Goal: Task Accomplishment & Management: Use online tool/utility

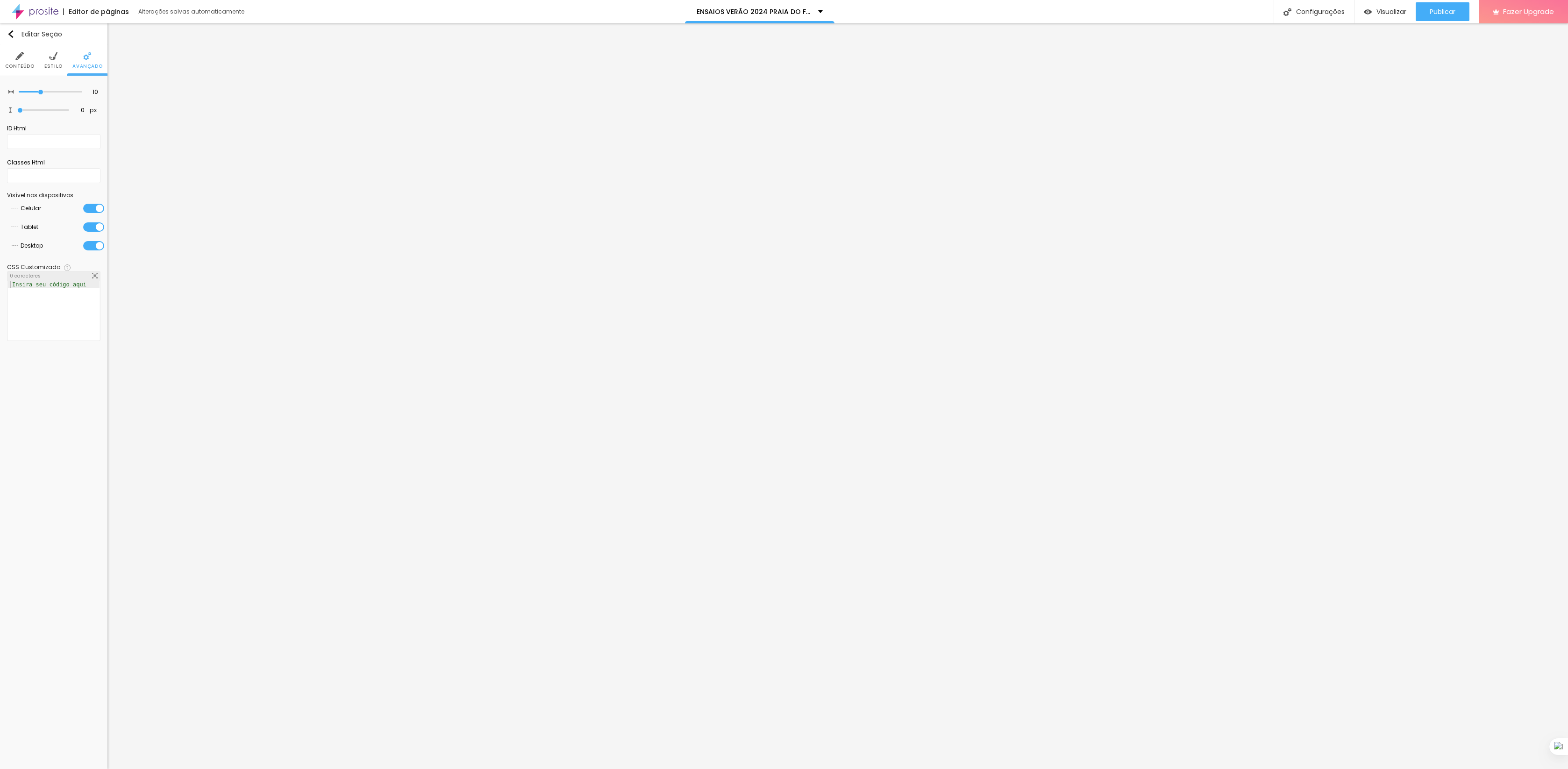
scroll to position [4845, 0]
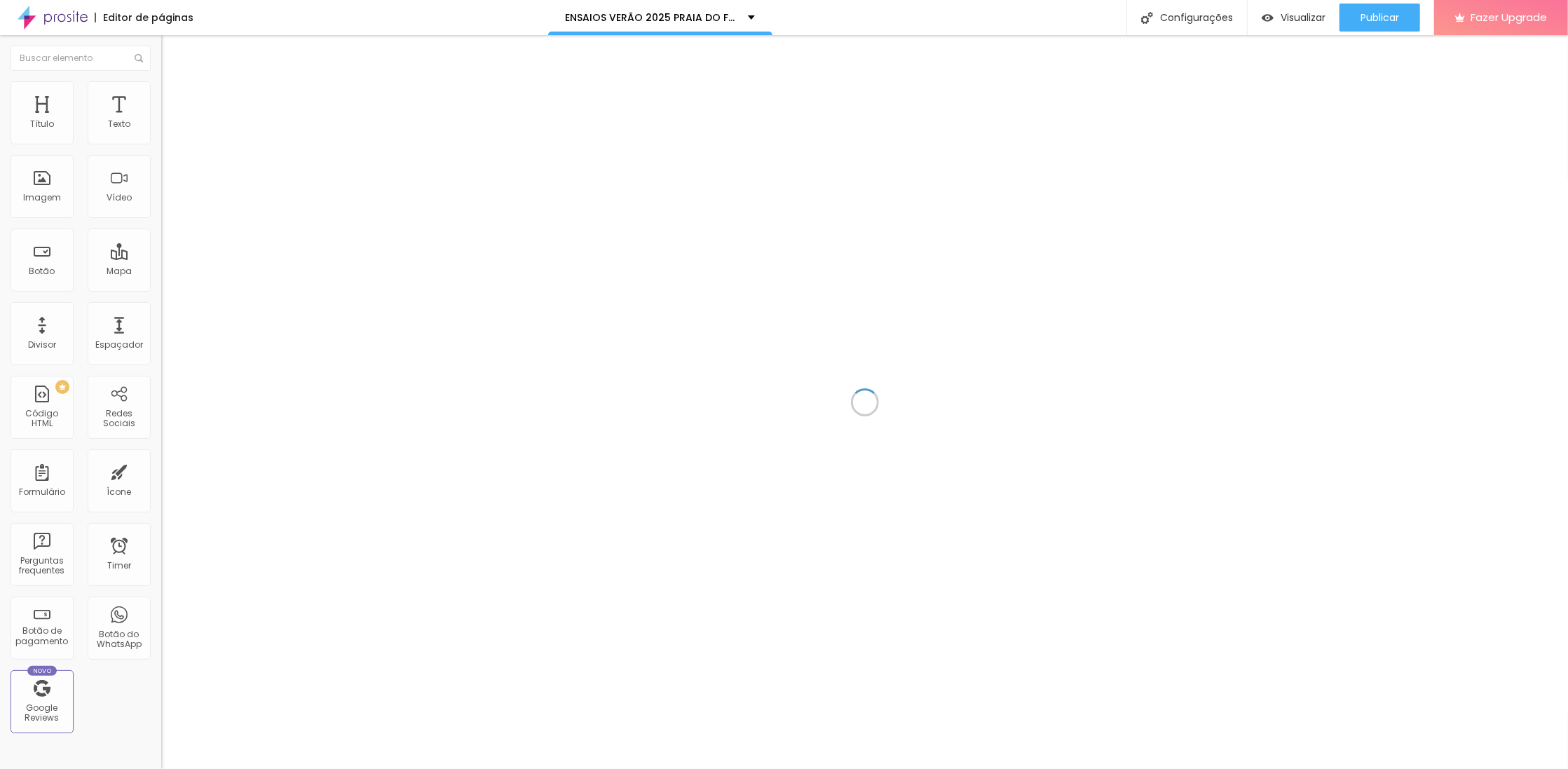
scroll to position [7651, 0]
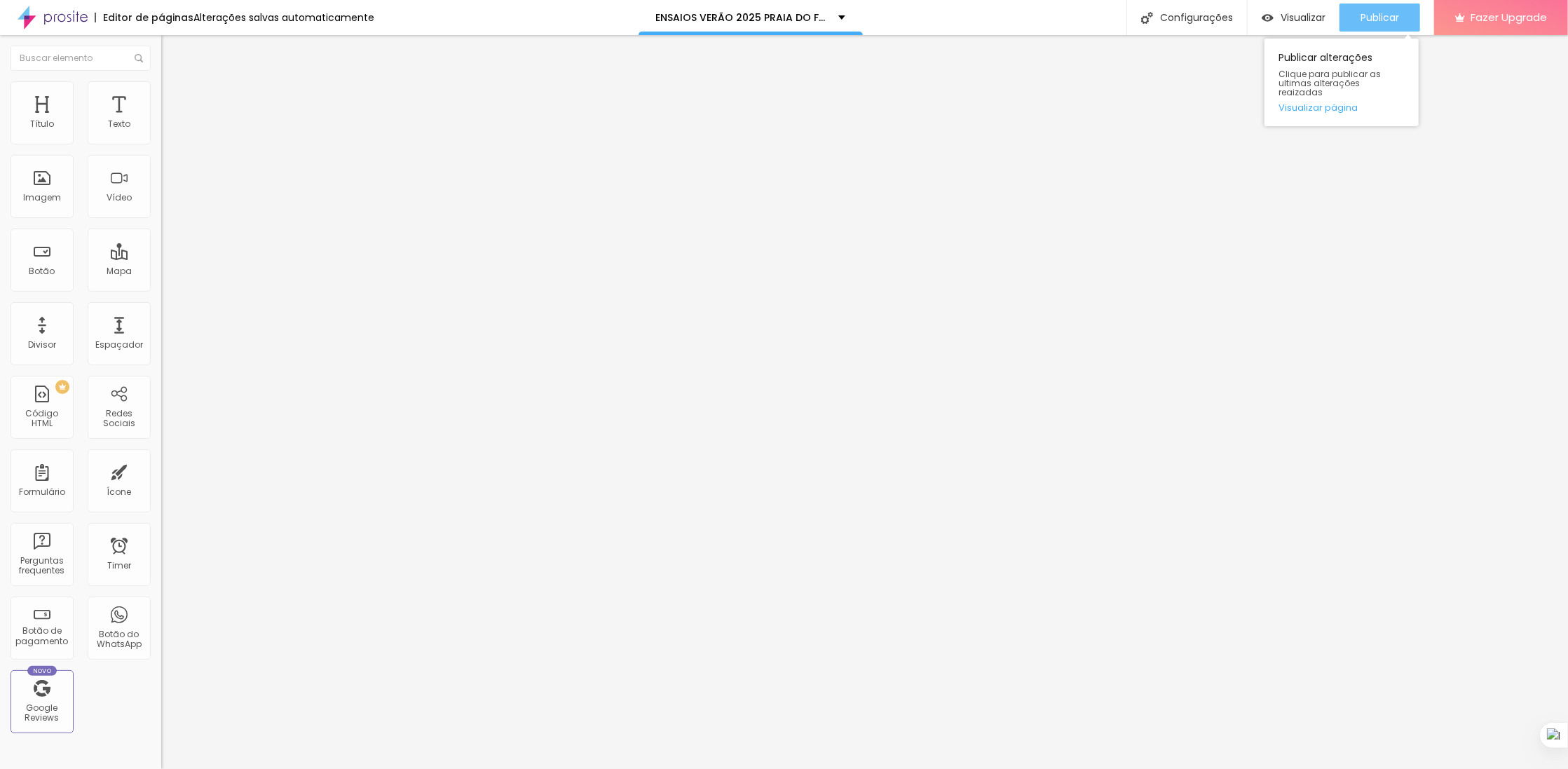
click at [1369, 23] on span "Publicar" at bounding box center [1380, 17] width 38 height 11
click at [1367, 17] on span "Publicar" at bounding box center [1380, 17] width 38 height 11
click at [1271, 11] on div "Visualizar" at bounding box center [1281, 17] width 64 height 28
type input "41"
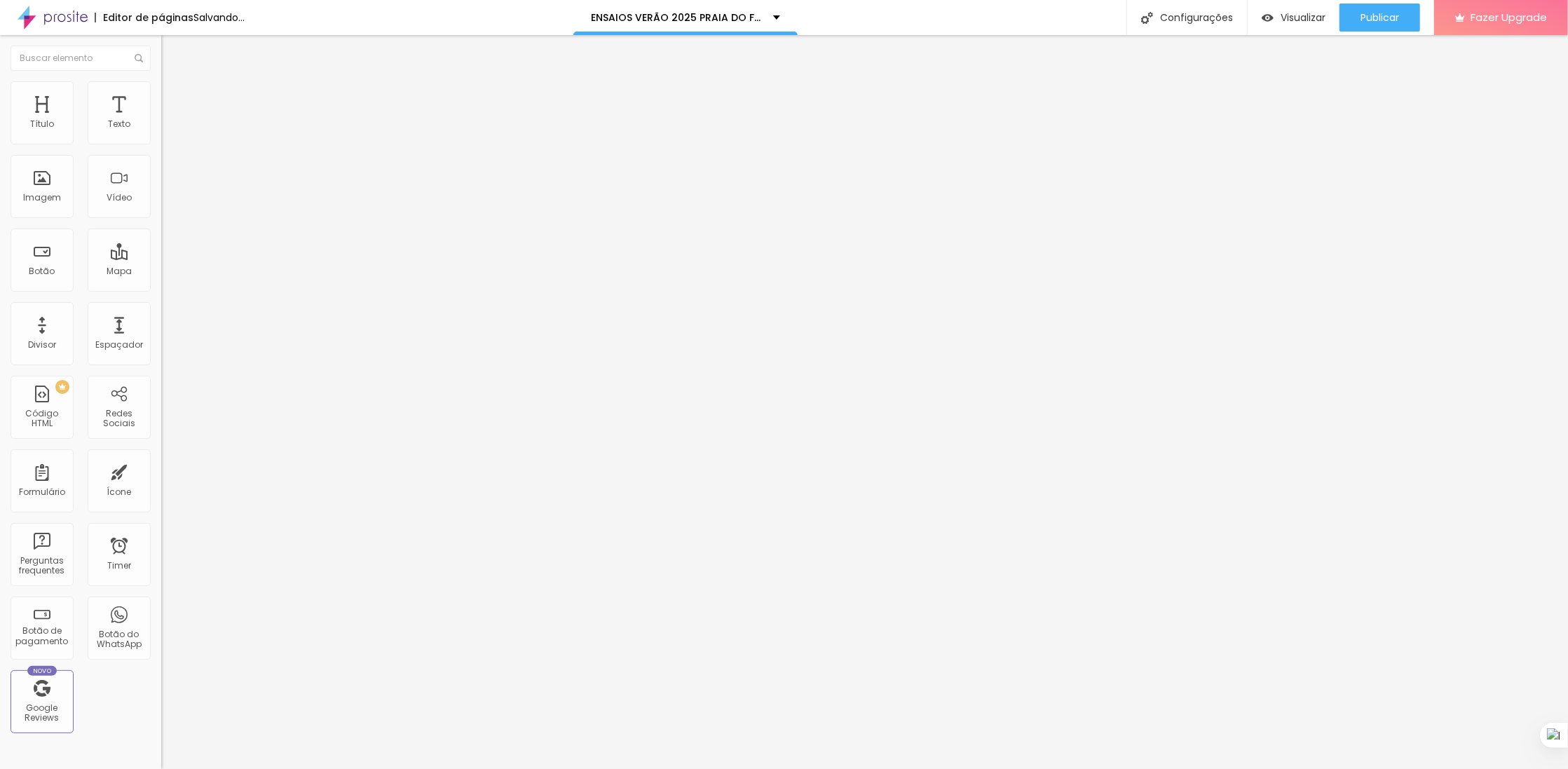
type input "36"
type input "37"
type input "42"
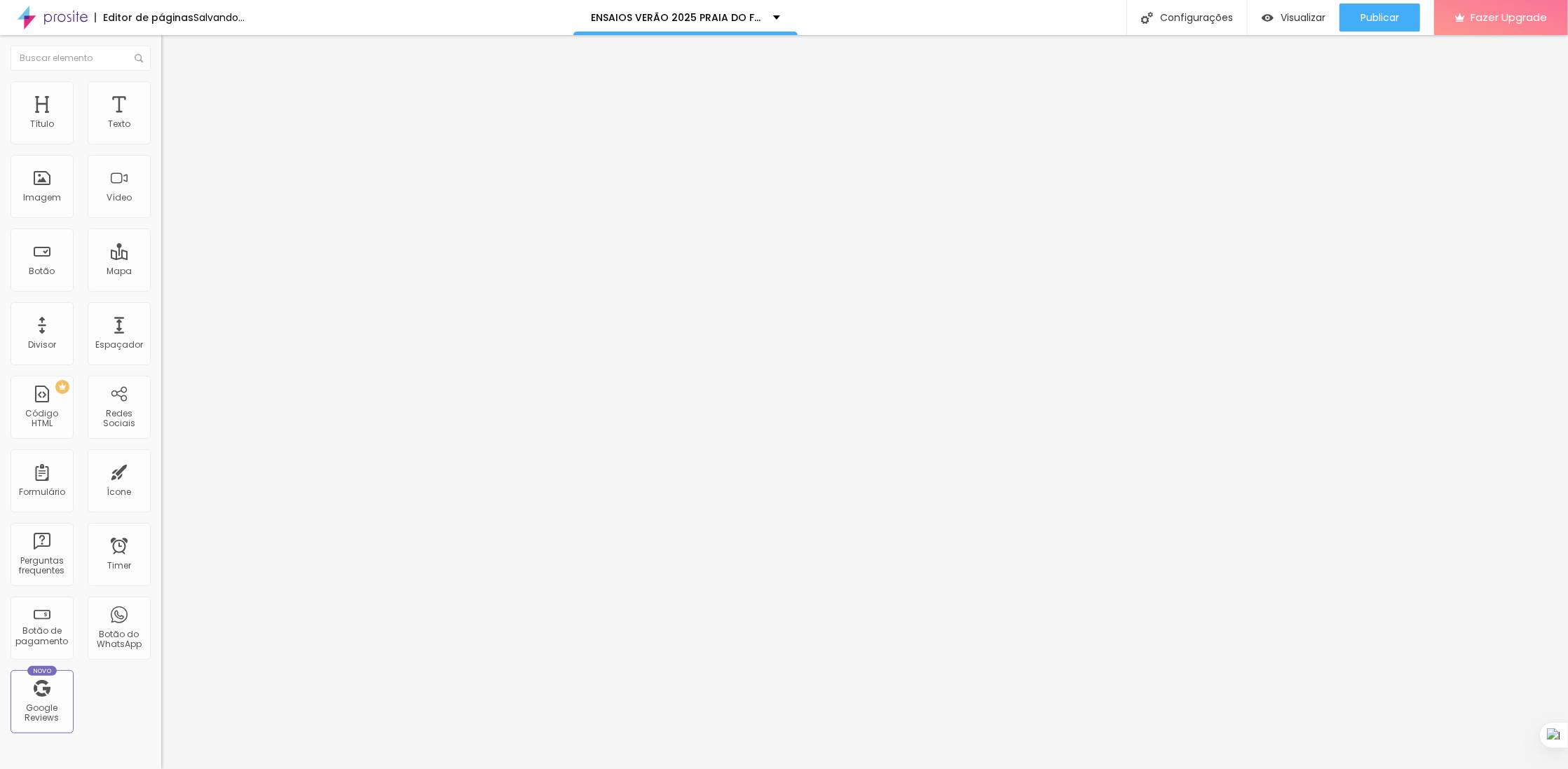
type input "42"
type input "44"
type input "46"
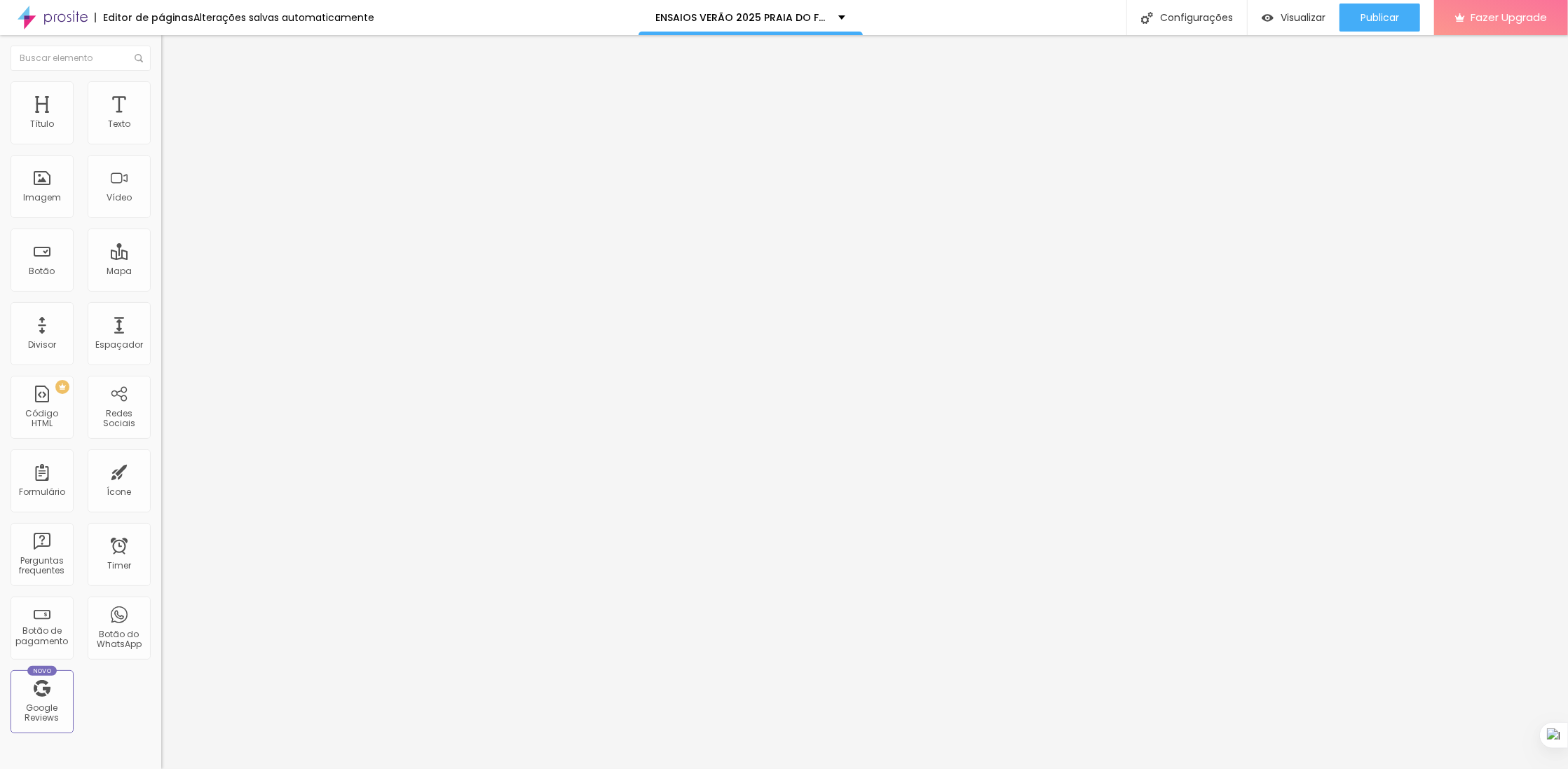
type input "47"
type input "48"
type input "50"
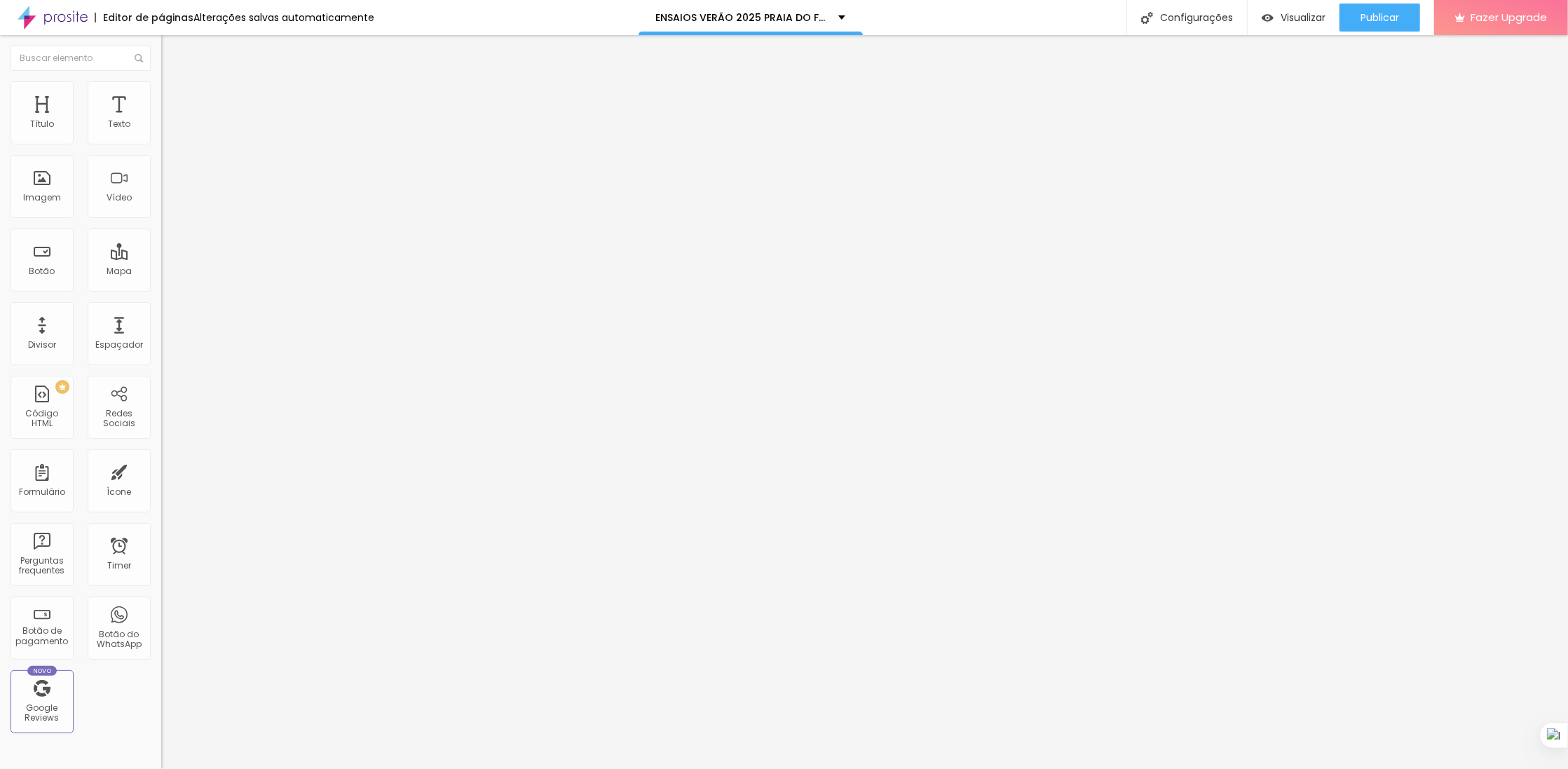
type input "50"
type input "52"
type input "54"
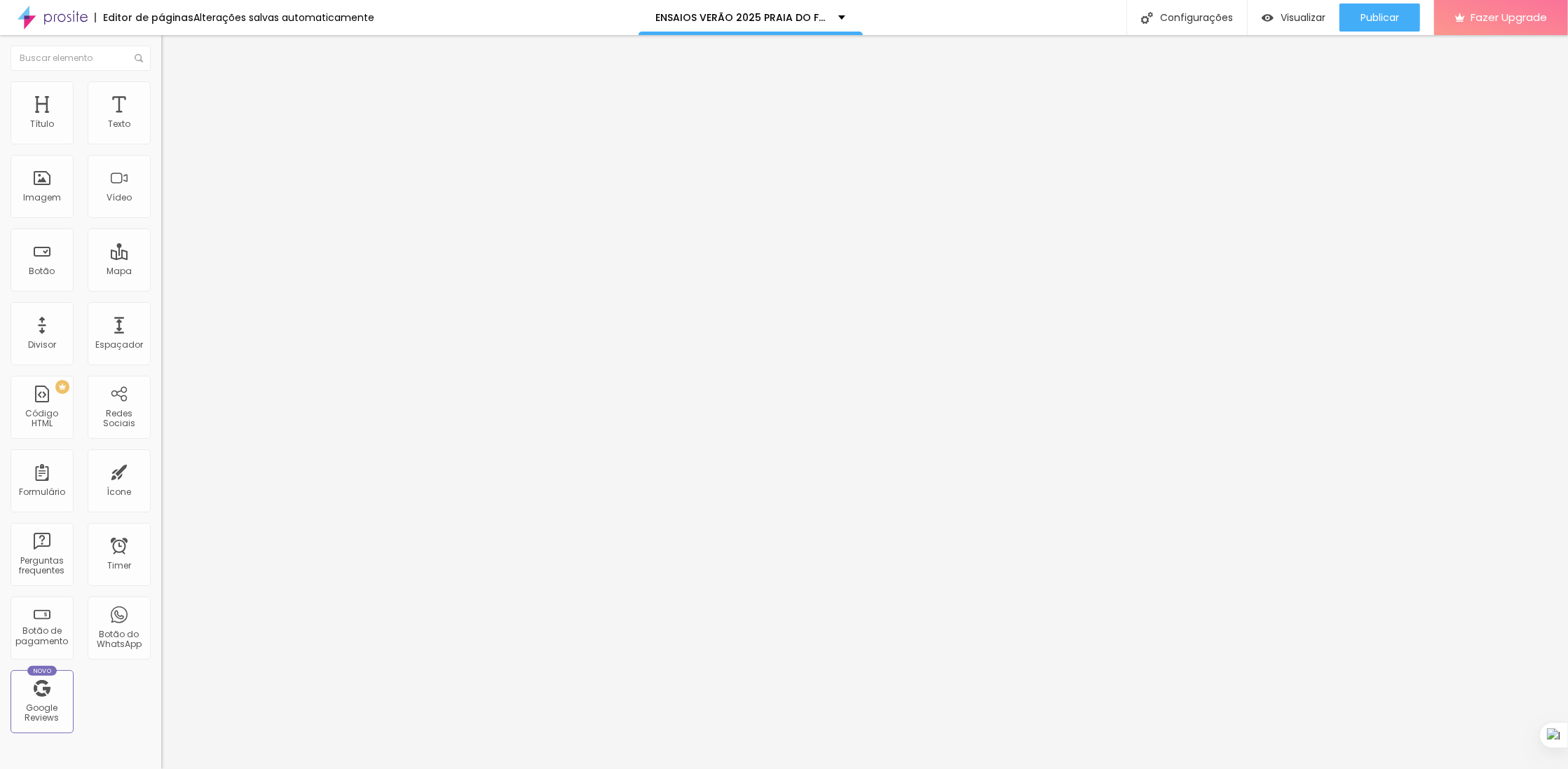
type input "55"
type input "56"
type input "58"
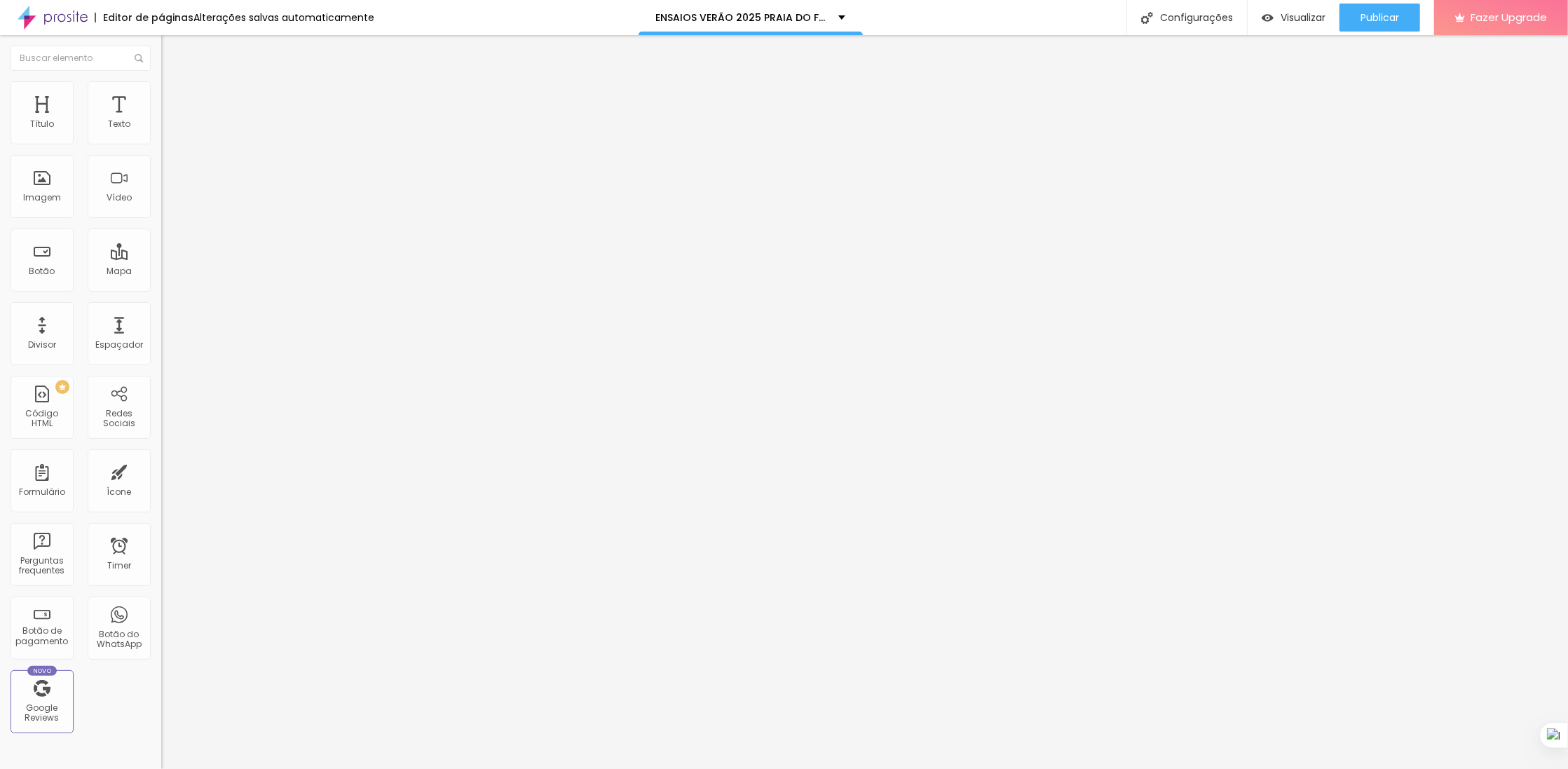
type input "58"
type input "60"
type input "61"
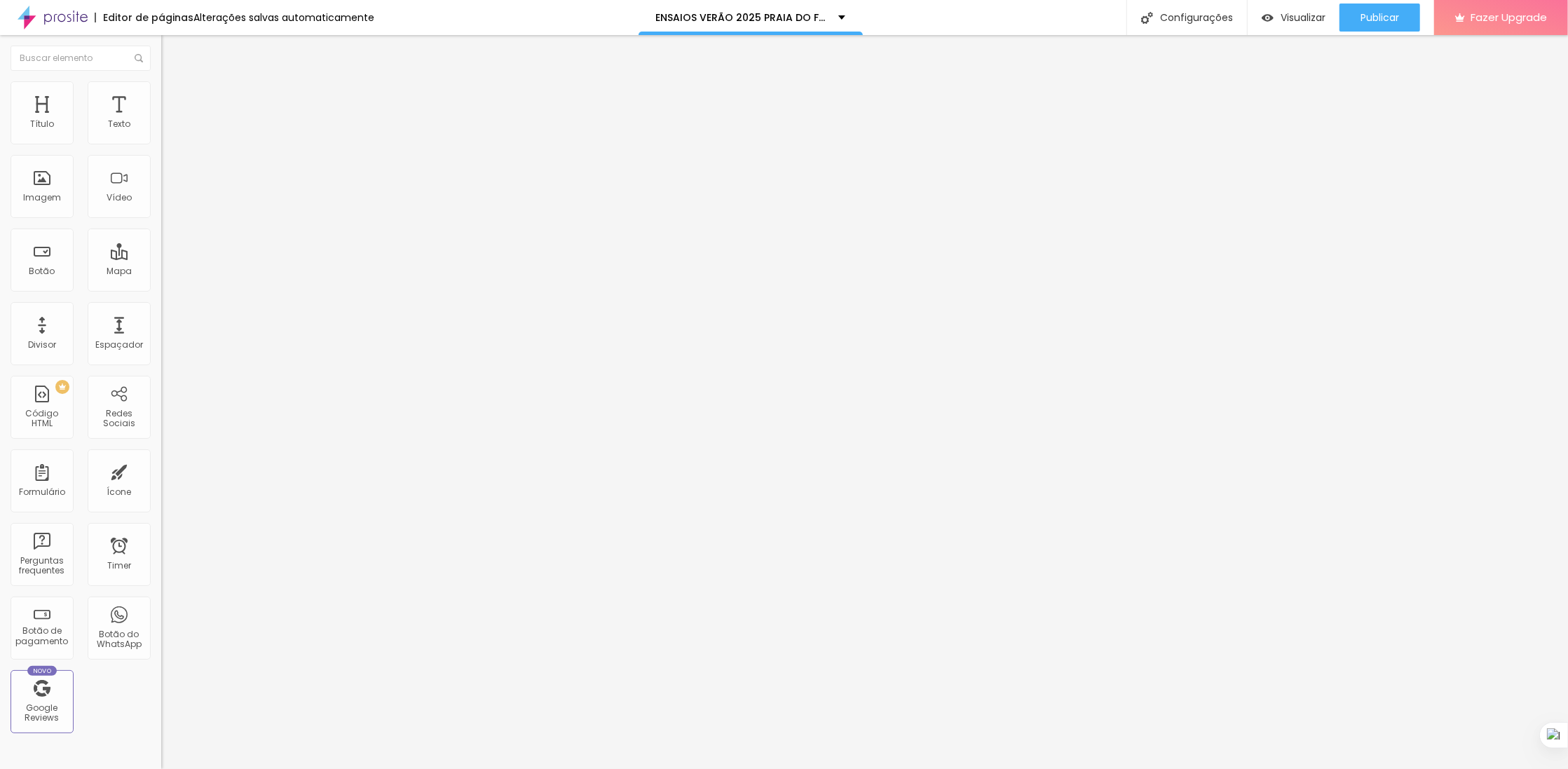
type input "61"
drag, startPoint x: 58, startPoint y: 297, endPoint x: 78, endPoint y: 300, distance: 20.2
click at [162, 333] on div at bounding box center [242, 340] width 162 height 13
type input "58"
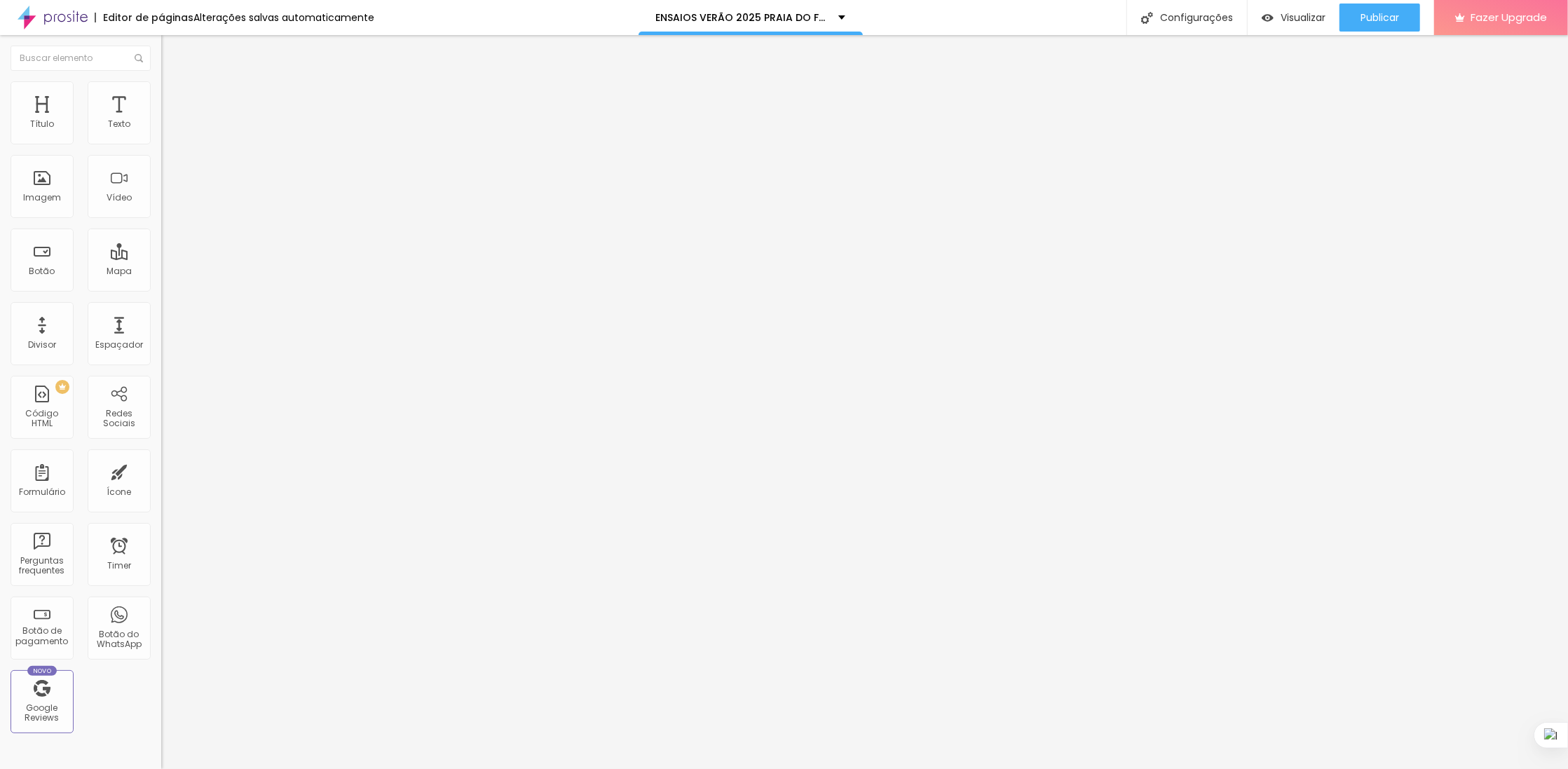
type input "55"
type input "54"
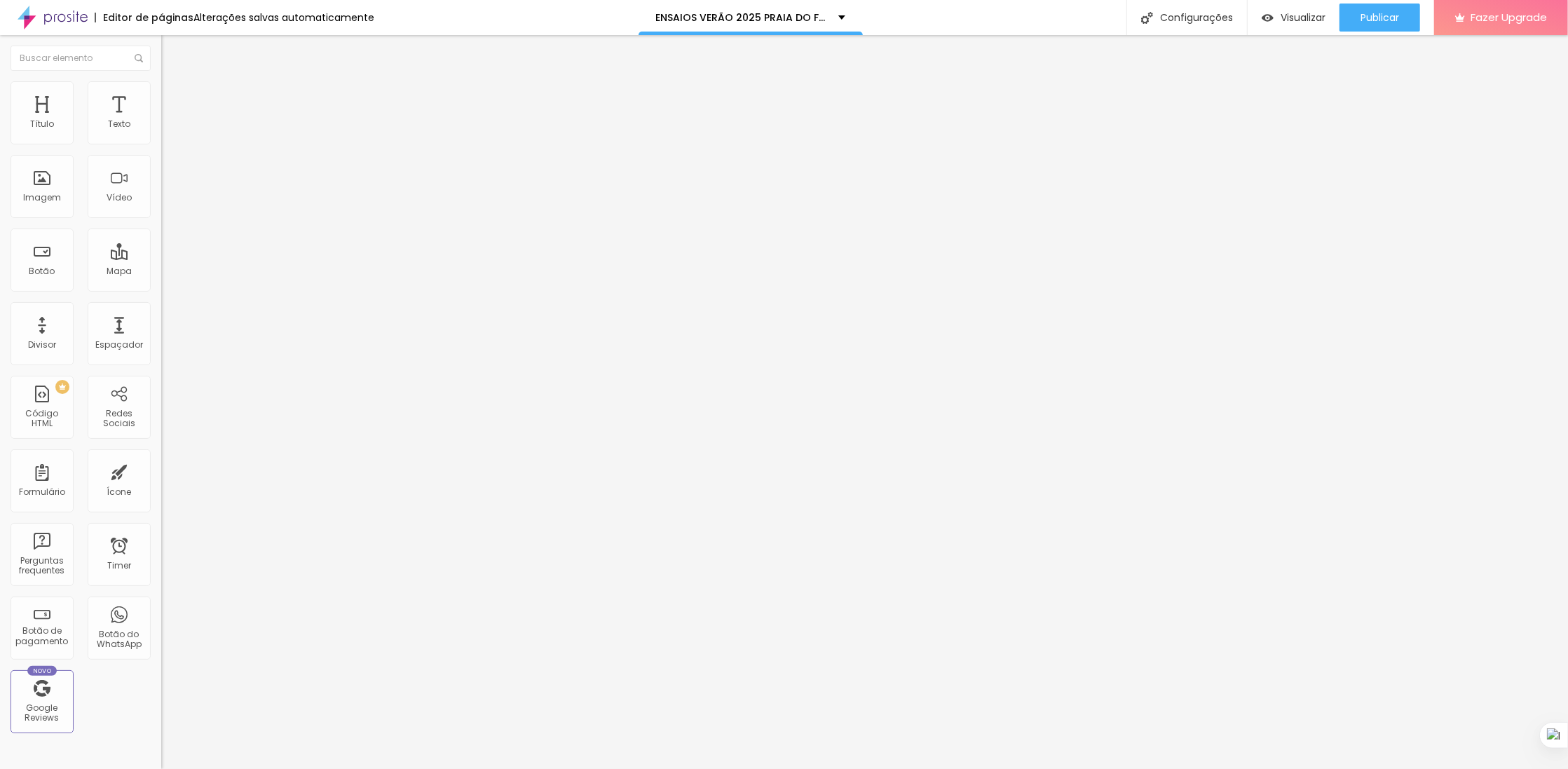
click at [162, 333] on input "range" at bounding box center [206, 339] width 90 height 11
click at [1351, 18] on button "Publicar" at bounding box center [1380, 17] width 80 height 28
click at [1303, 22] on span "Visualizar" at bounding box center [1290, 17] width 45 height 11
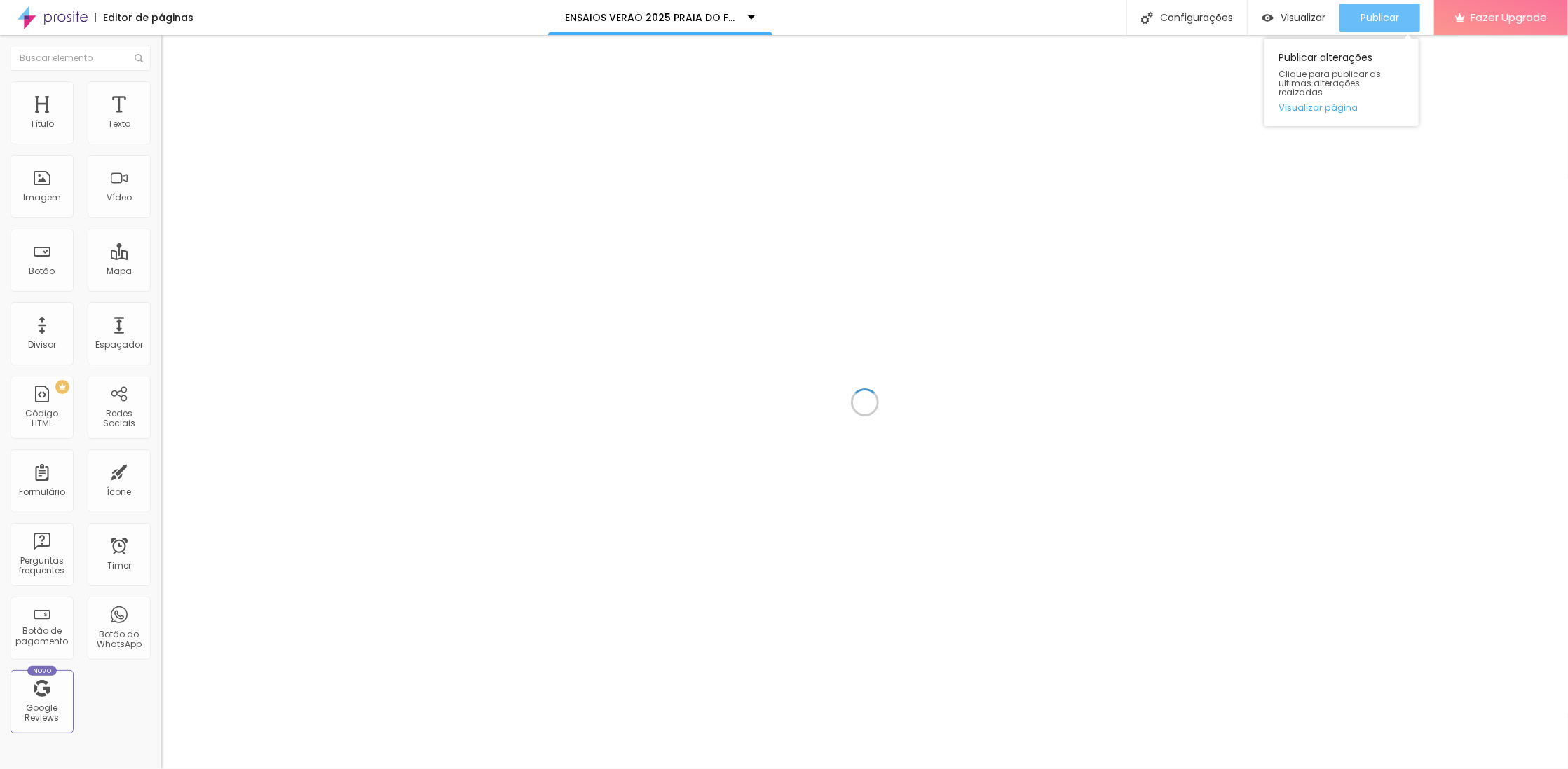
scroll to position [7651, 0]
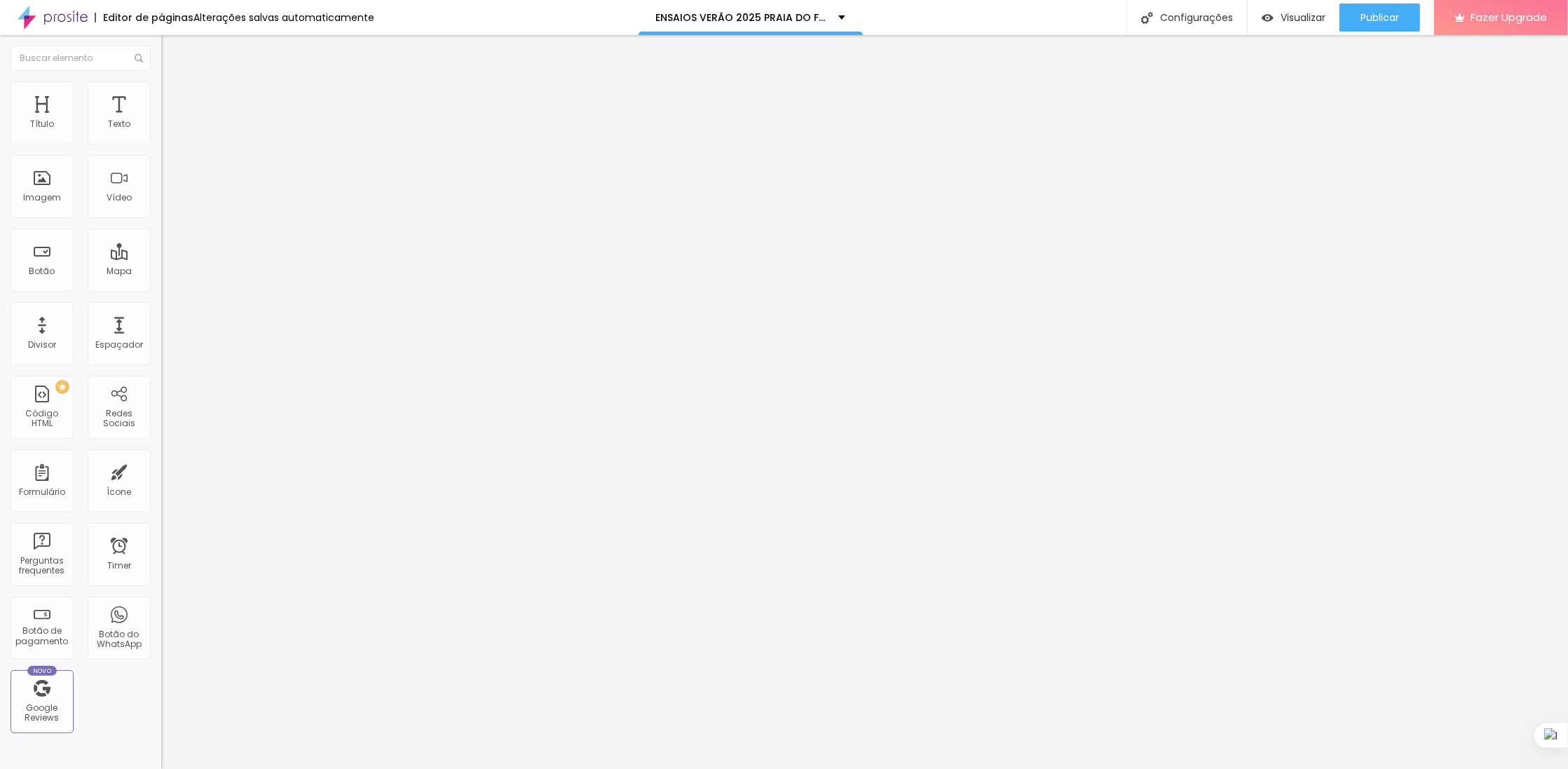
type input "31"
type input "33"
type input "37"
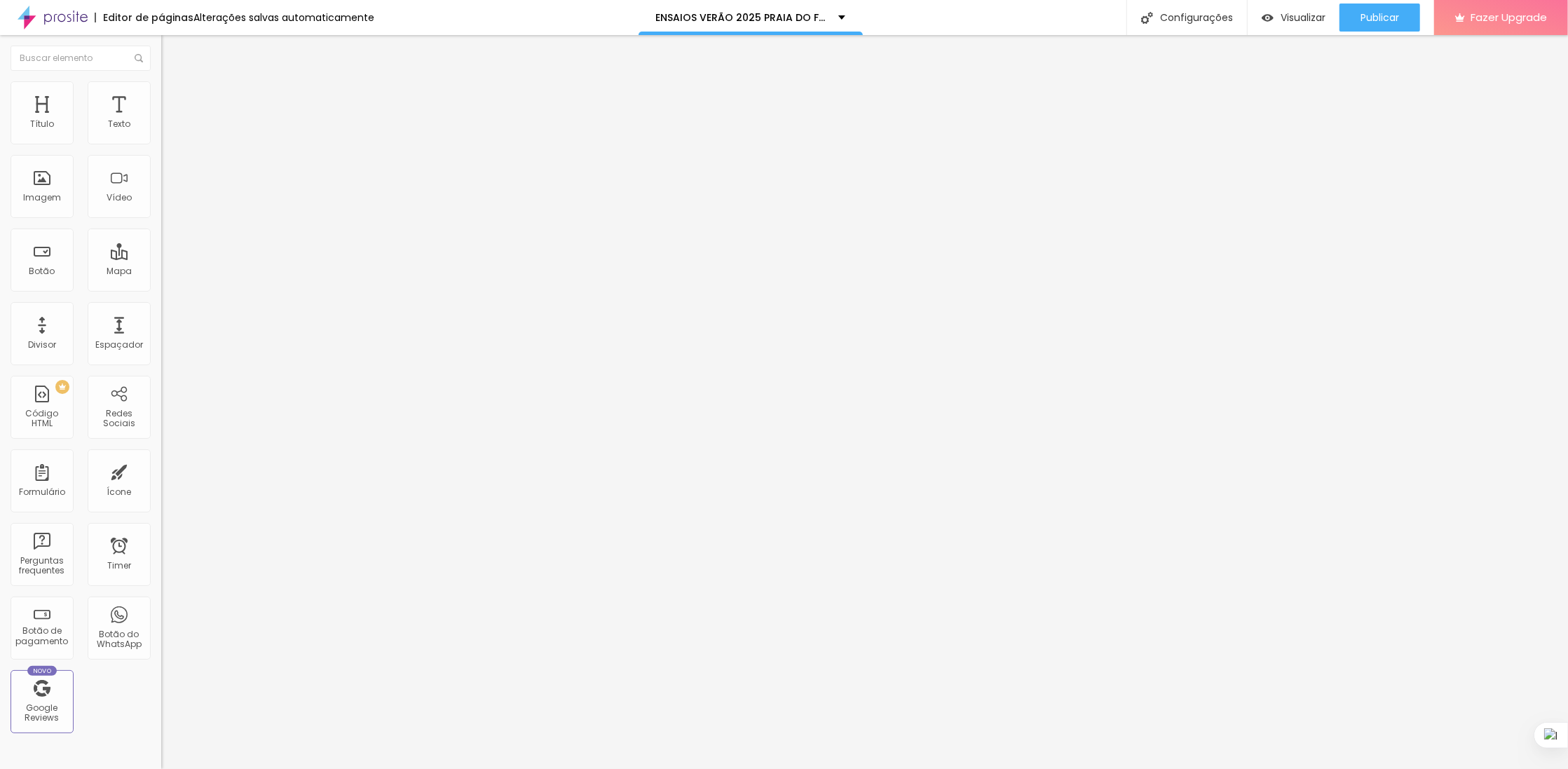
type input "37"
type input "38"
type input "41"
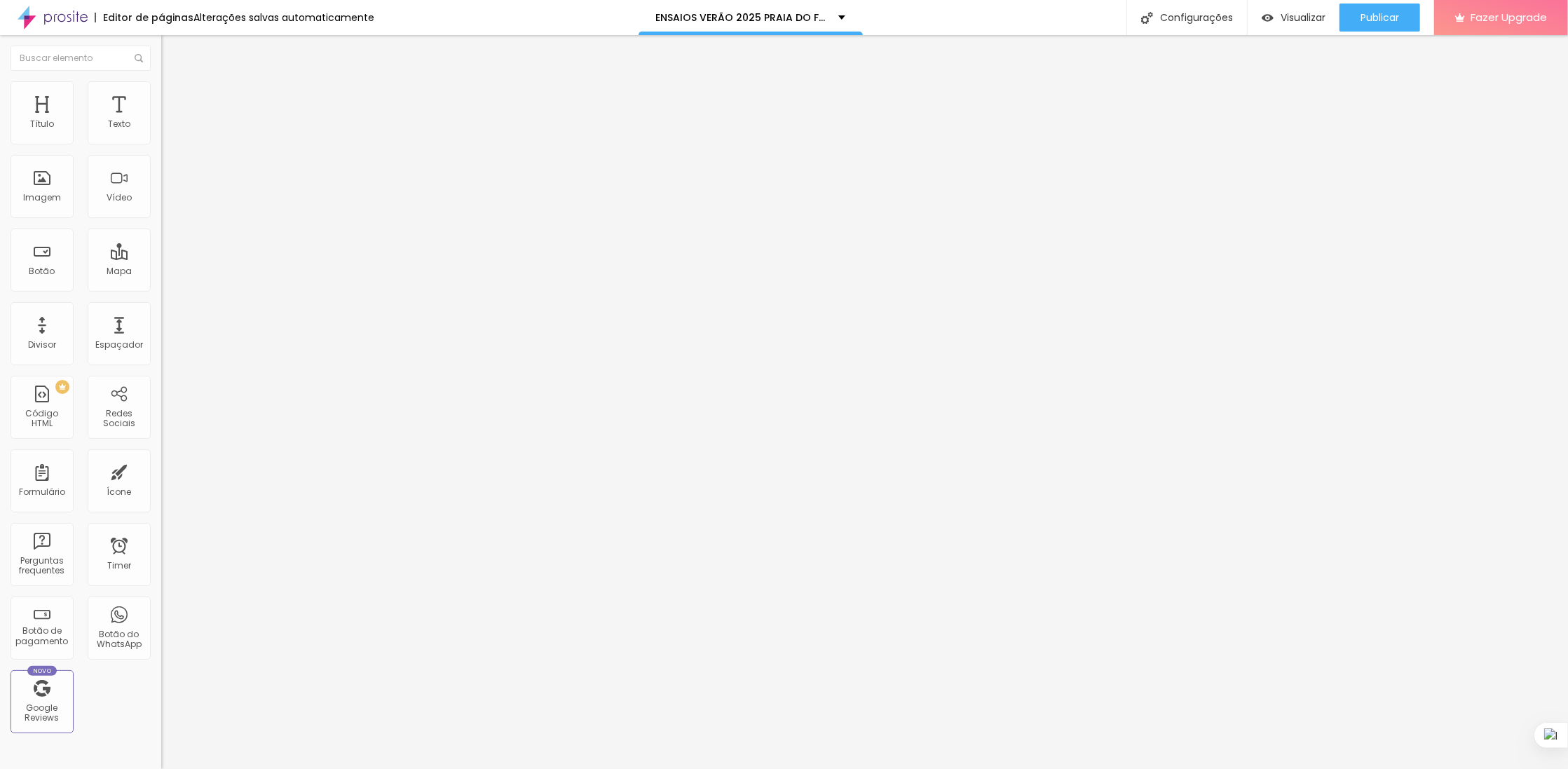
type input "42"
type input "43"
type input "44"
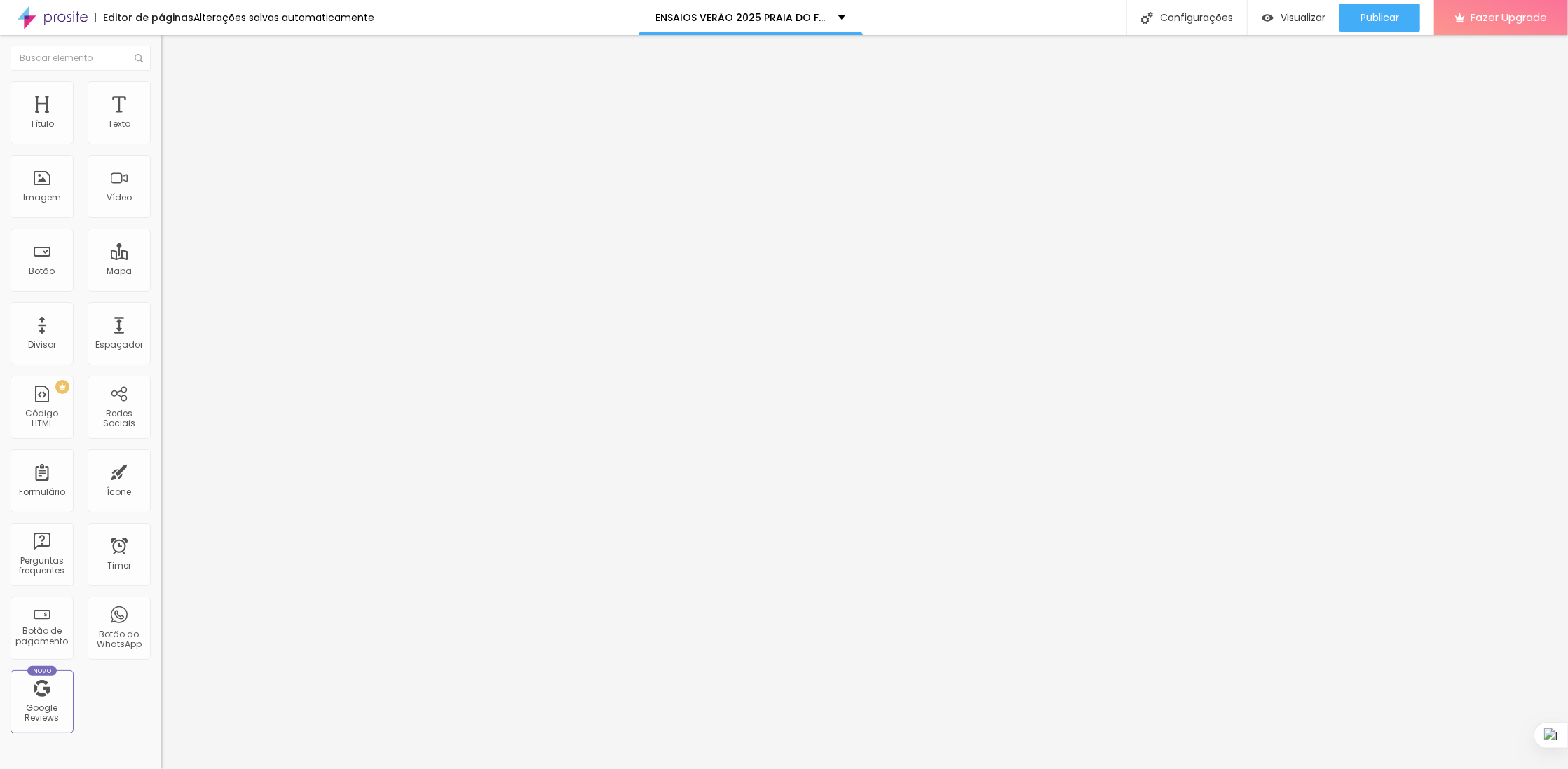
type input "44"
drag, startPoint x: 49, startPoint y: 293, endPoint x: 62, endPoint y: 293, distance: 13.0
click at [162, 332] on input "range" at bounding box center [206, 338] width 90 height 11
type input "34"
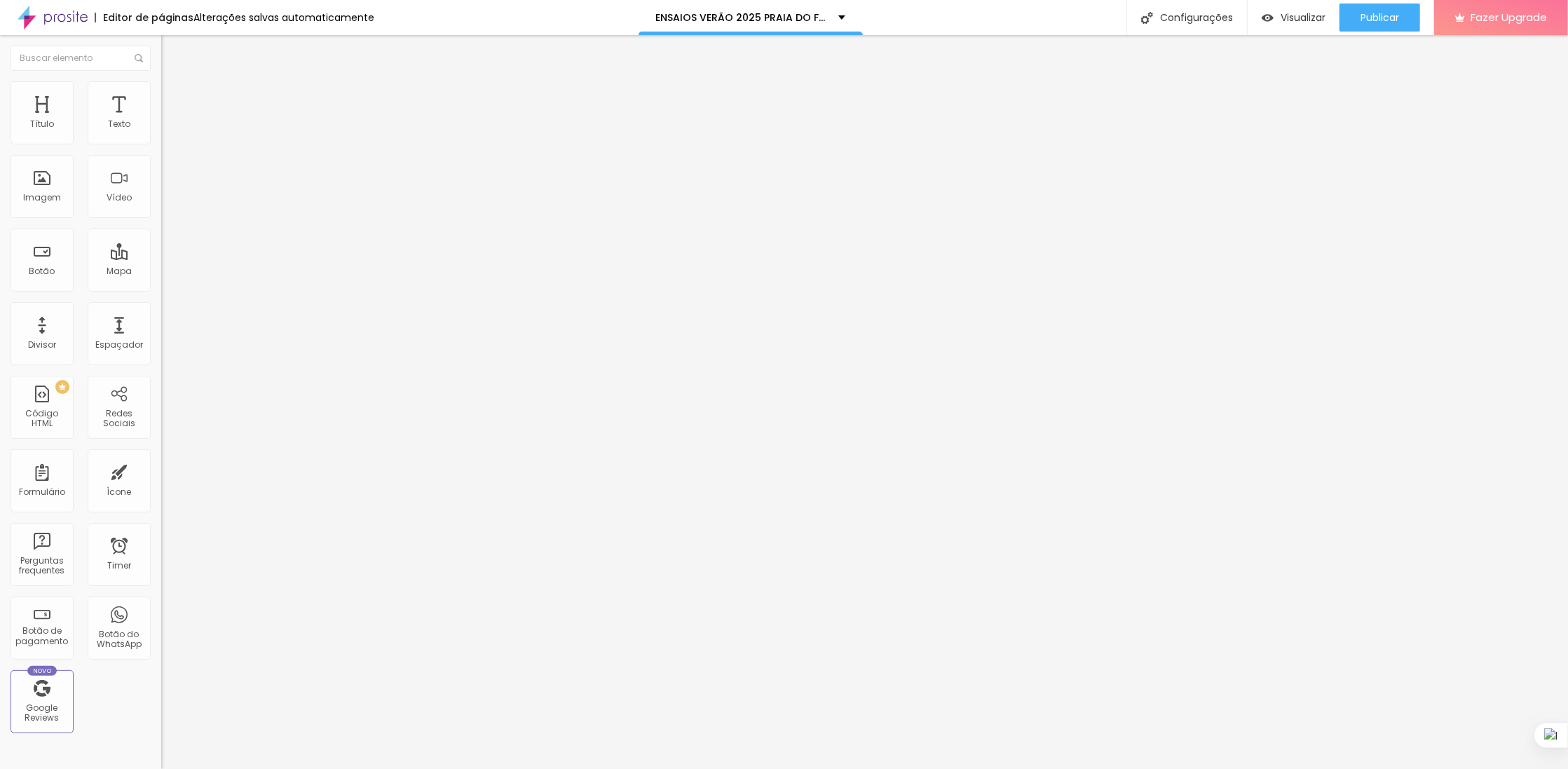
type input "34"
type input "38"
type input "40"
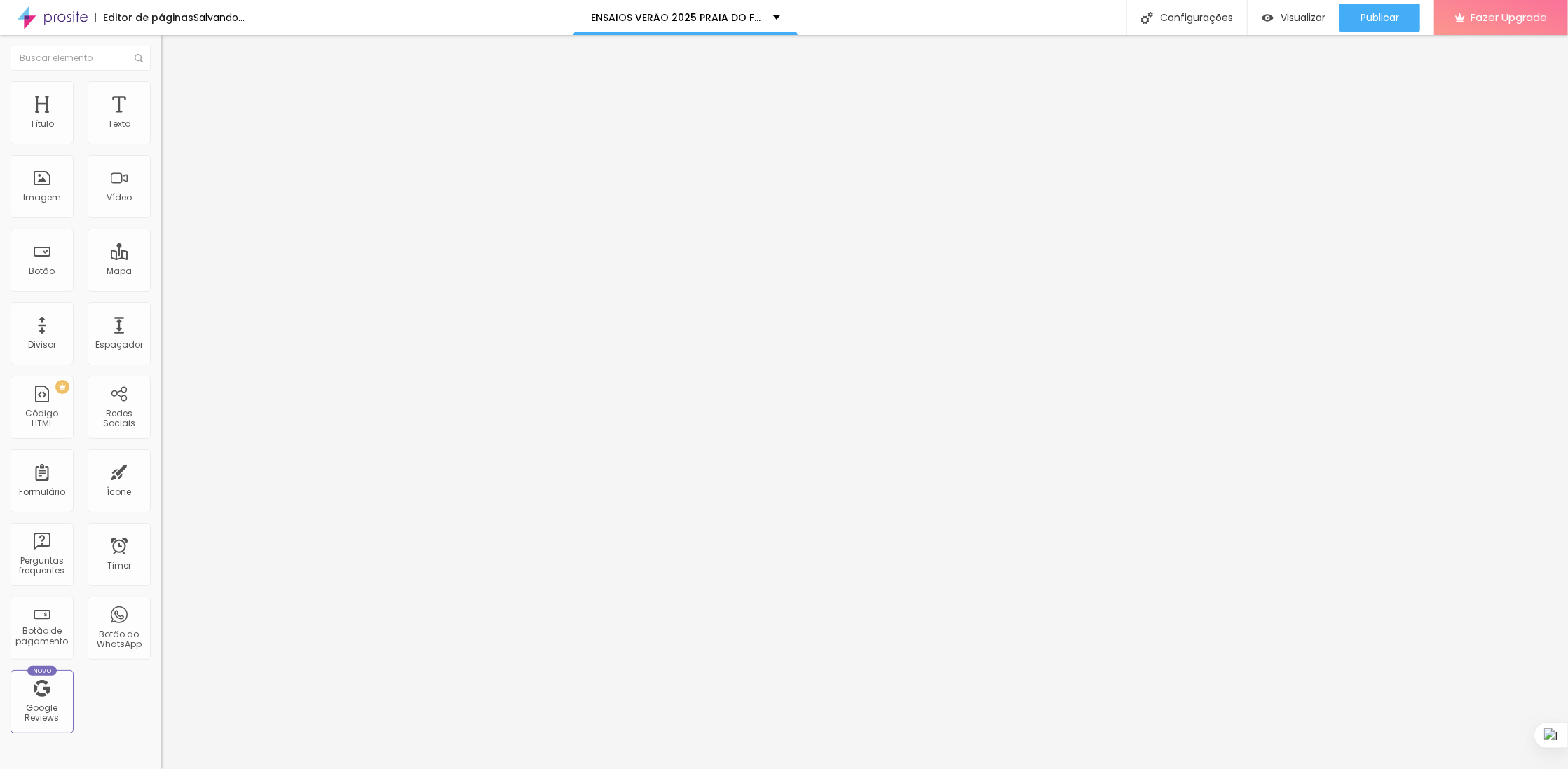
type input "41"
type input "42"
type input "44"
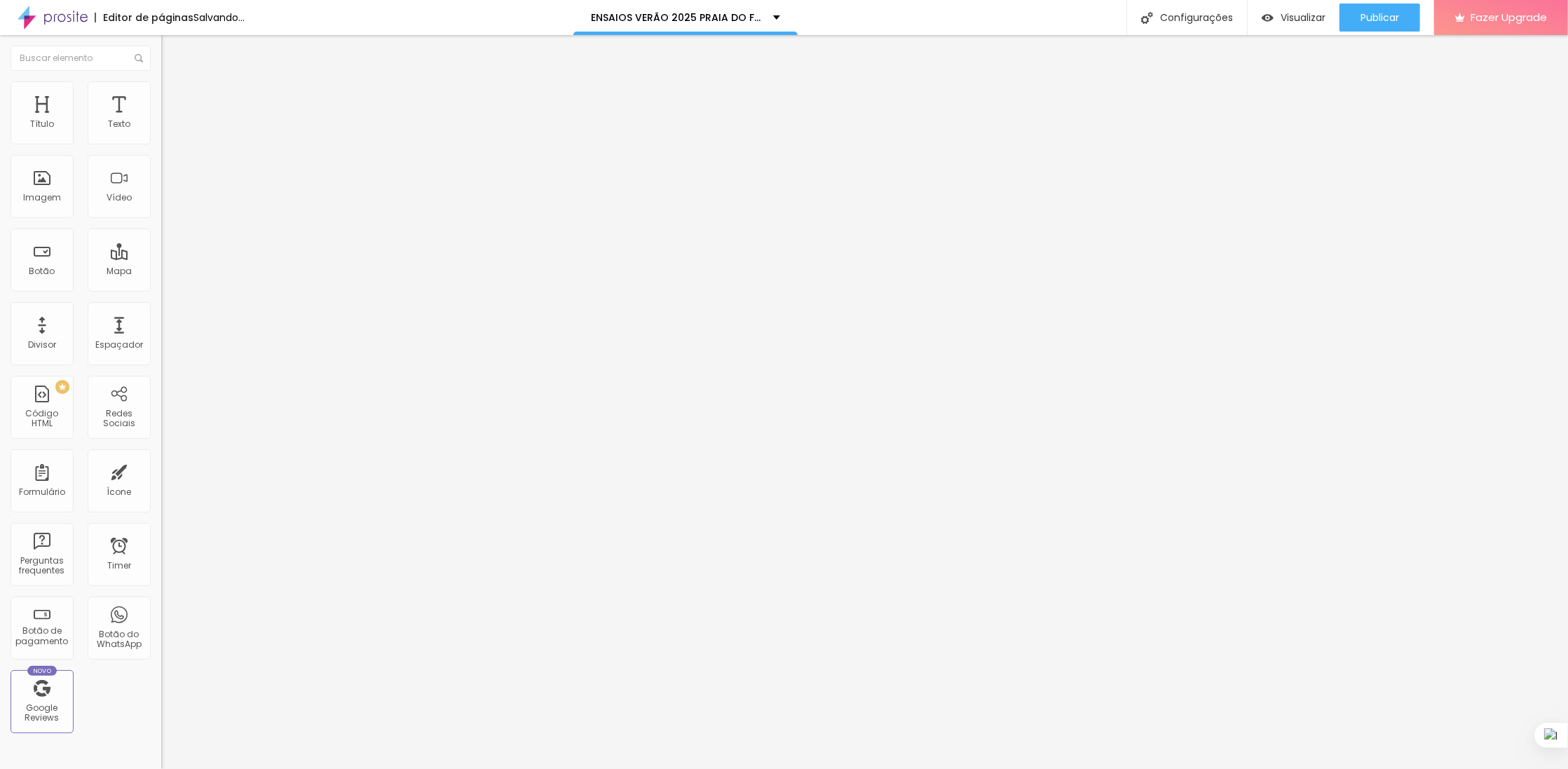
type input "44"
drag, startPoint x: 51, startPoint y: 294, endPoint x: 62, endPoint y: 296, distance: 11.2
type input "44"
click at [162, 332] on input "range" at bounding box center [206, 338] width 90 height 11
type input "35"
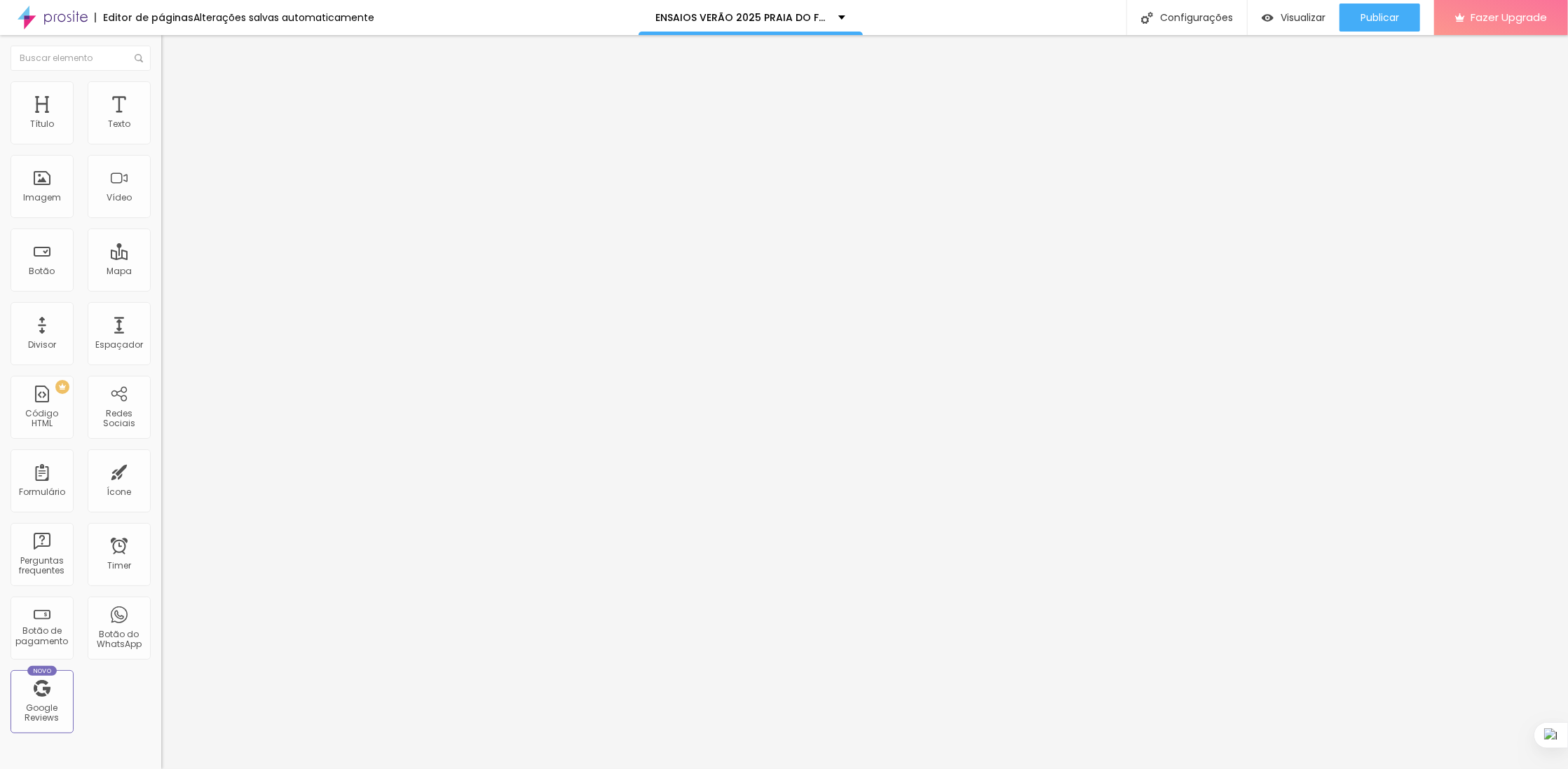
type input "35"
type input "38"
type input "39"
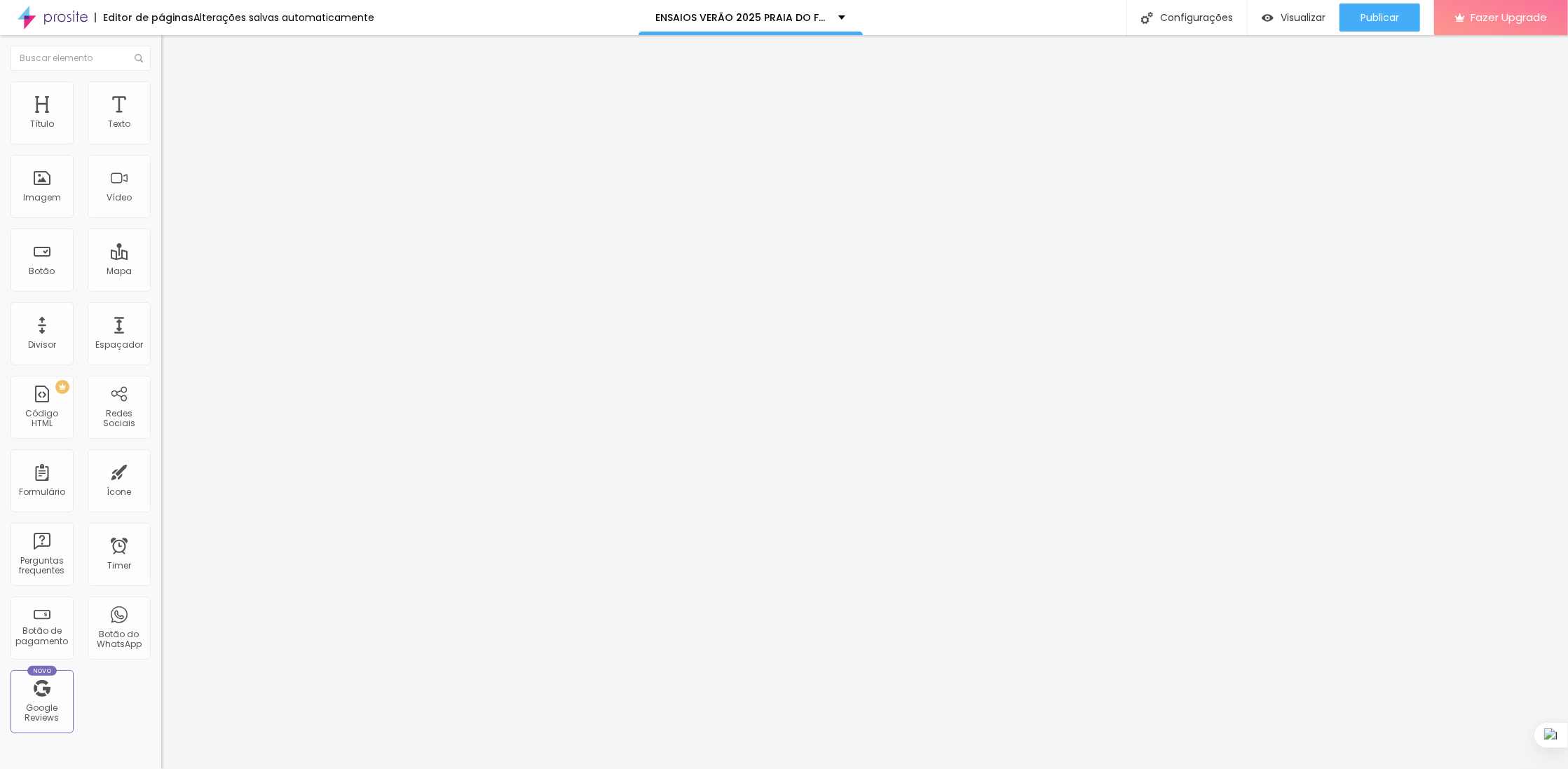
type input "40"
type input "41"
type input "42"
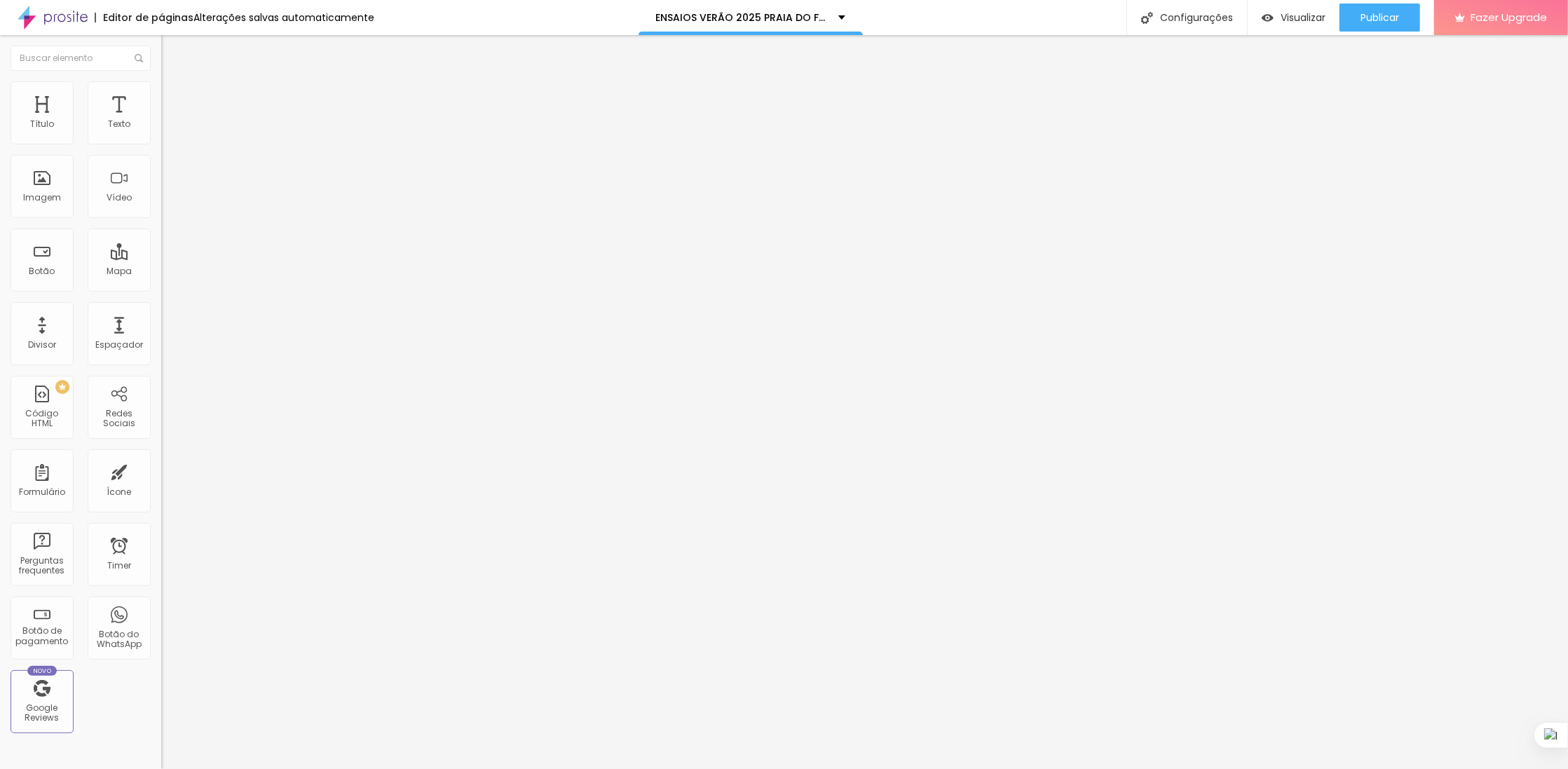
type input "42"
type input "43"
type input "44"
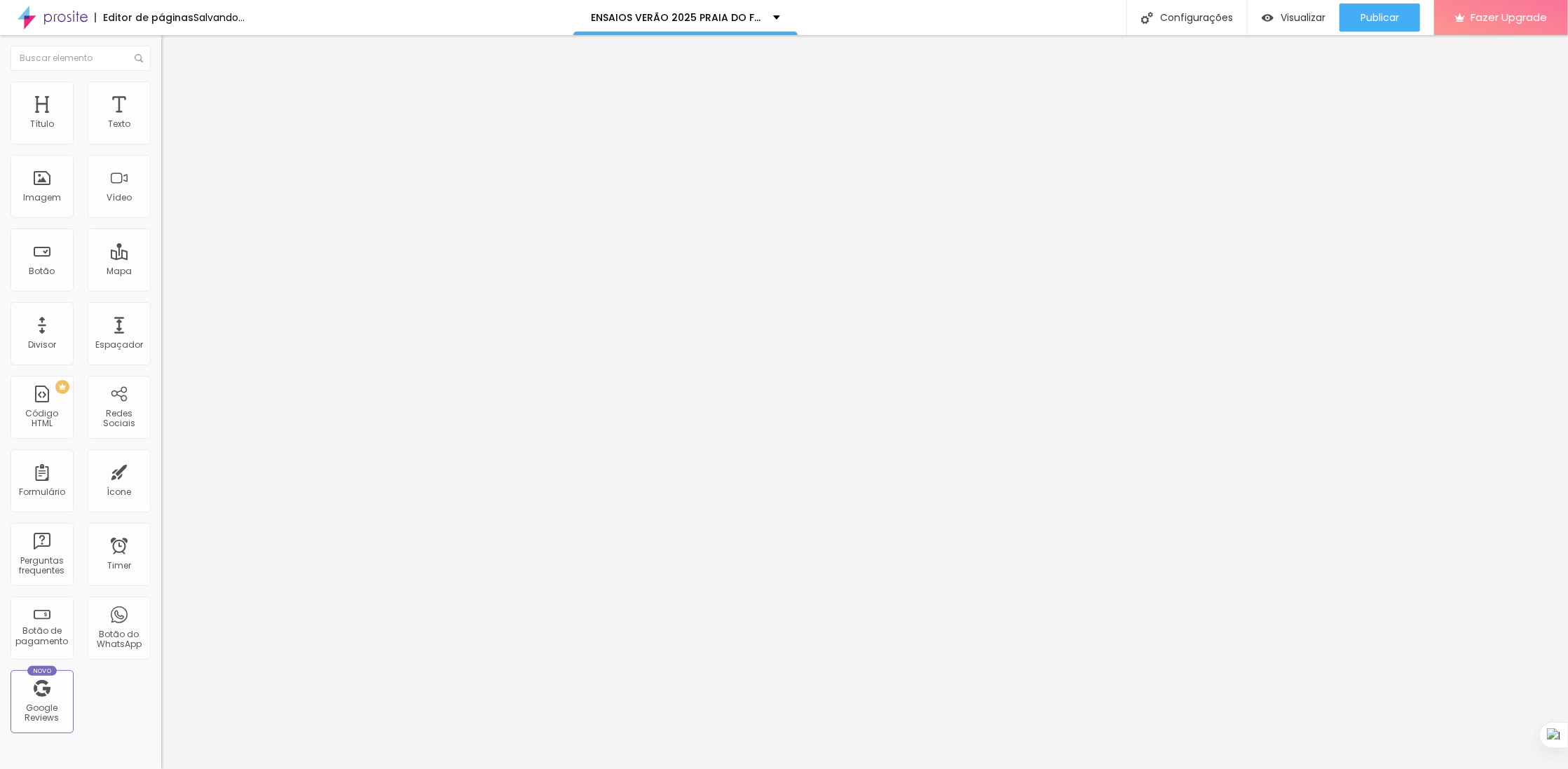
type input "44"
drag, startPoint x: 53, startPoint y: 293, endPoint x: 61, endPoint y: 294, distance: 8.1
click at [162, 332] on input "range" at bounding box center [206, 338] width 90 height 11
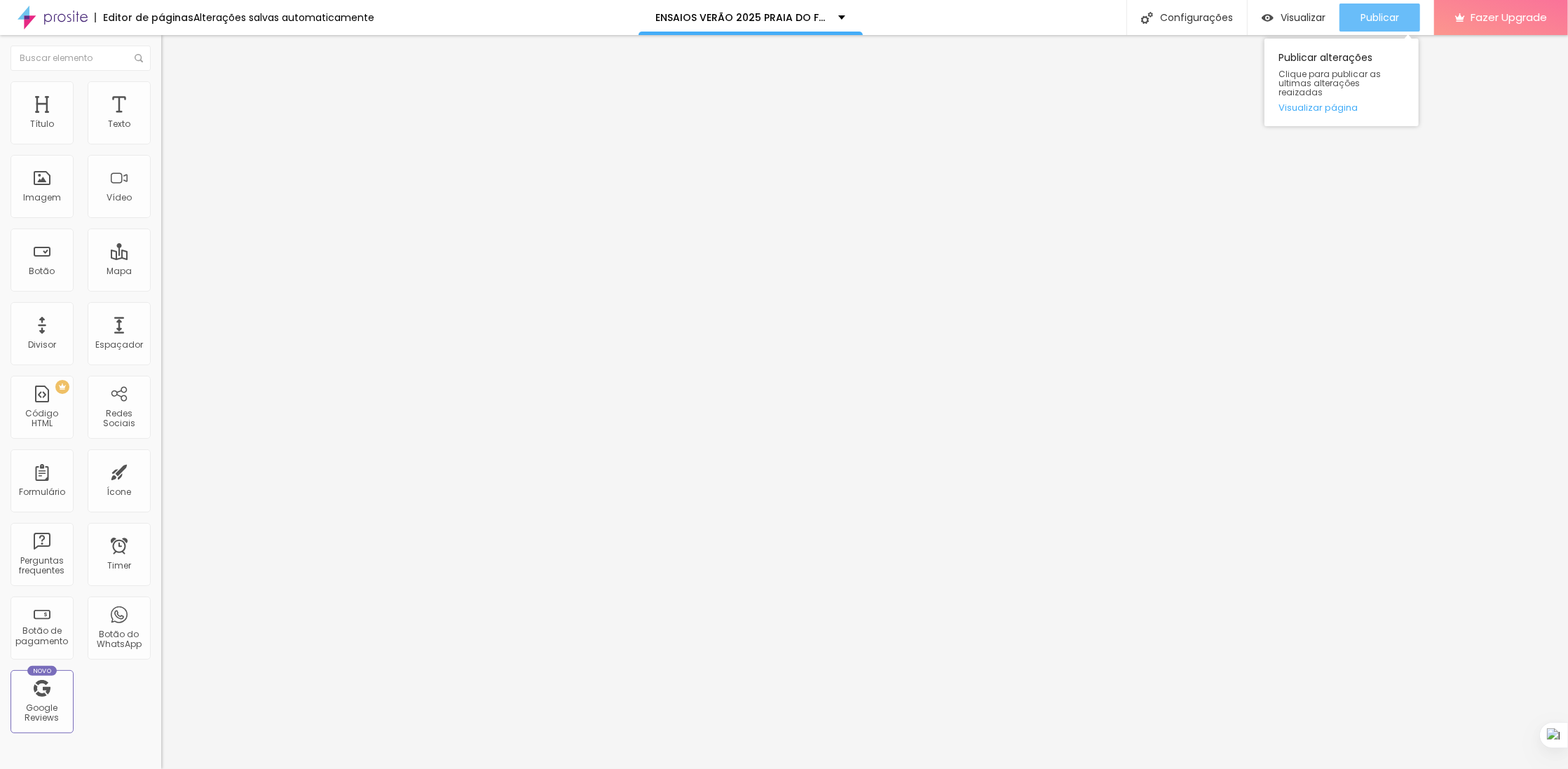
click at [1387, 16] on span "Publicar" at bounding box center [1380, 17] width 38 height 11
click at [1362, 20] on span "Publicar" at bounding box center [1380, 17] width 38 height 11
type input "40"
type input "39"
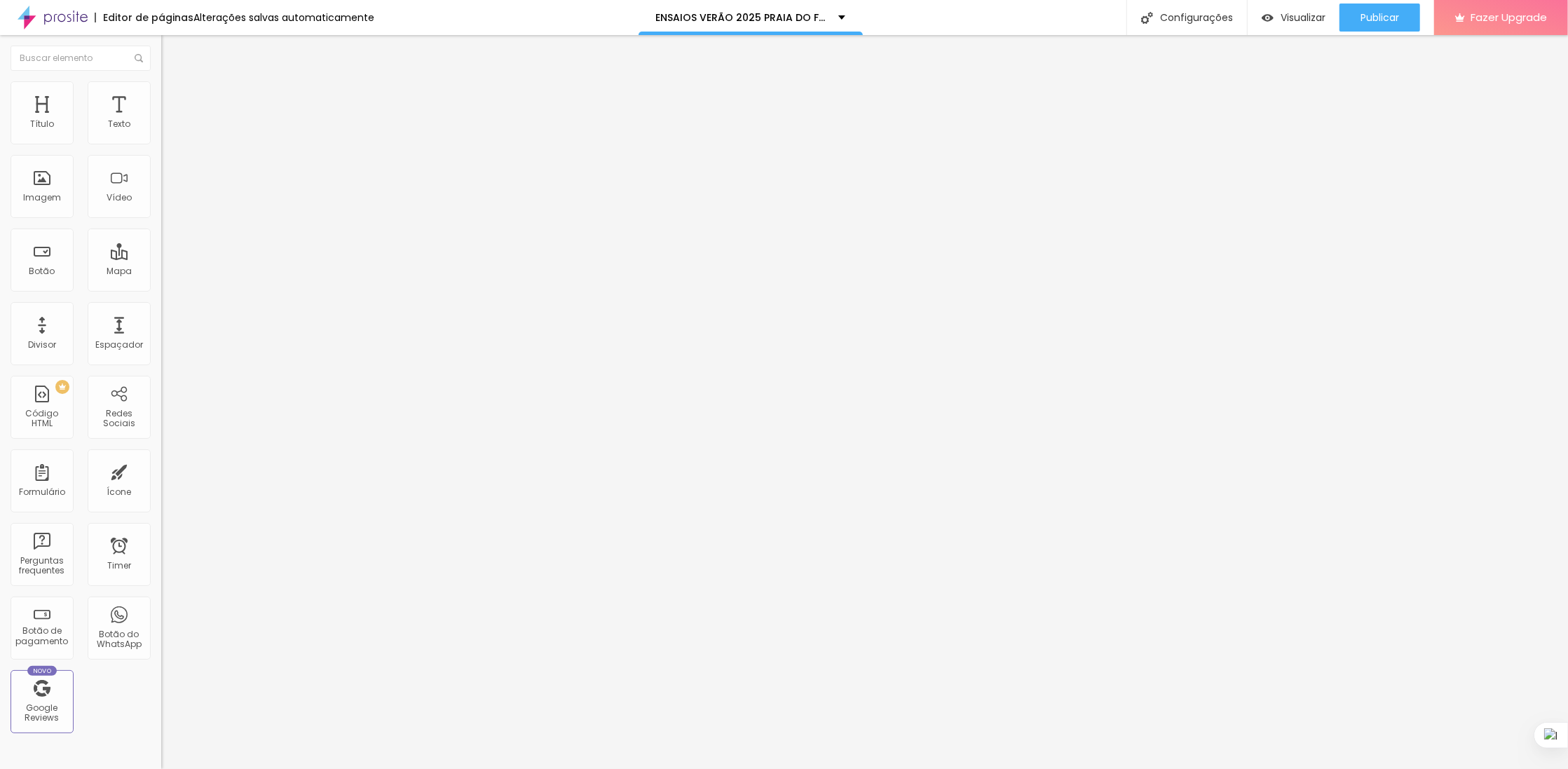
type input "39"
type input "38"
type input "39"
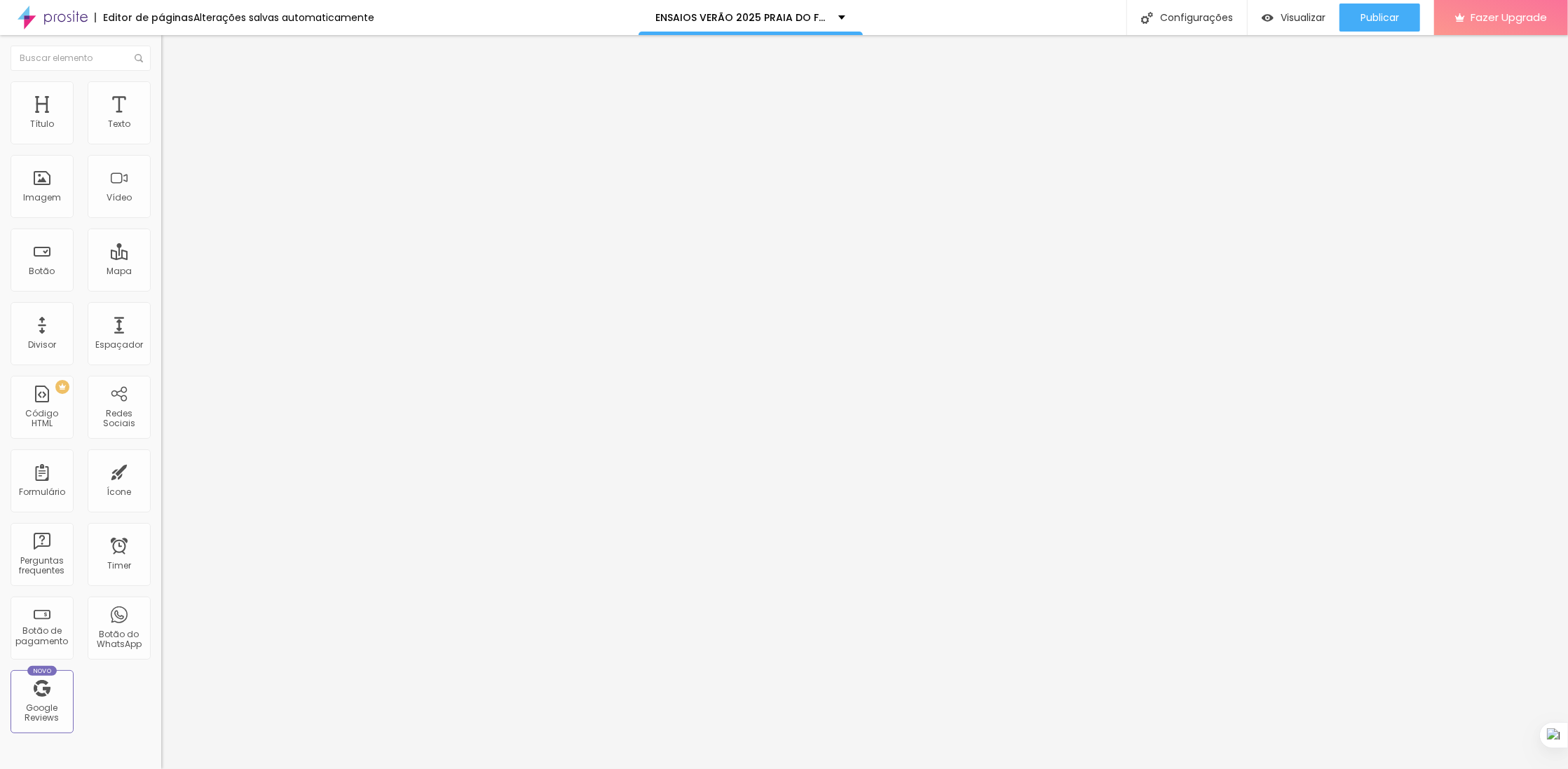
type input "40"
click at [162, 332] on input "range" at bounding box center [206, 338] width 90 height 11
click at [1375, 25] on div "Publicar" at bounding box center [1380, 17] width 38 height 28
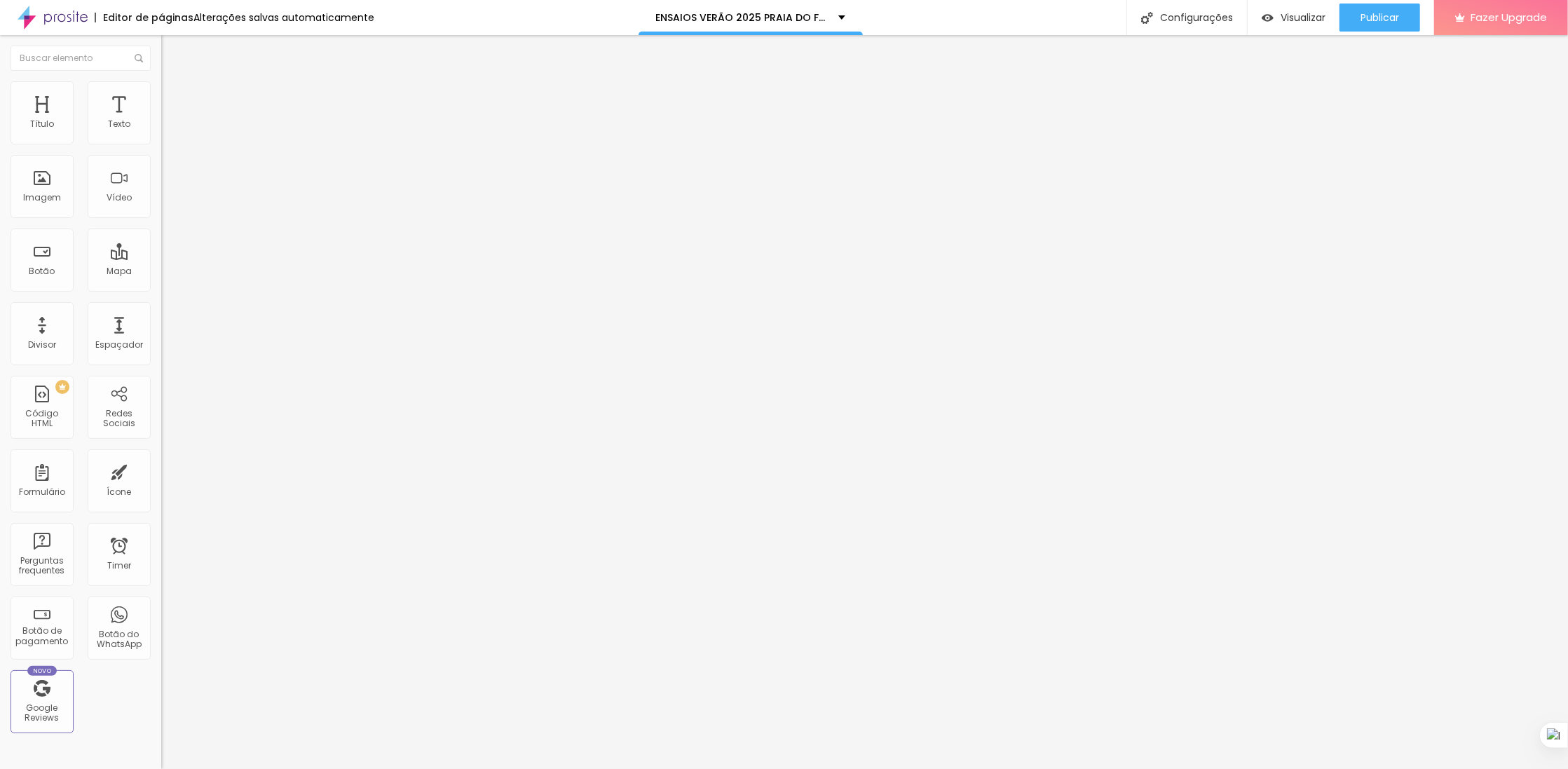
click at [162, 264] on div at bounding box center [242, 264] width 162 height 0
click at [1404, 12] on button "Publicar" at bounding box center [1380, 17] width 80 height 28
click at [1374, 19] on span "Publicar" at bounding box center [1380, 17] width 38 height 11
click at [162, 143] on div "Titulo 3 H3" at bounding box center [242, 137] width 162 height 11
click at [1363, 12] on span "Publicar" at bounding box center [1380, 17] width 38 height 11
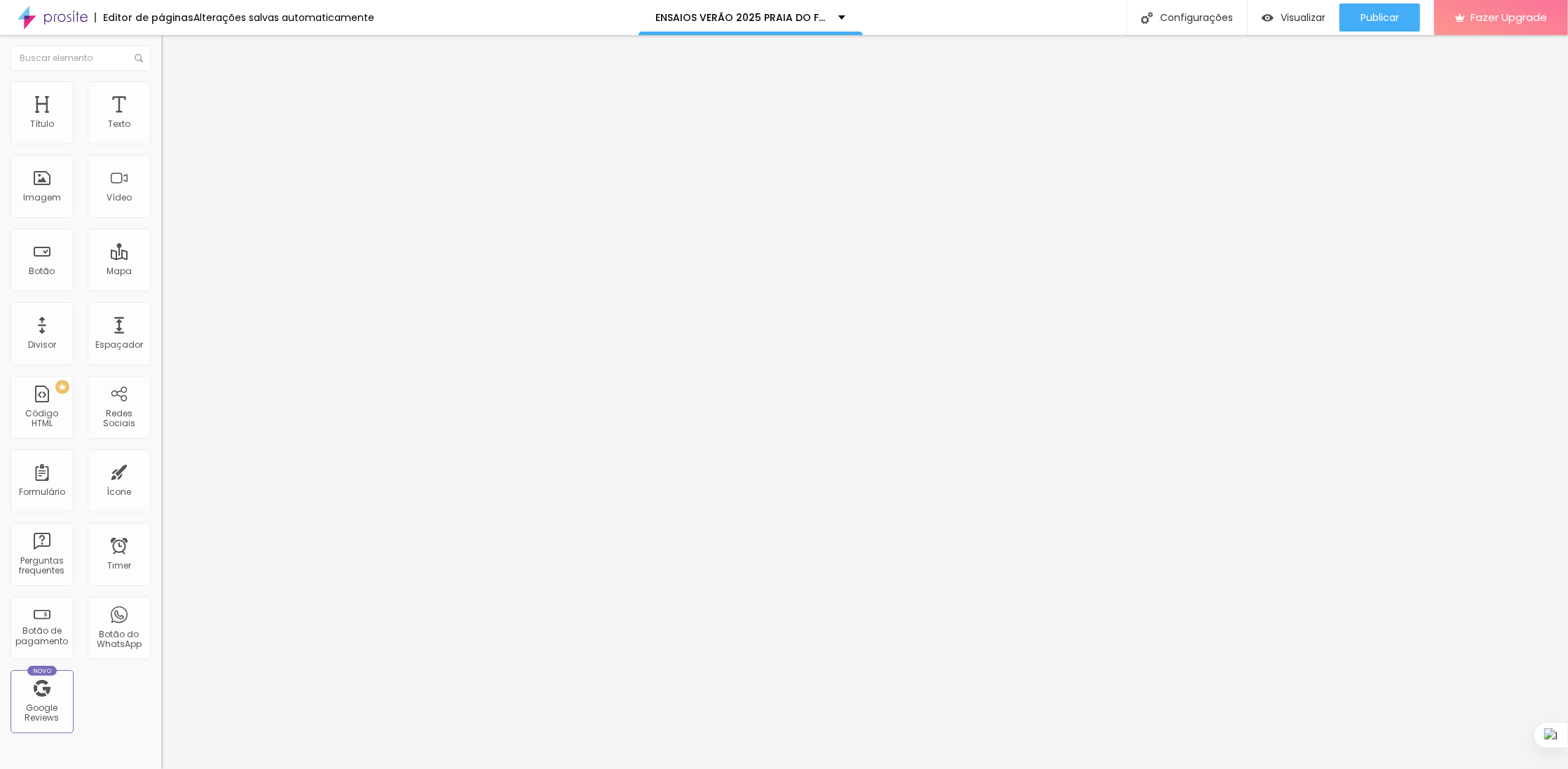
click at [162, 173] on span "Titulo 6" at bounding box center [174, 166] width 26 height 12
click at [162, 81] on li "Avançado" at bounding box center [242, 88] width 162 height 14
type input "4"
type input "10"
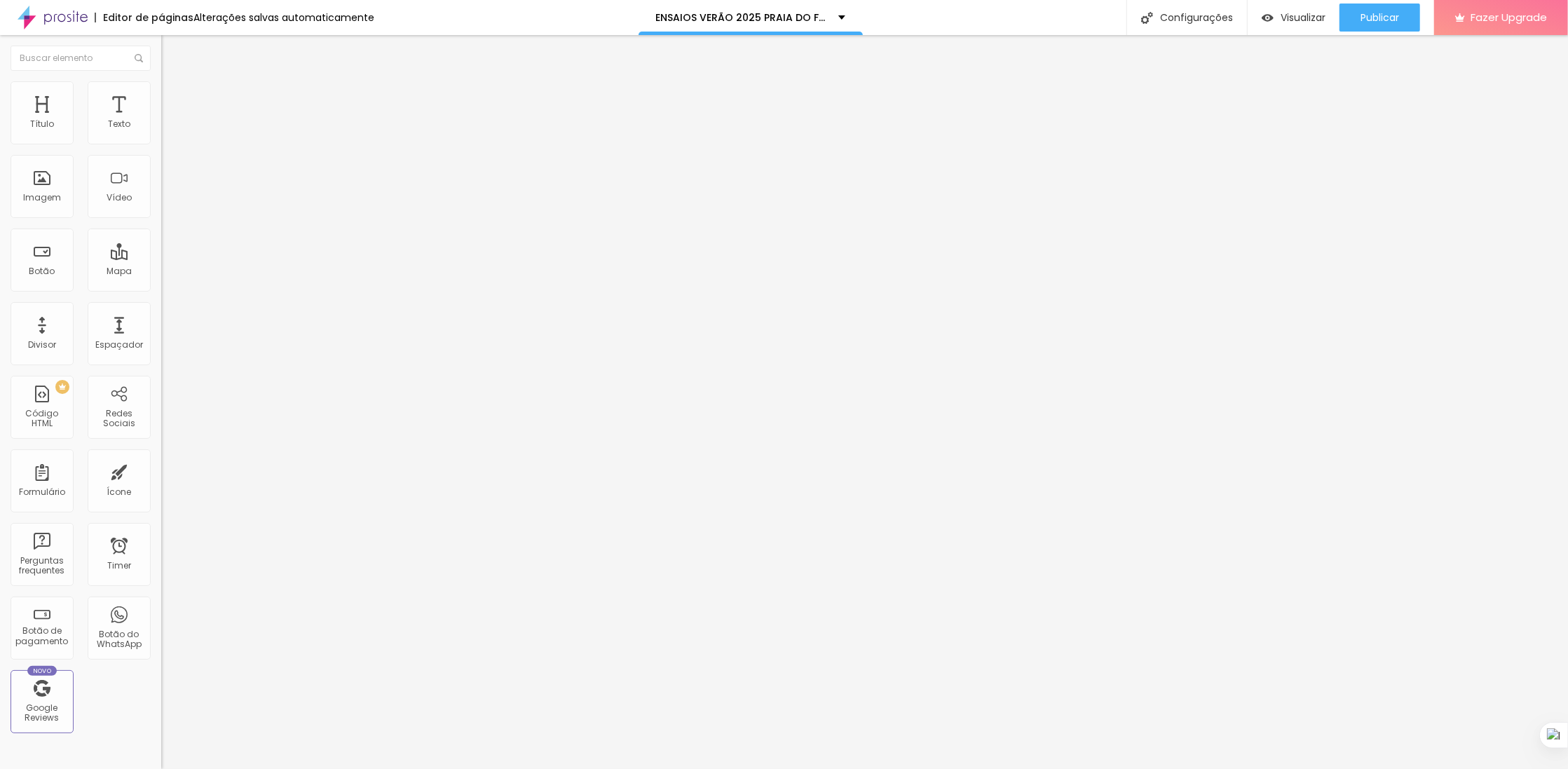
type input "10"
type input "15"
type input "26"
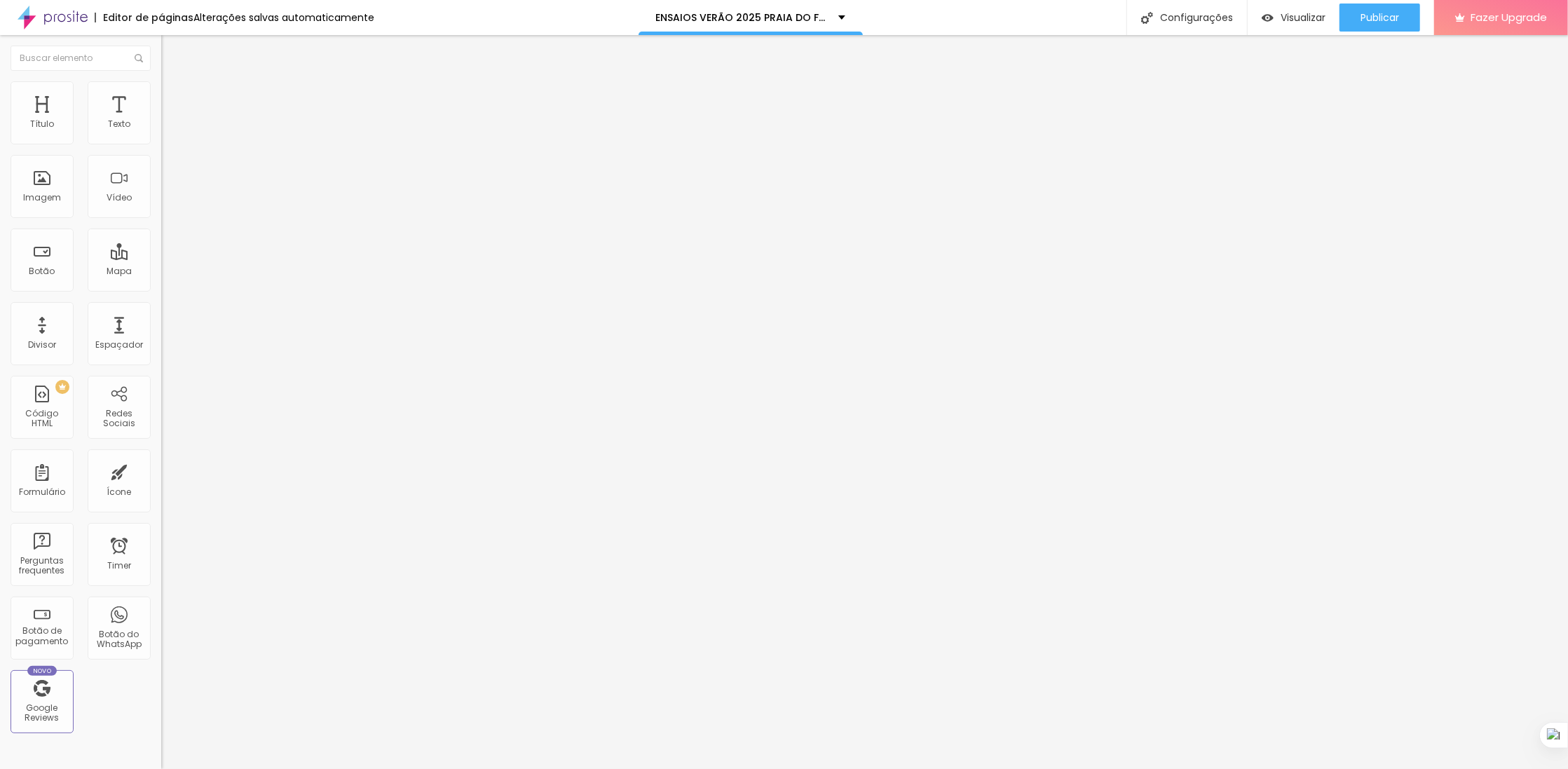
type input "34"
type input "37"
drag, startPoint x: 37, startPoint y: 135, endPoint x: 65, endPoint y: 135, distance: 28.0
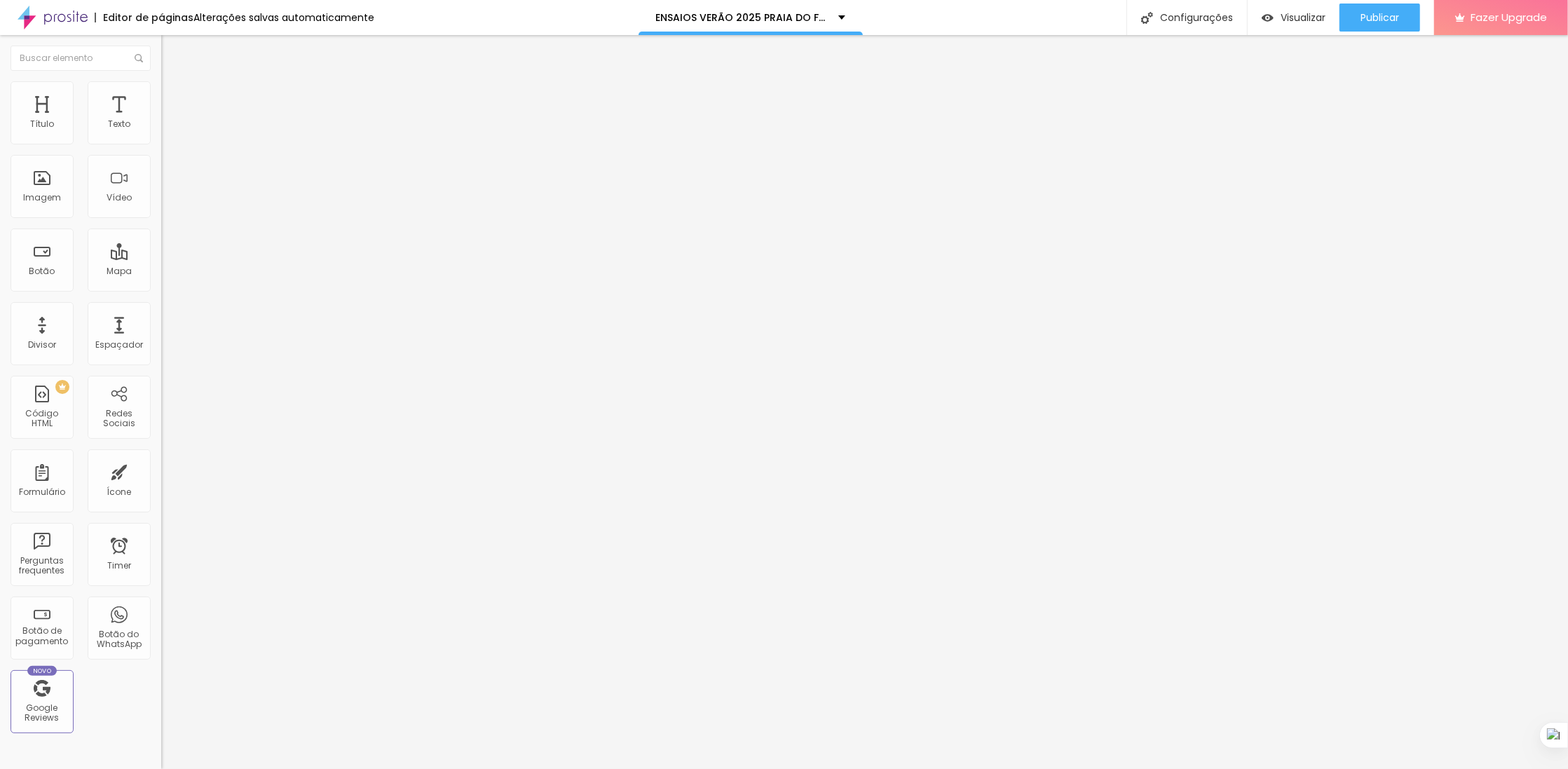
type input "37"
click at [162, 258] on input "range" at bounding box center [206, 263] width 90 height 11
click at [1372, 17] on span "Publicar" at bounding box center [1380, 17] width 38 height 11
click at [1384, 16] on span "Publicar" at bounding box center [1380, 17] width 38 height 11
click at [1372, 15] on span "Publicar" at bounding box center [1380, 17] width 38 height 11
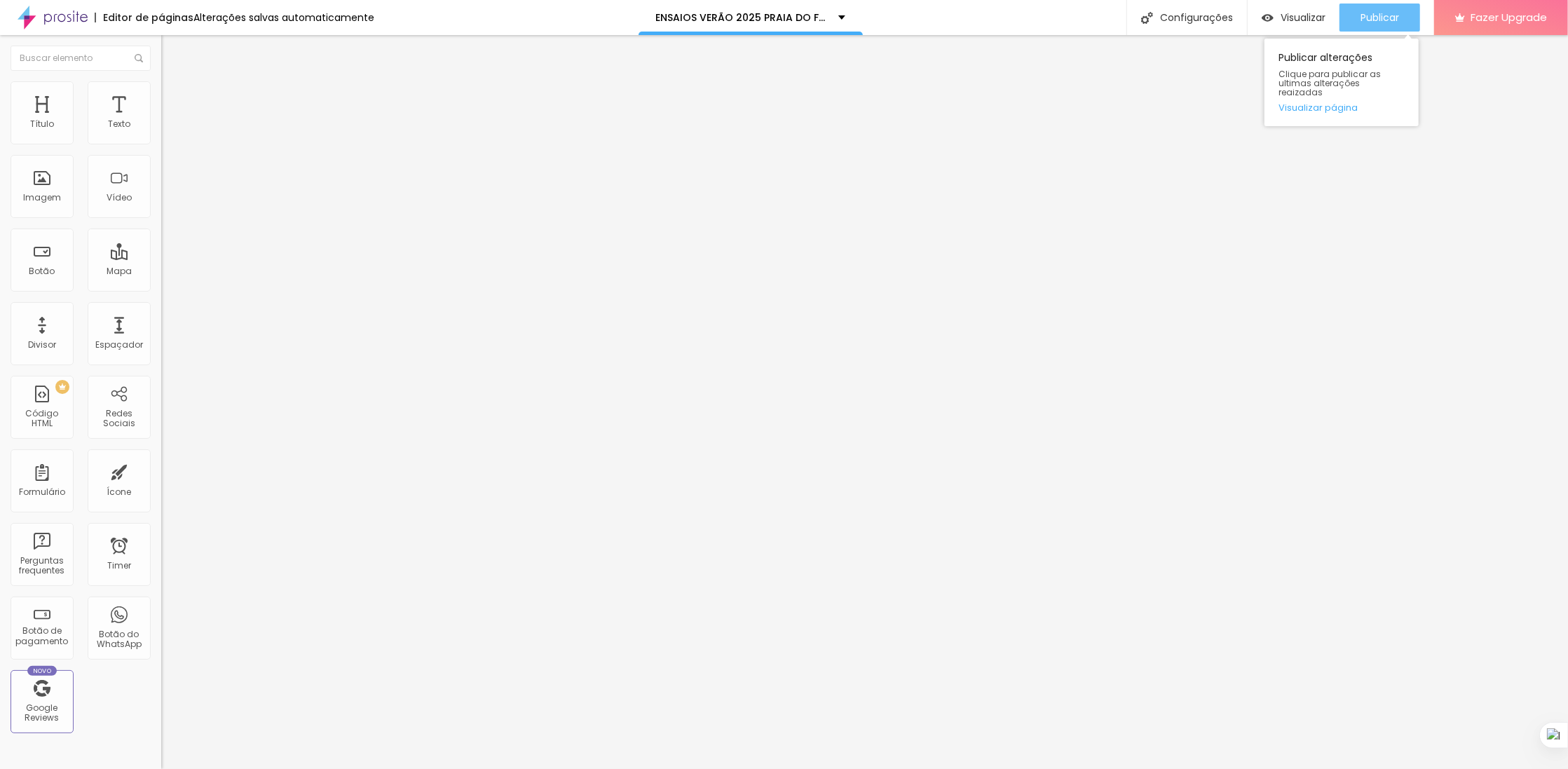
click at [1381, 26] on div "Publicar" at bounding box center [1380, 17] width 38 height 28
click at [174, 134] on span "Titulo 2" at bounding box center [196, 124] width 46 height 17
click at [1386, 17] on span "Publicar" at bounding box center [1380, 17] width 38 height 11
type input "41"
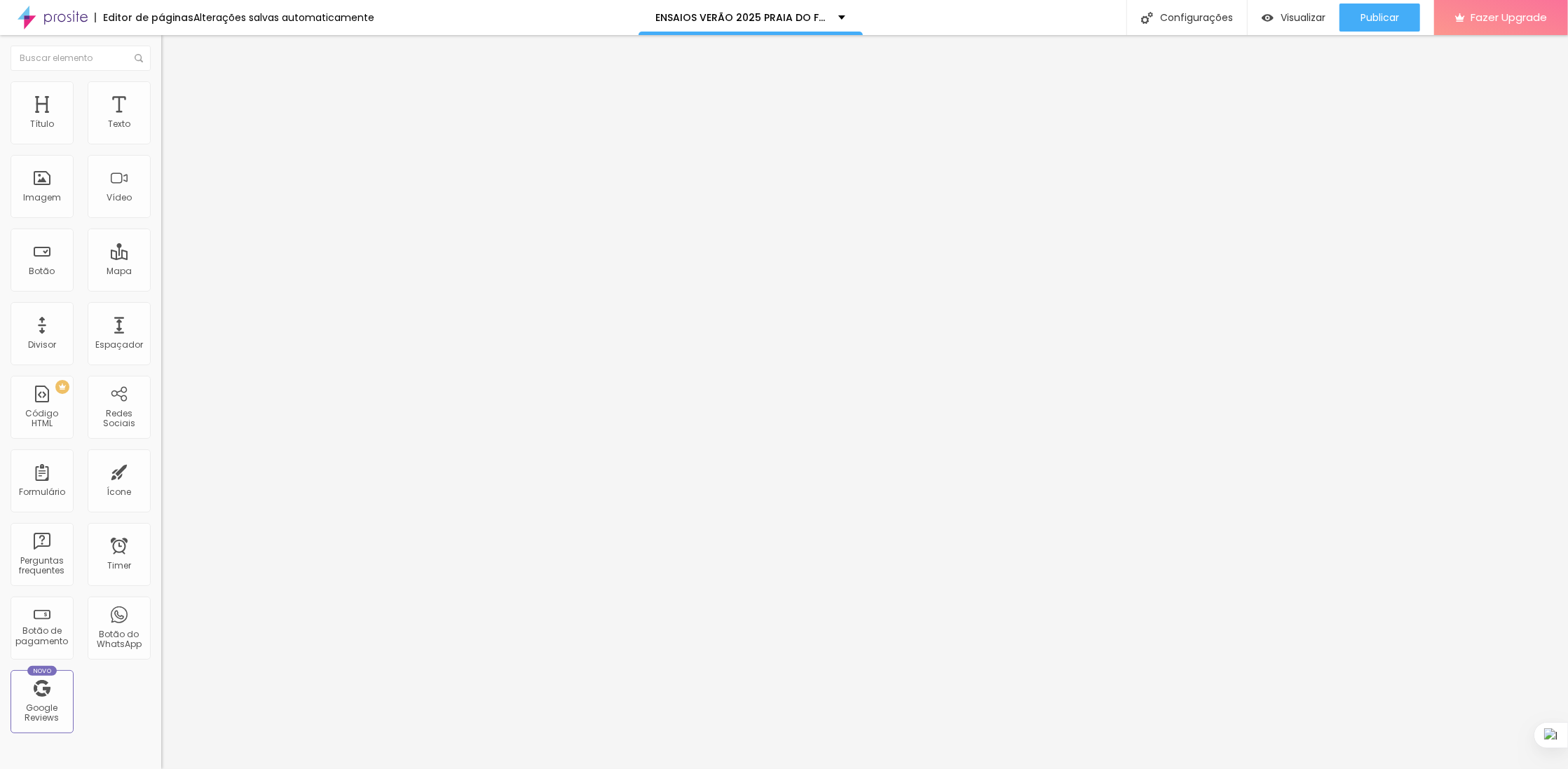
type input "42"
type input "43"
type input "42"
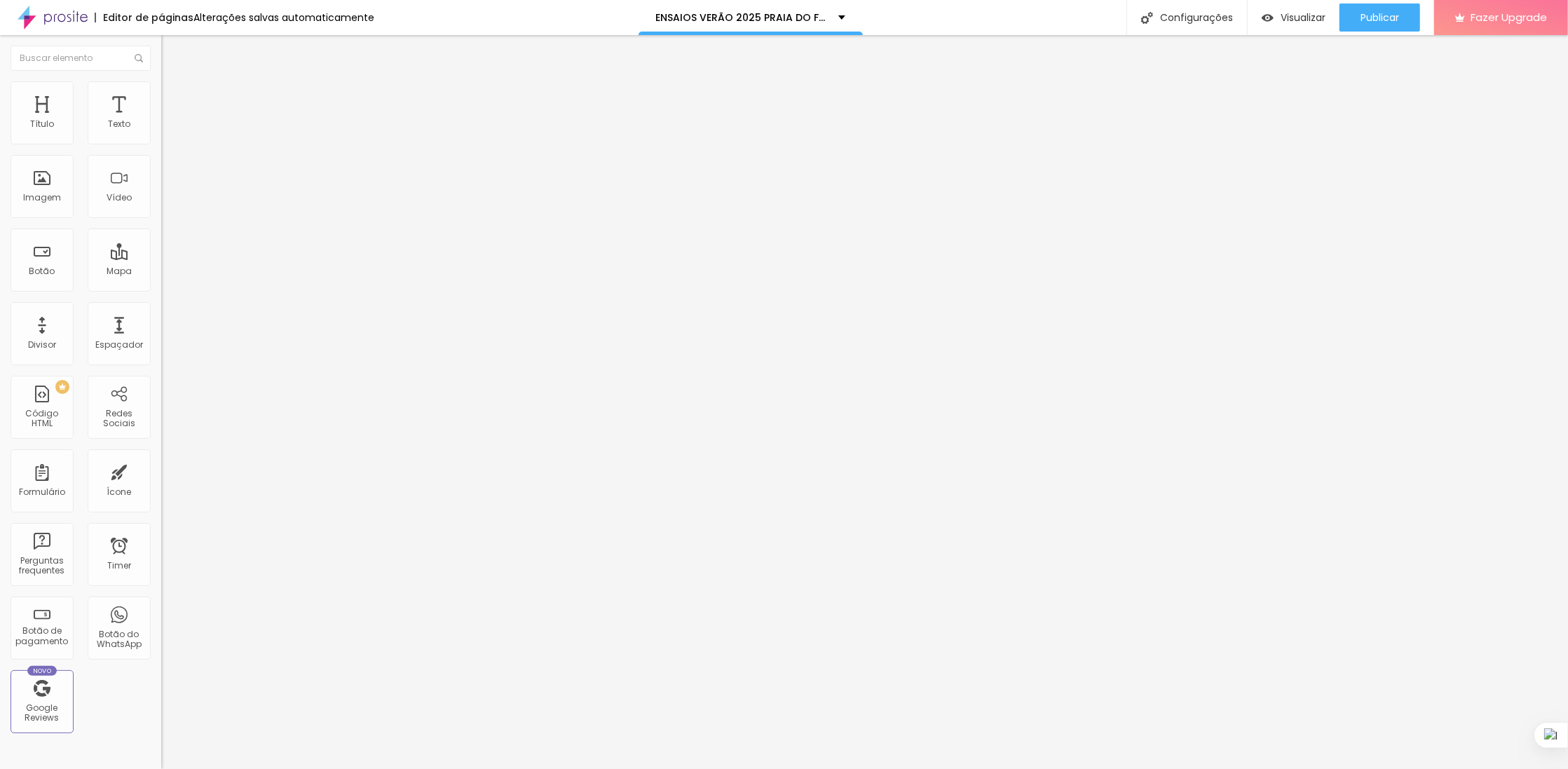
type input "42"
type input "41"
type input "40"
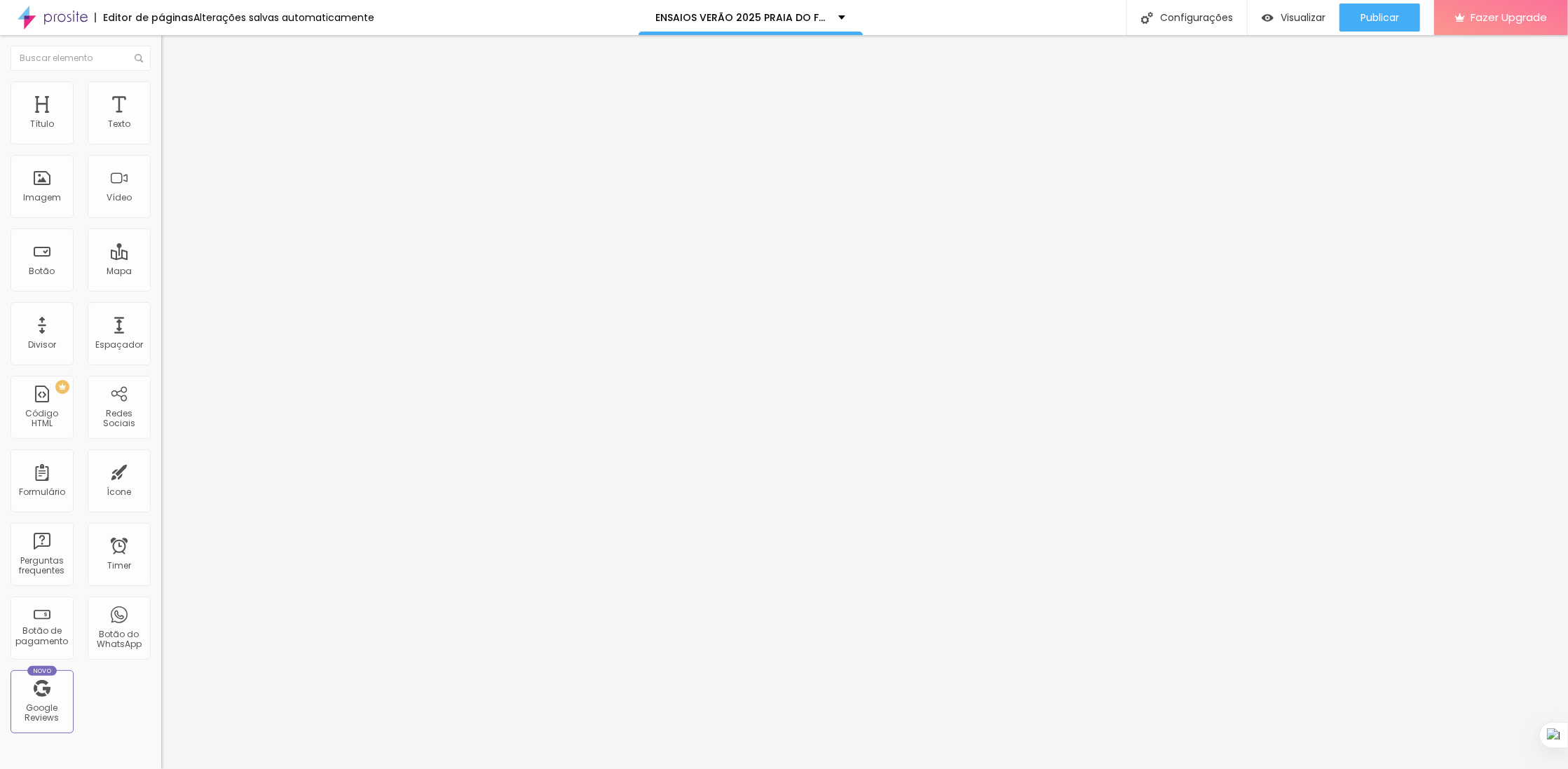
type input "41"
type input "42"
type input "43"
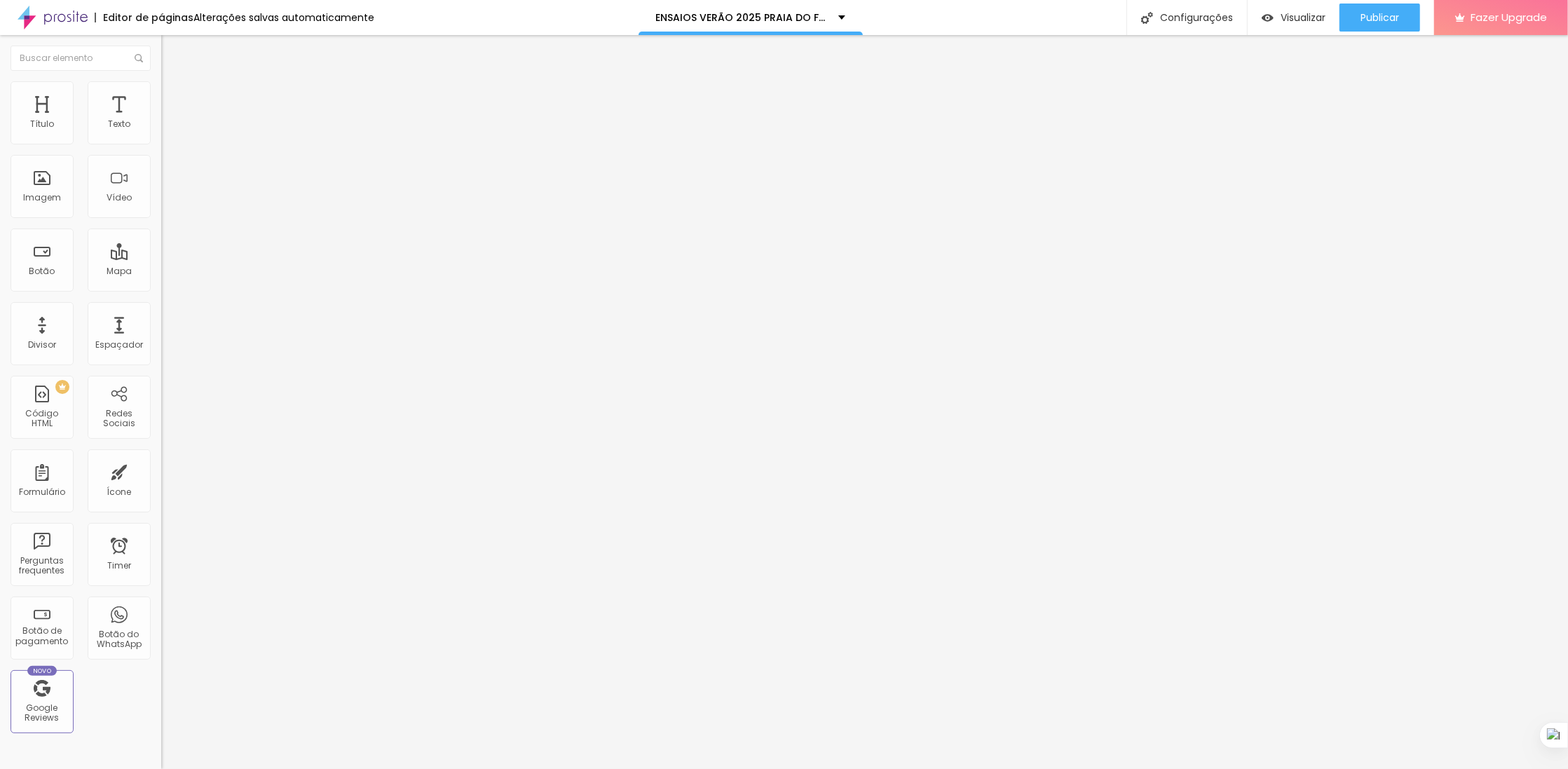
type input "43"
type input "44"
click at [162, 332] on input "range" at bounding box center [206, 338] width 90 height 11
click at [1363, 15] on span "Publicar" at bounding box center [1380, 17] width 38 height 11
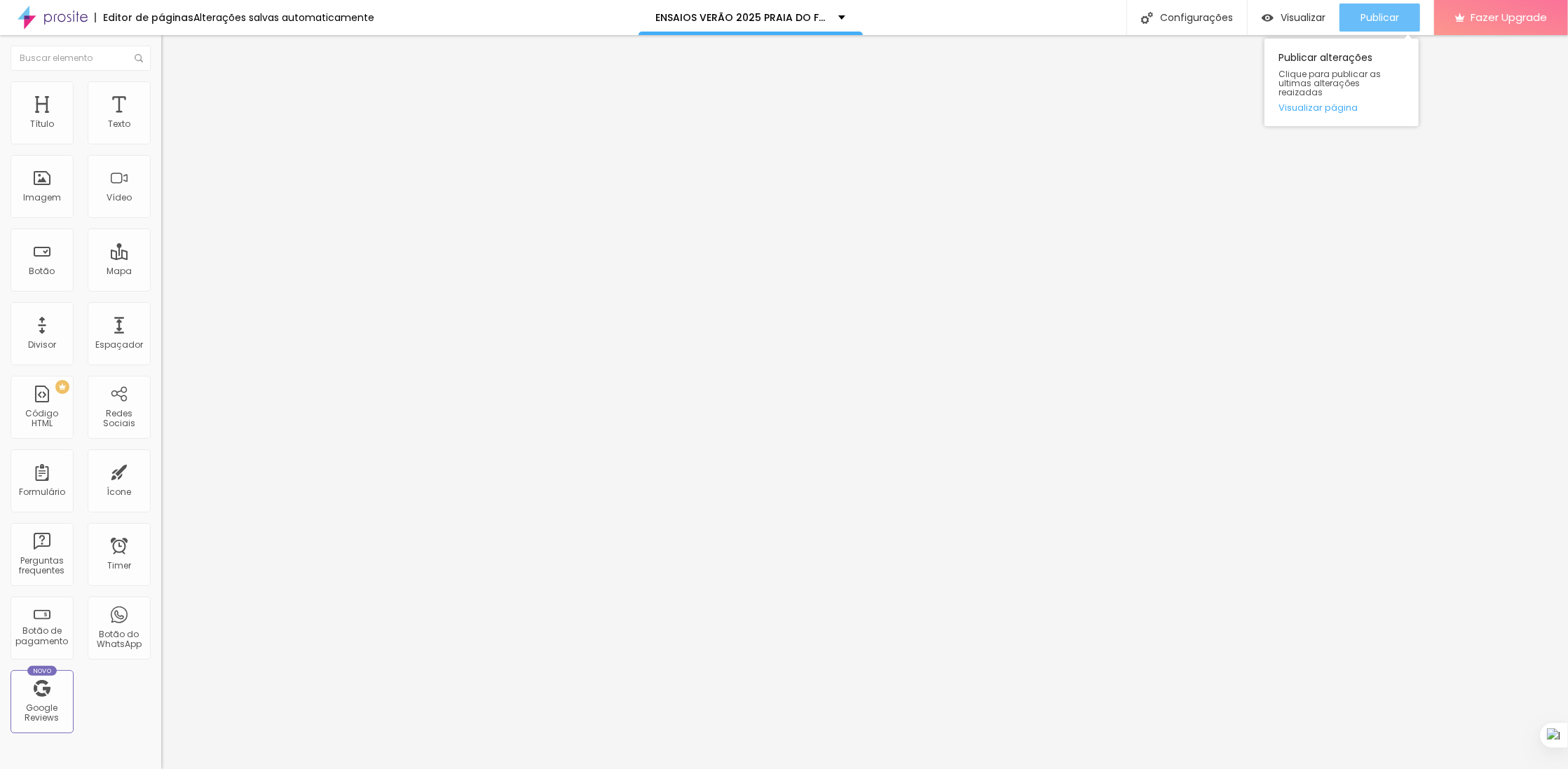
click at [1386, 17] on span "Publicar" at bounding box center [1380, 17] width 38 height 11
click at [162, 95] on img at bounding box center [168, 101] width 13 height 13
type input "8"
type input "16"
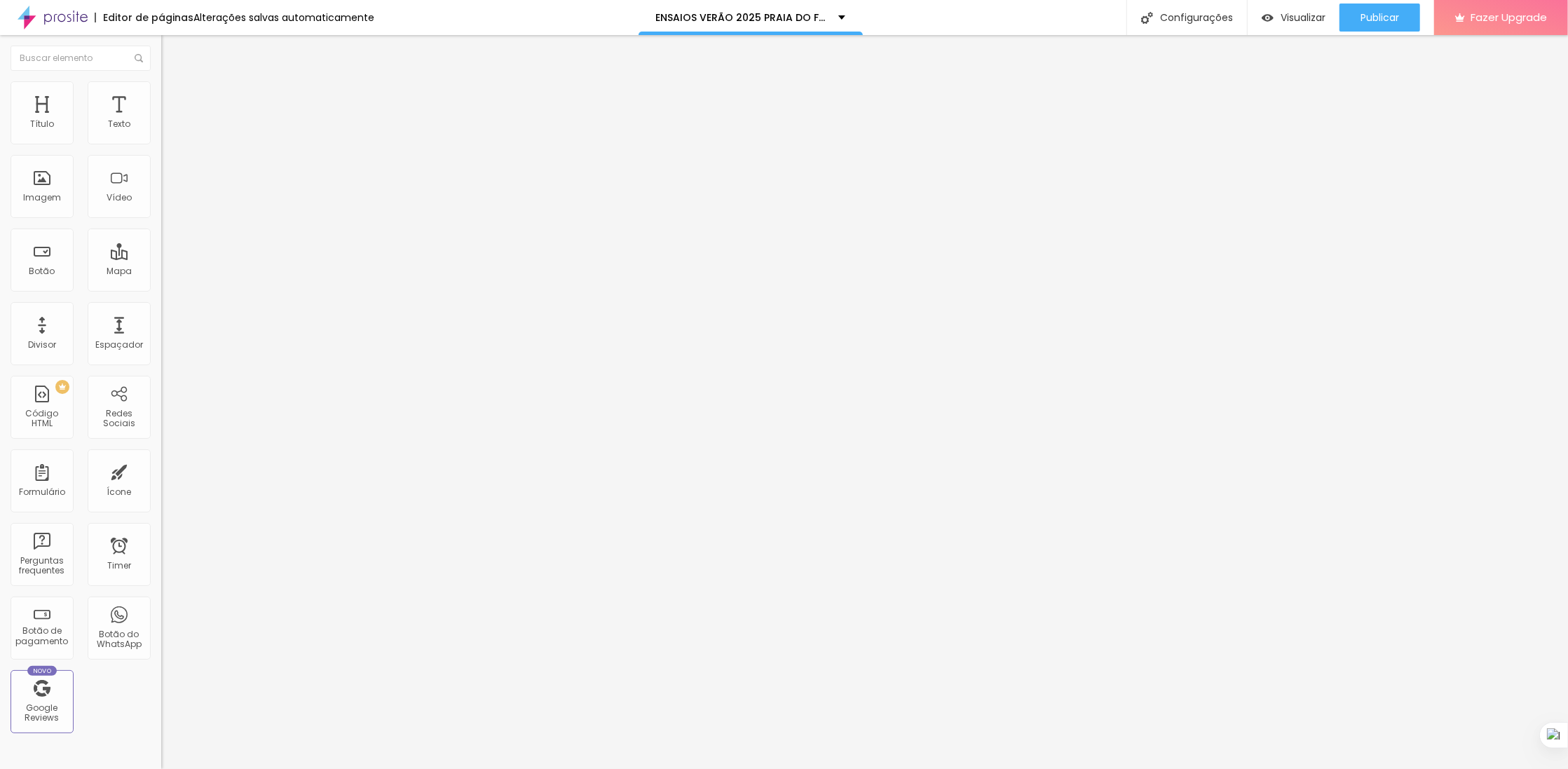
type input "16"
type input "18"
type input "20"
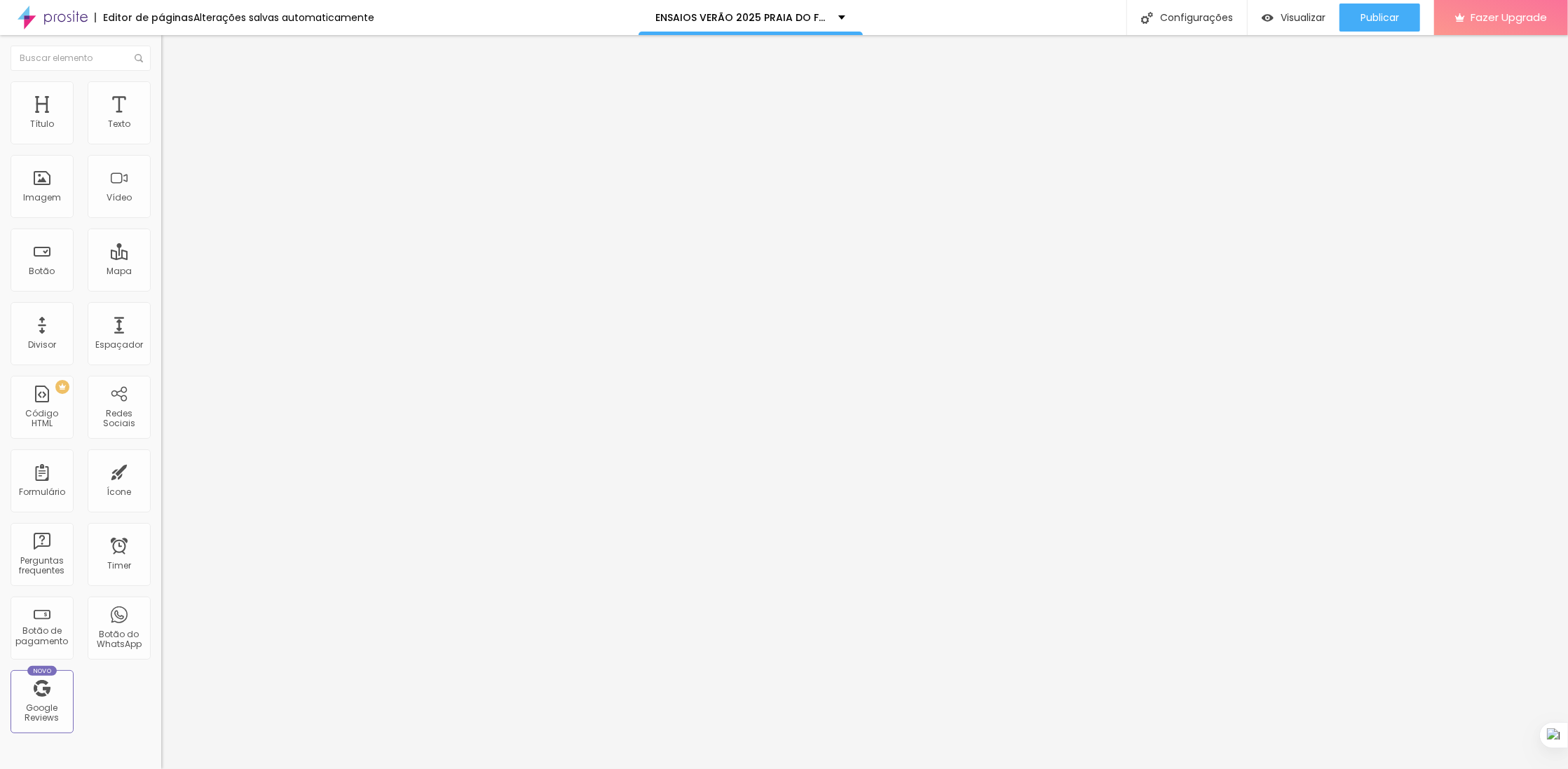
type input "22"
type input "23"
type input "24"
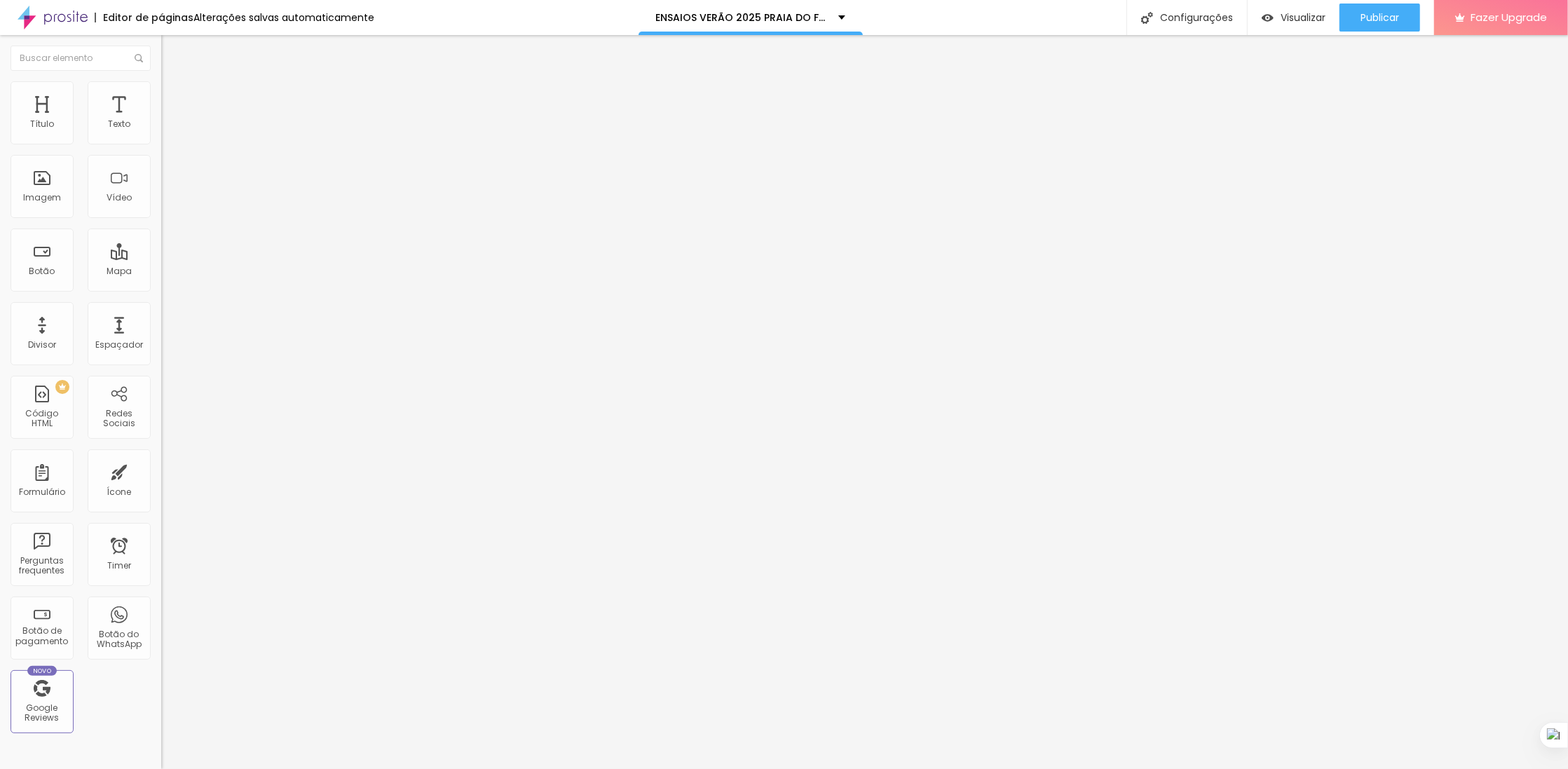
type input "24"
type input "30"
type input "32"
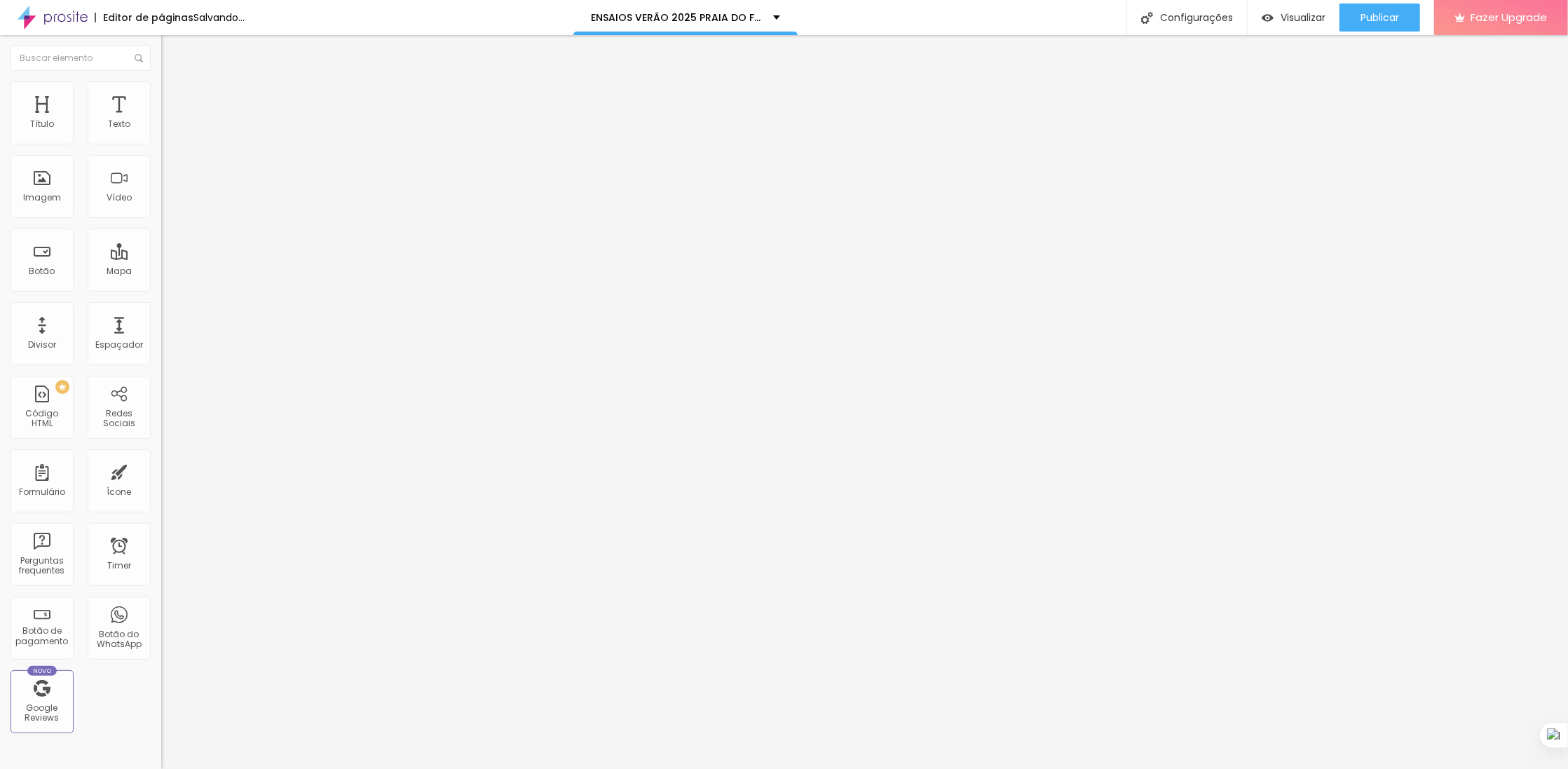
type input "34"
type input "36"
type input "37"
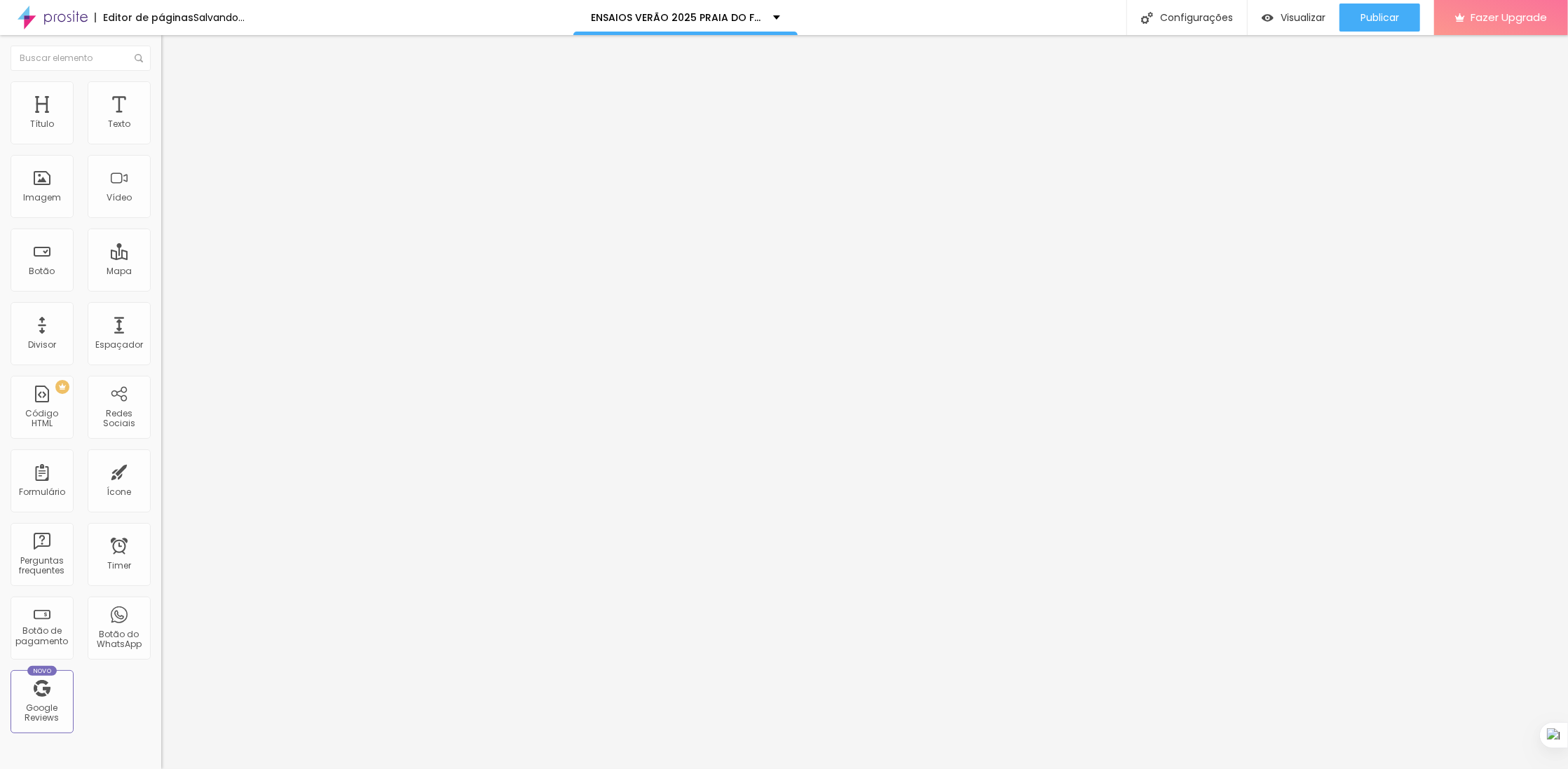
type input "37"
type input "40"
type input "41"
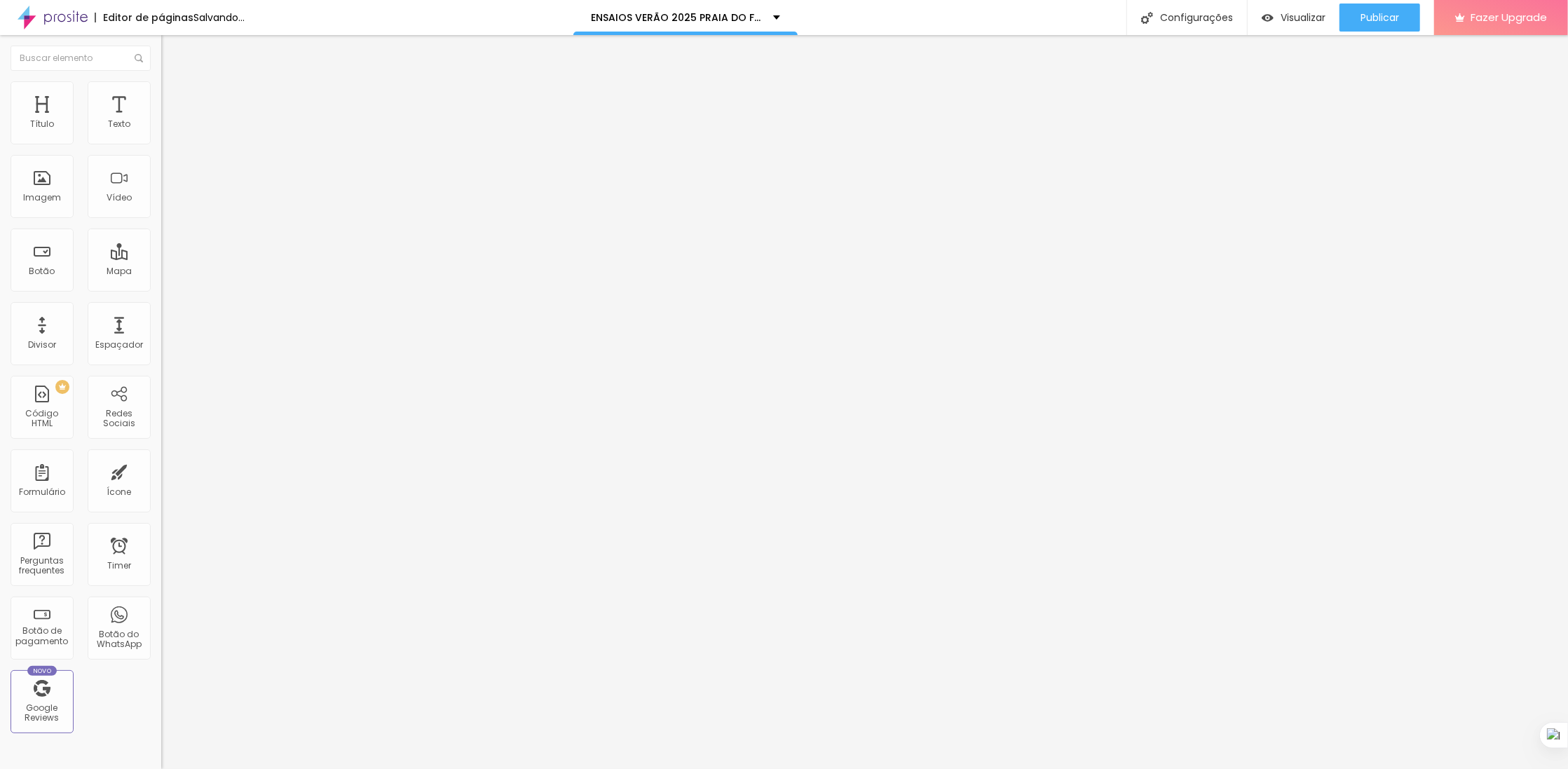
type input "43"
type input "45"
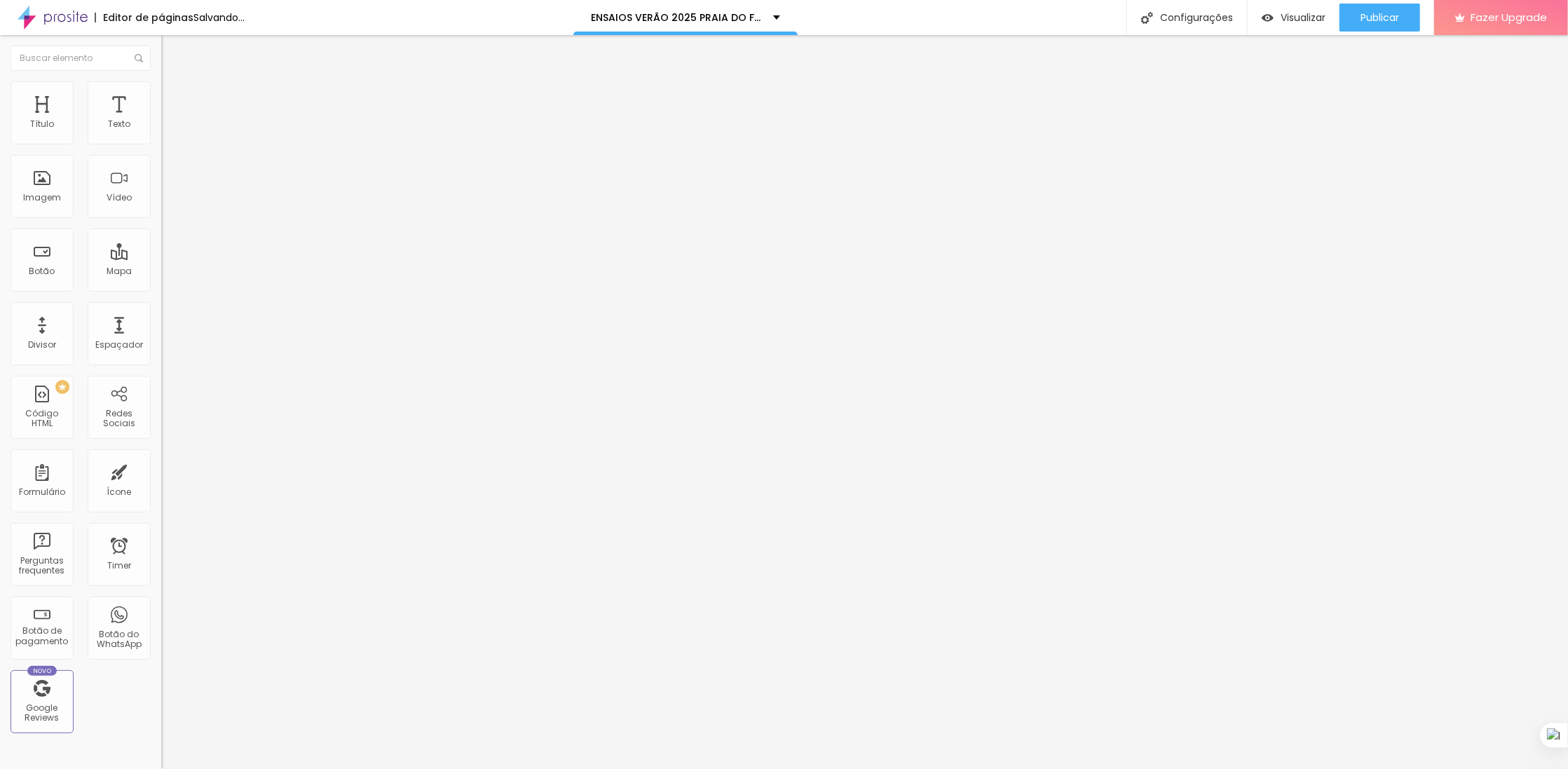
drag, startPoint x: 37, startPoint y: 162, endPoint x: 71, endPoint y: 164, distance: 34.1
click at [162, 470] on input "range" at bounding box center [206, 476] width 90 height 11
click at [1382, 26] on div "Publicar" at bounding box center [1380, 17] width 38 height 28
click at [162, 128] on span "Completo" at bounding box center [183, 121] width 43 height 12
click at [162, 136] on span "Encaixotado" at bounding box center [189, 130] width 55 height 12
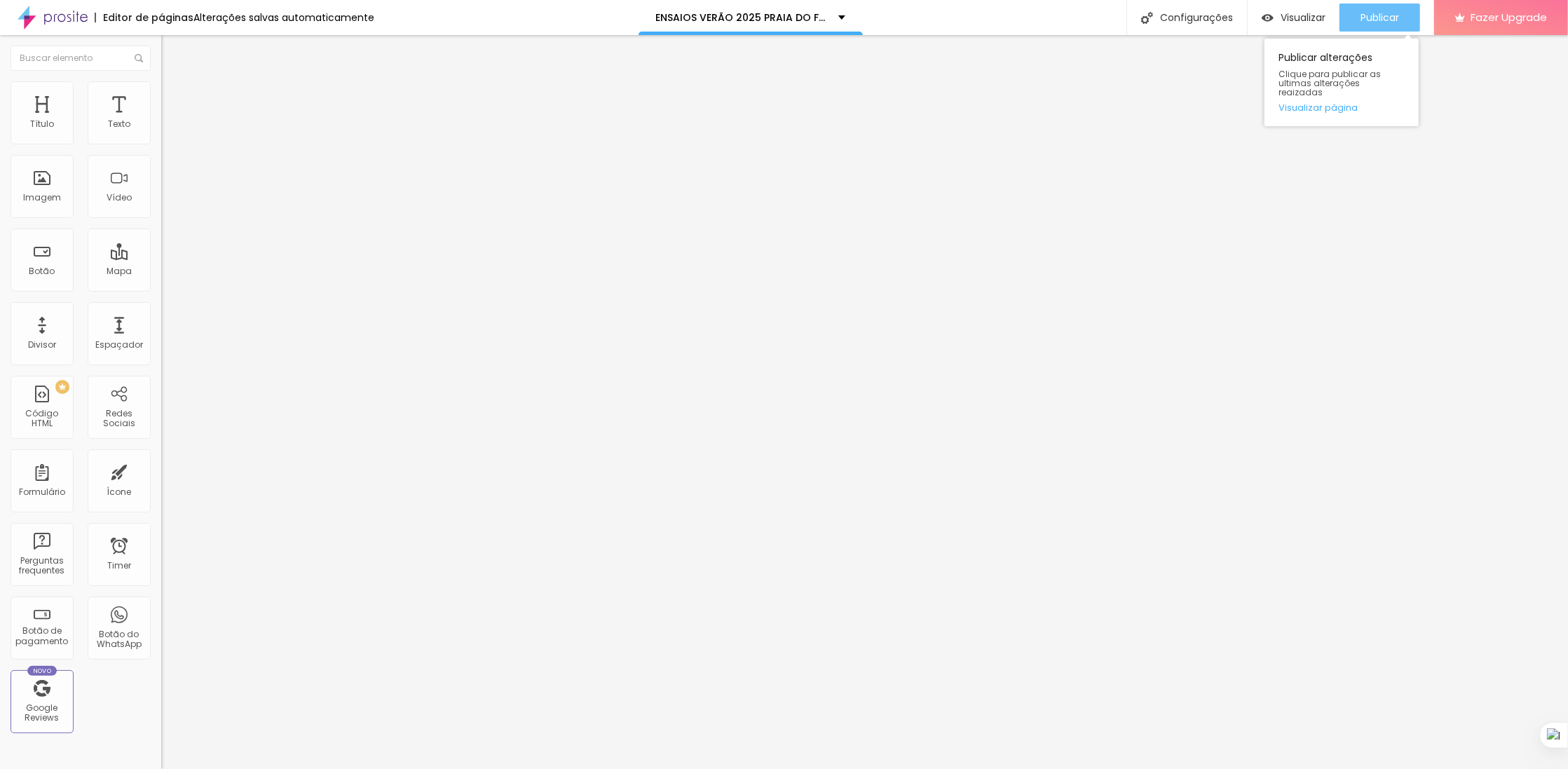
click at [1383, 23] on span "Publicar" at bounding box center [1380, 17] width 38 height 11
click at [1300, 12] on span "Visualizar" at bounding box center [1302, 17] width 45 height 11
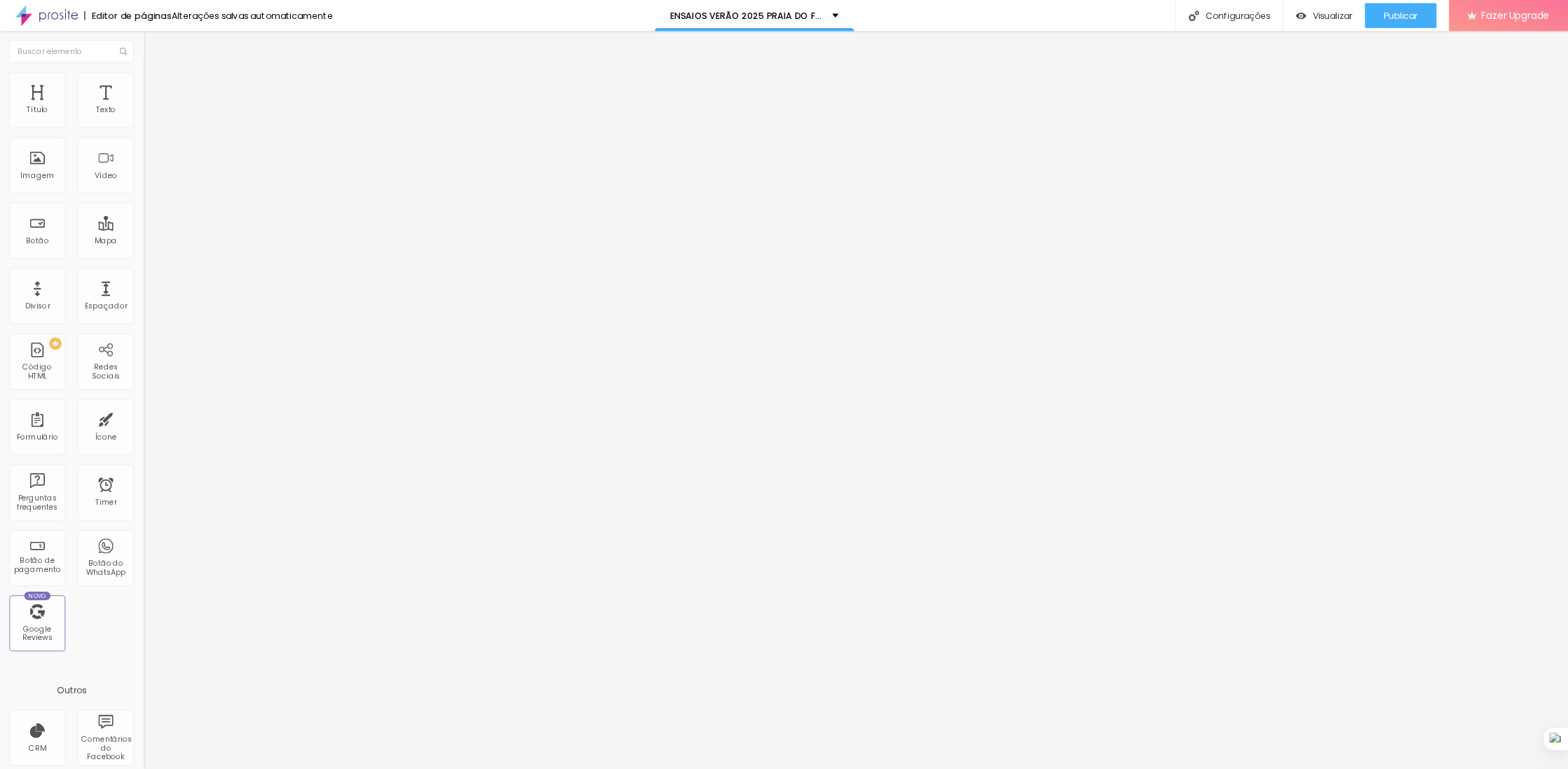
scroll to position [6694, 0]
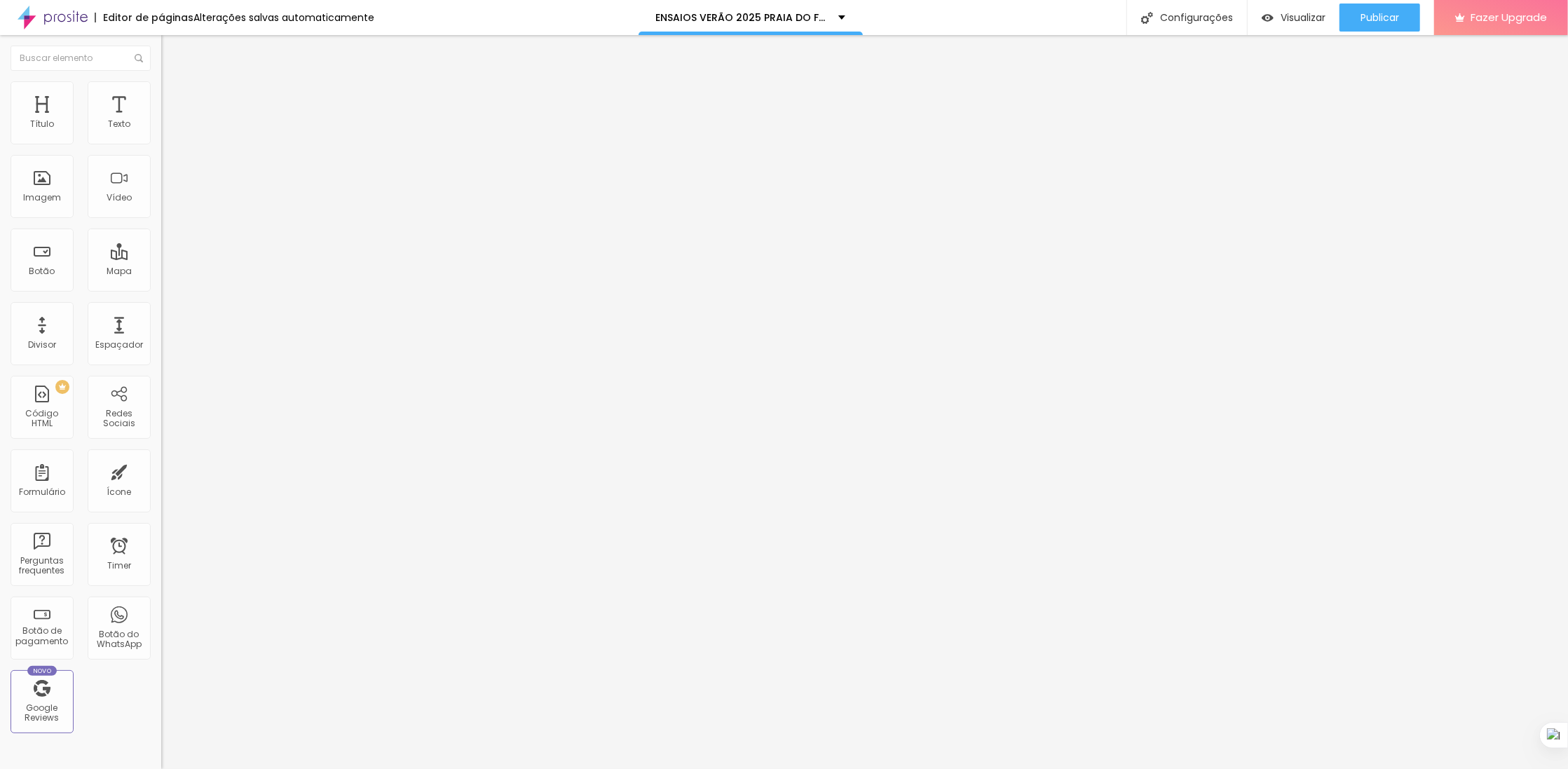
click at [162, 90] on li "Estilo" at bounding box center [242, 88] width 162 height 14
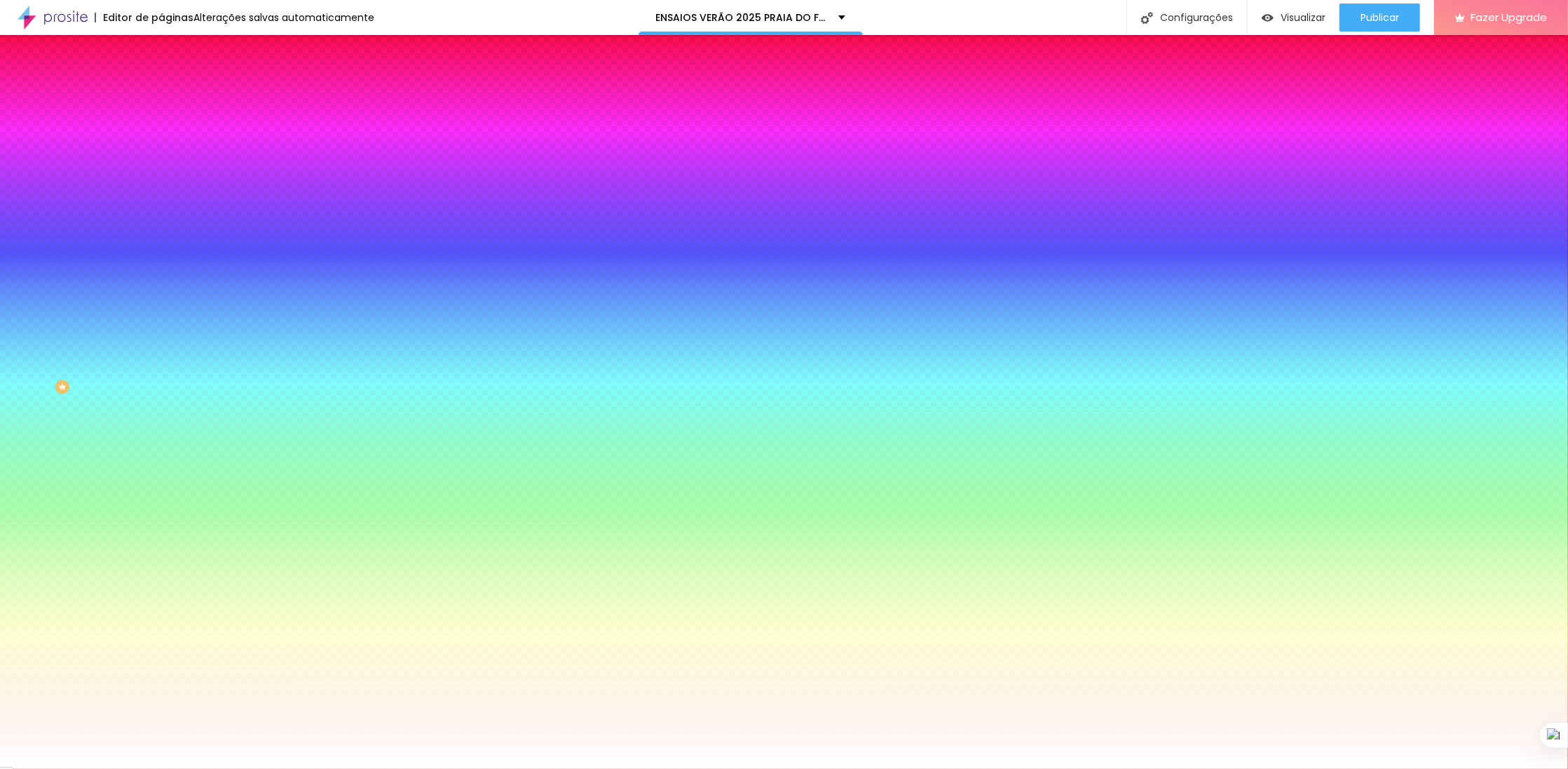
click at [237, 126] on img at bounding box center [241, 121] width 8 height 8
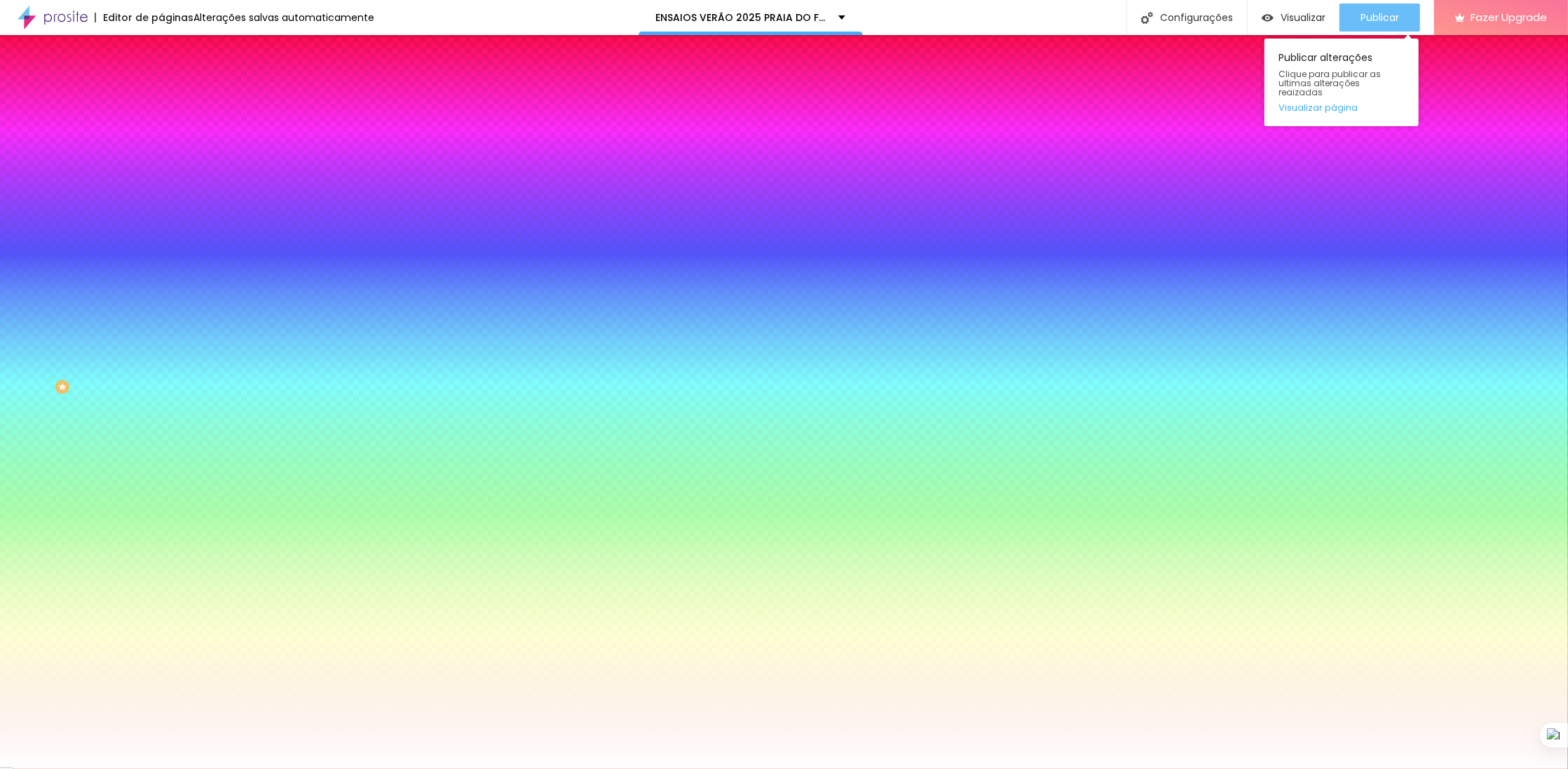
click at [1393, 26] on div "Publicar" at bounding box center [1380, 17] width 38 height 28
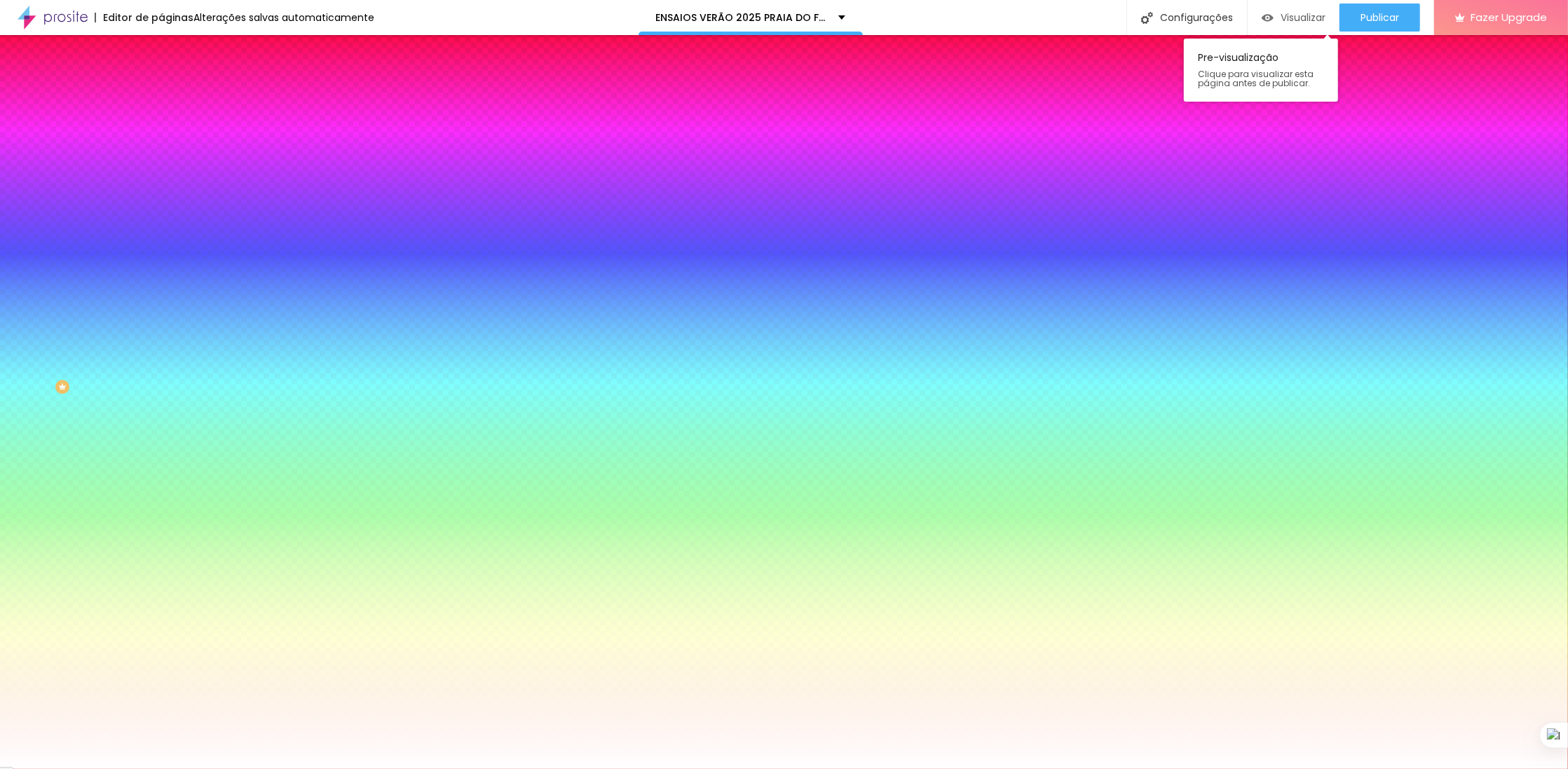
click at [1287, 15] on span "Visualizar" at bounding box center [1302, 17] width 45 height 11
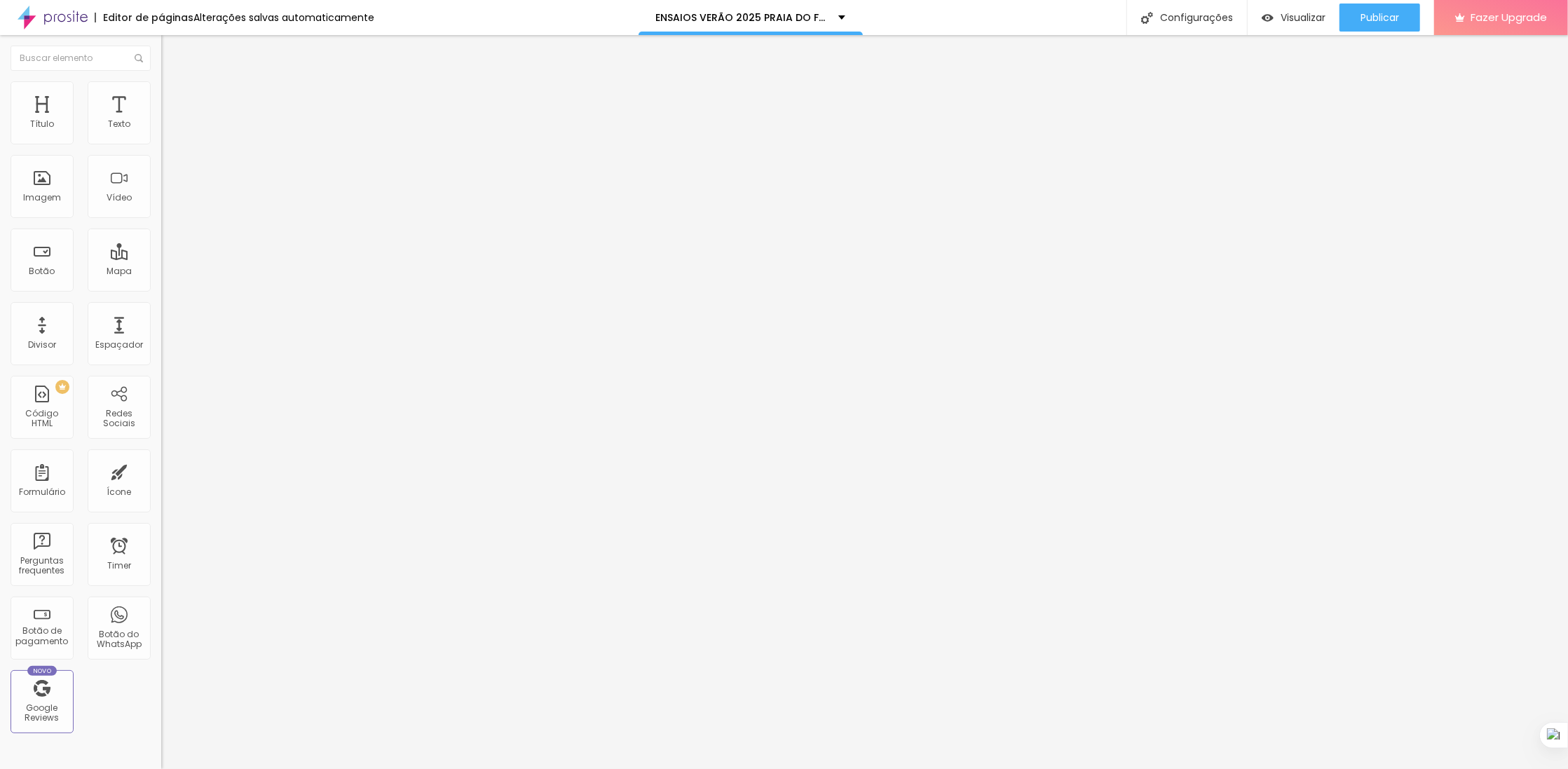
drag, startPoint x: 37, startPoint y: 104, endPoint x: 447, endPoint y: 12, distance: 420.2
click at [162, 95] on img at bounding box center [168, 101] width 13 height 13
type input "144"
type input "81"
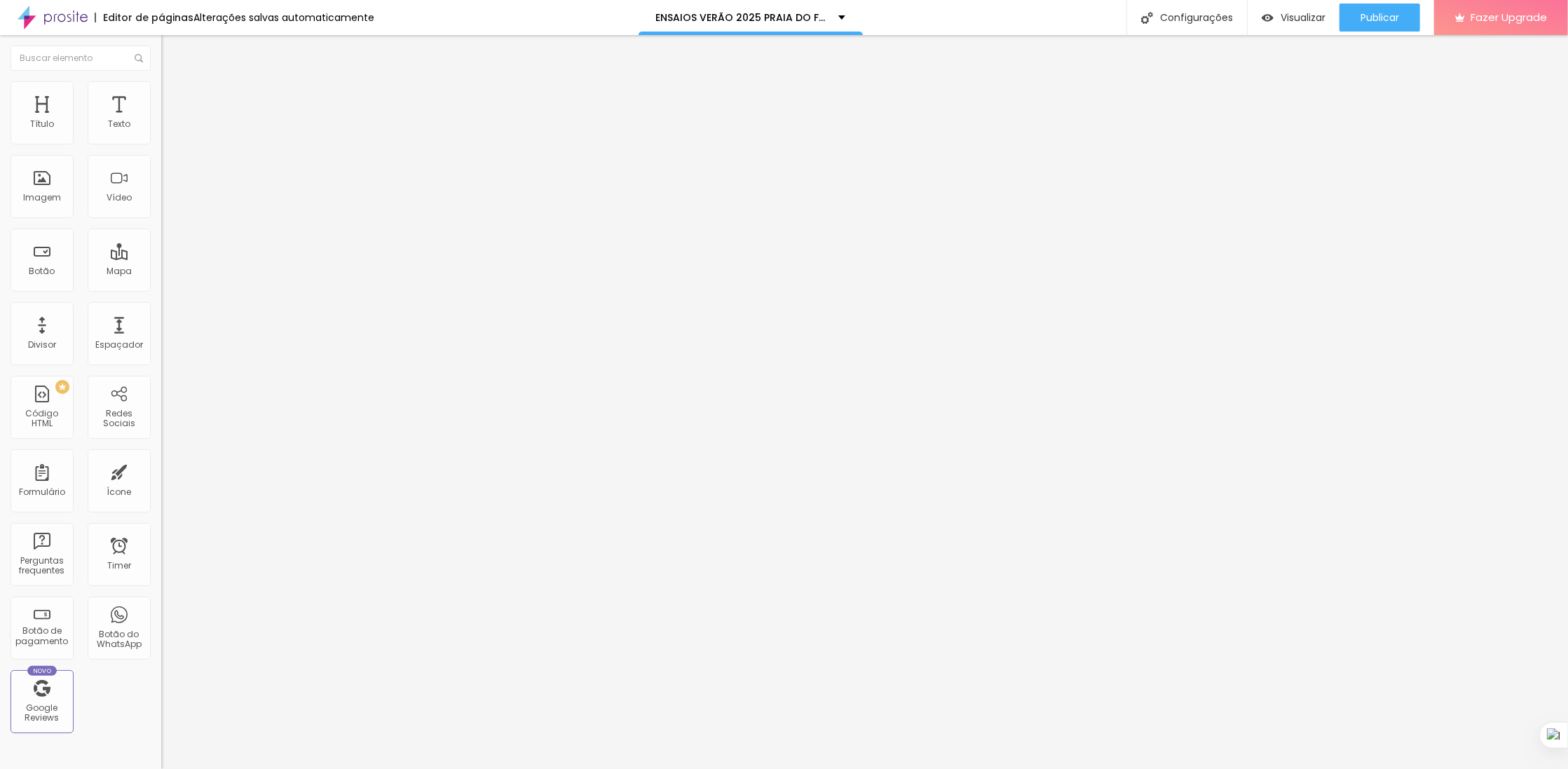
type input "81"
type input "67"
type input "46"
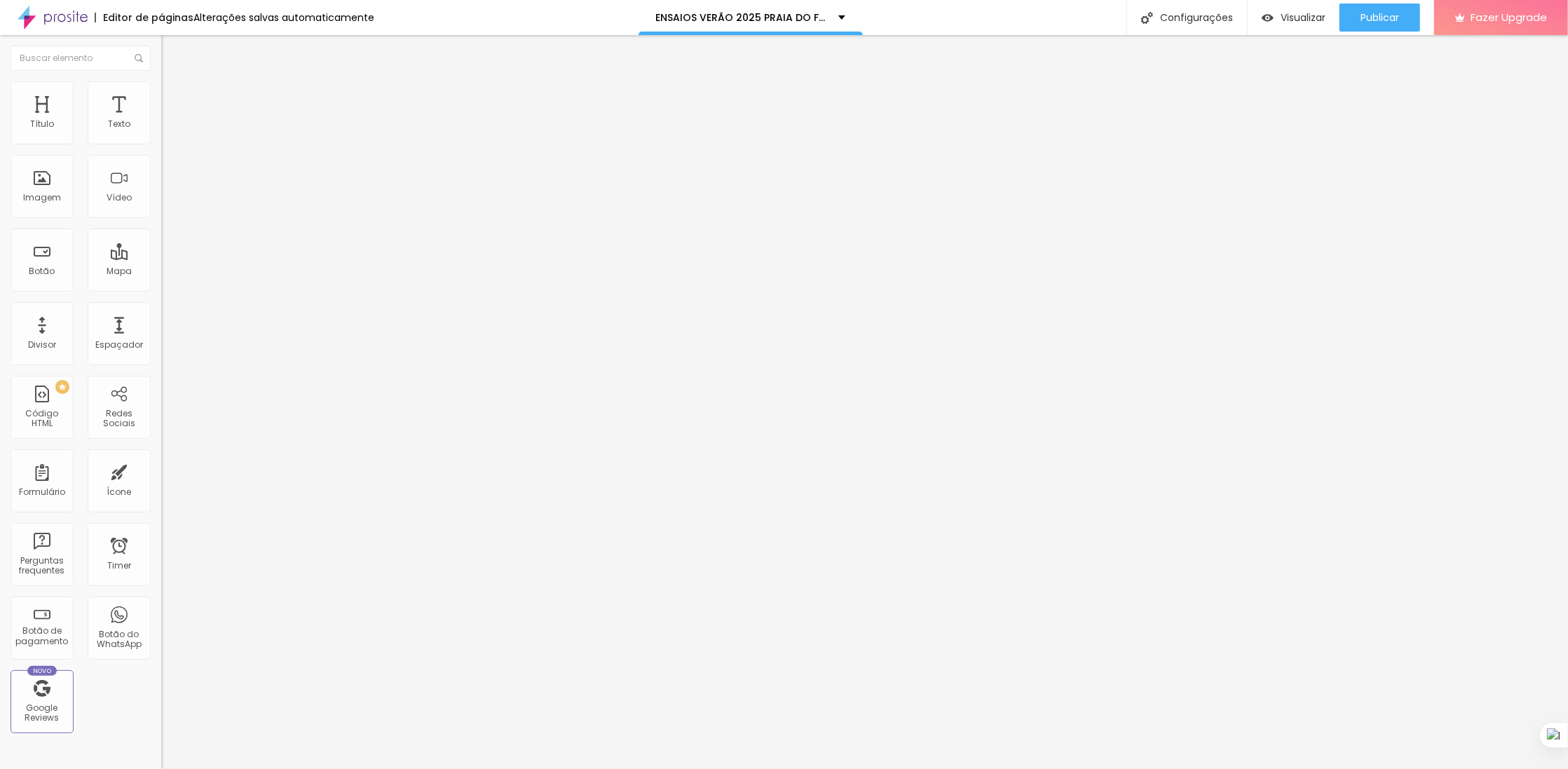
type input "0"
type input "4"
type input "11"
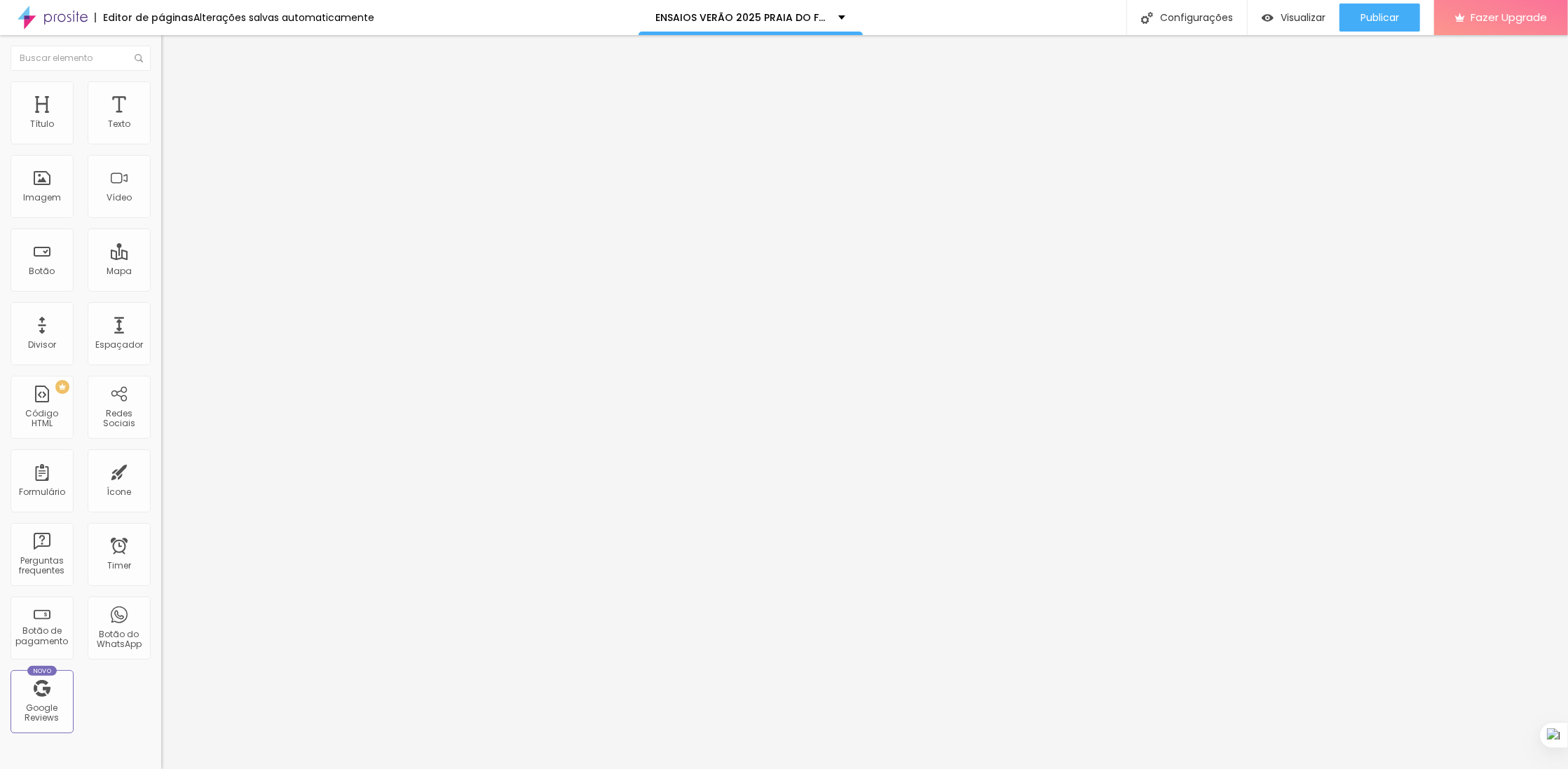
type input "11"
type input "39"
type input "46"
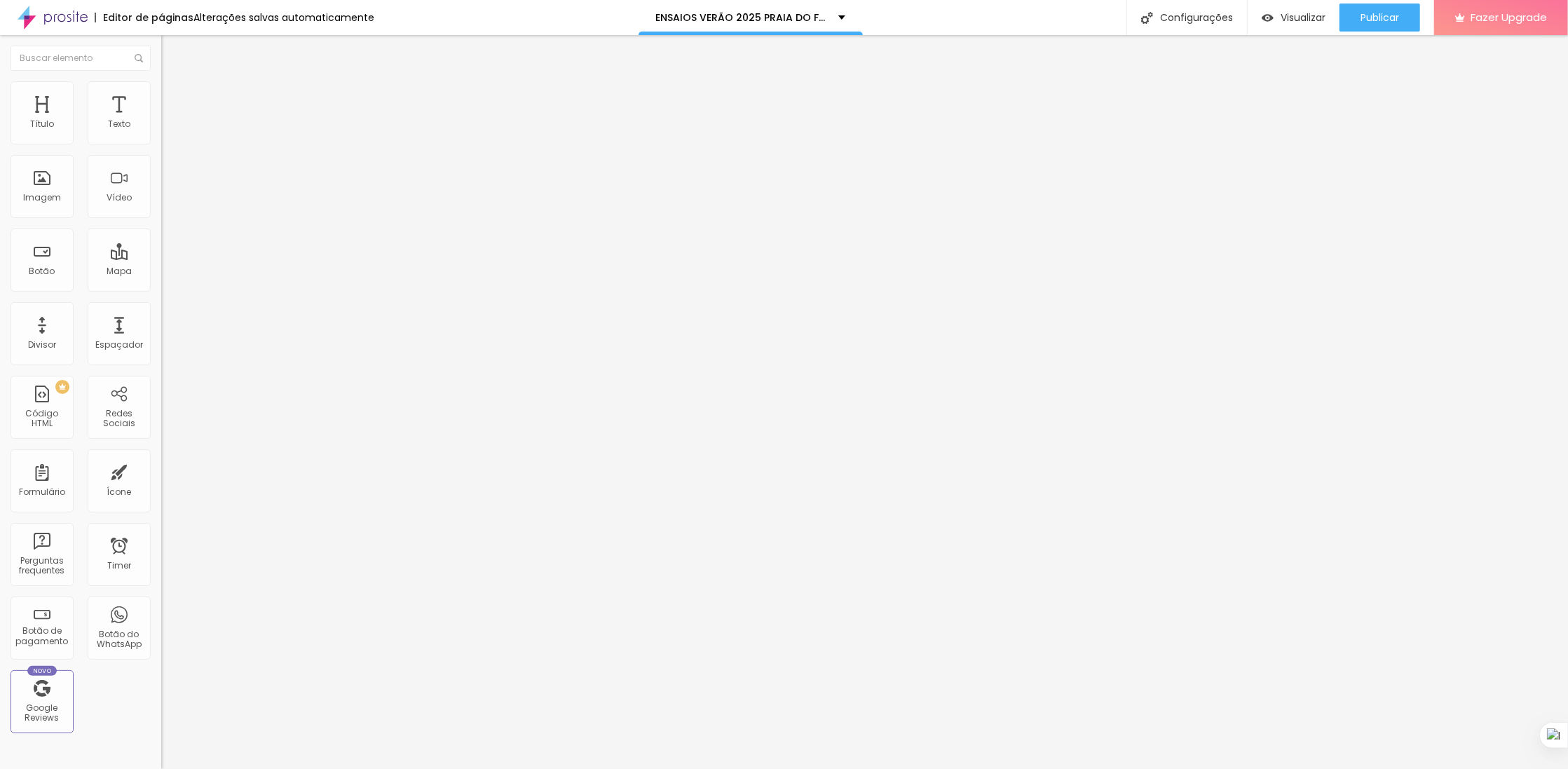
type input "60"
type input "95"
type input "144"
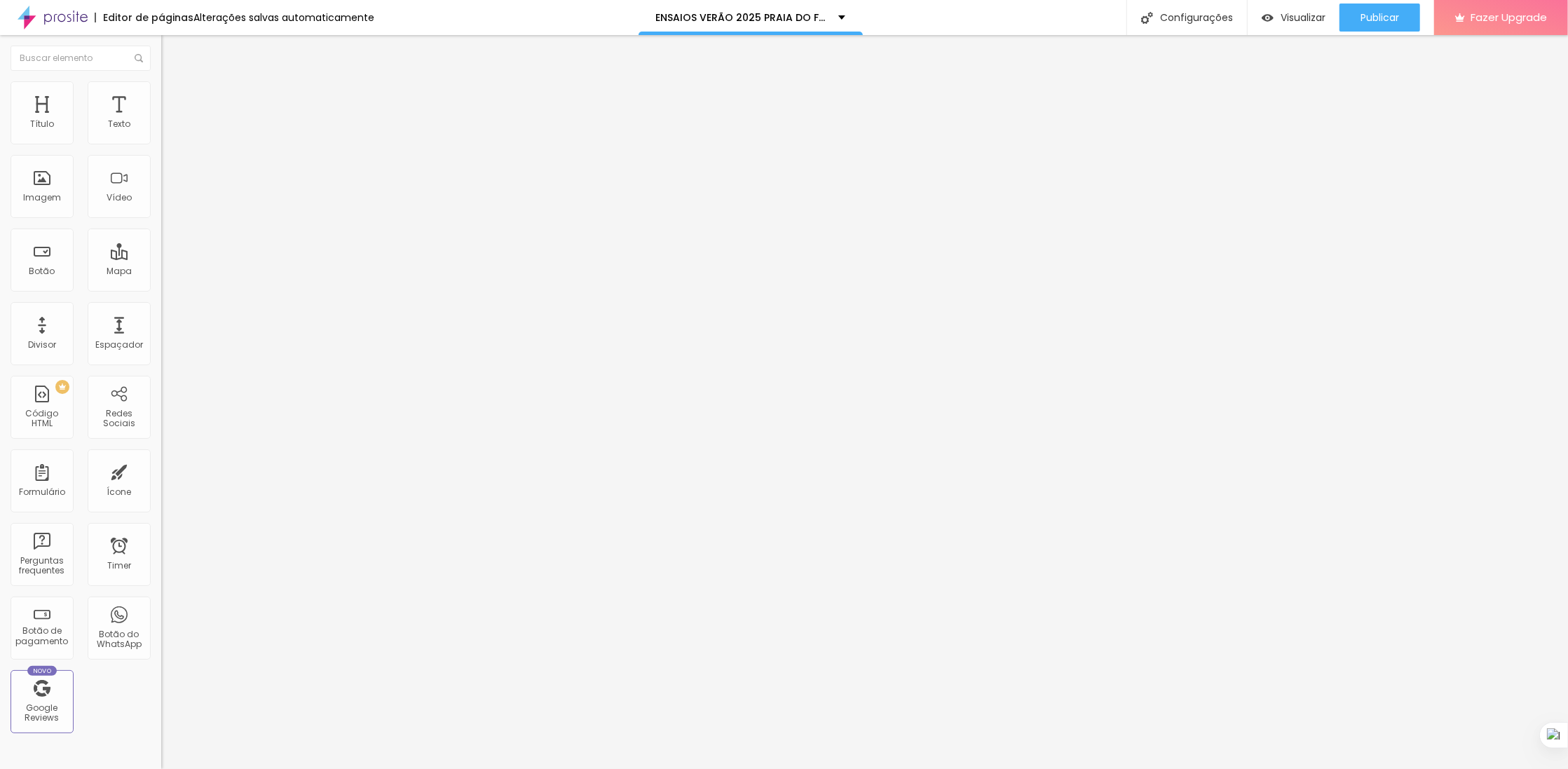
type input "144"
type input "194"
type input "151"
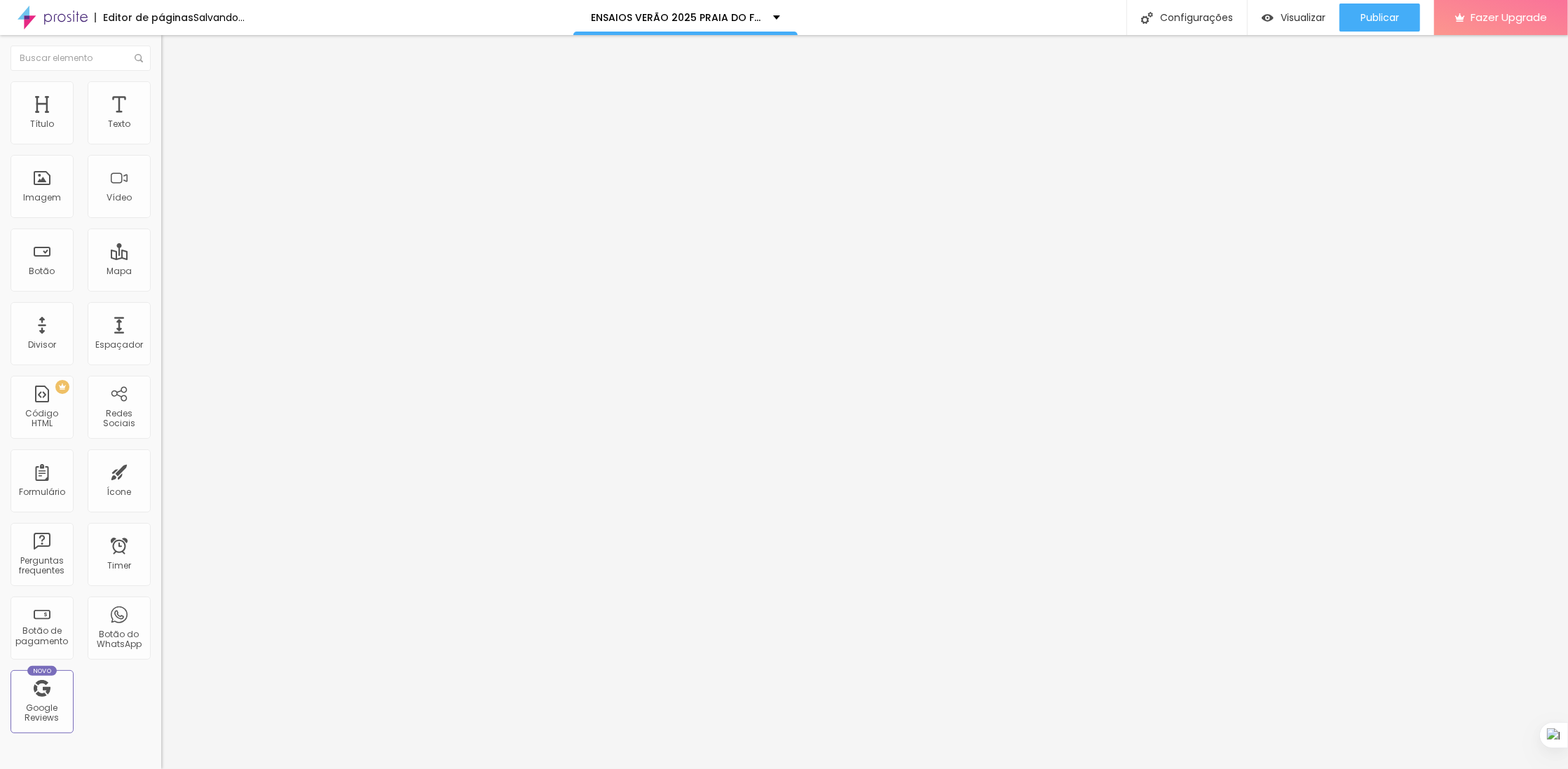
type input "144"
type input "130"
type input "123"
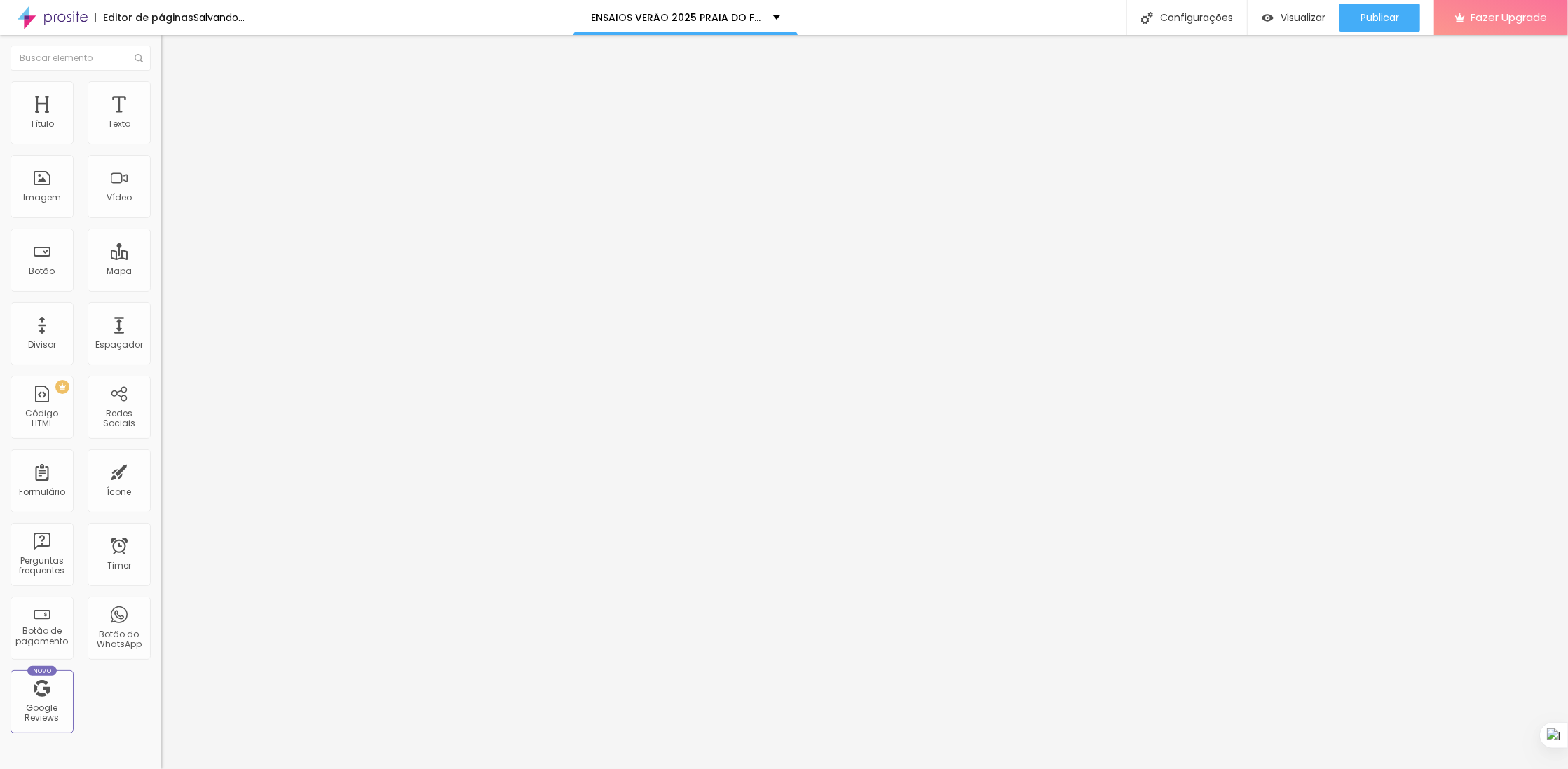
type input "123"
type input "95"
type input "81"
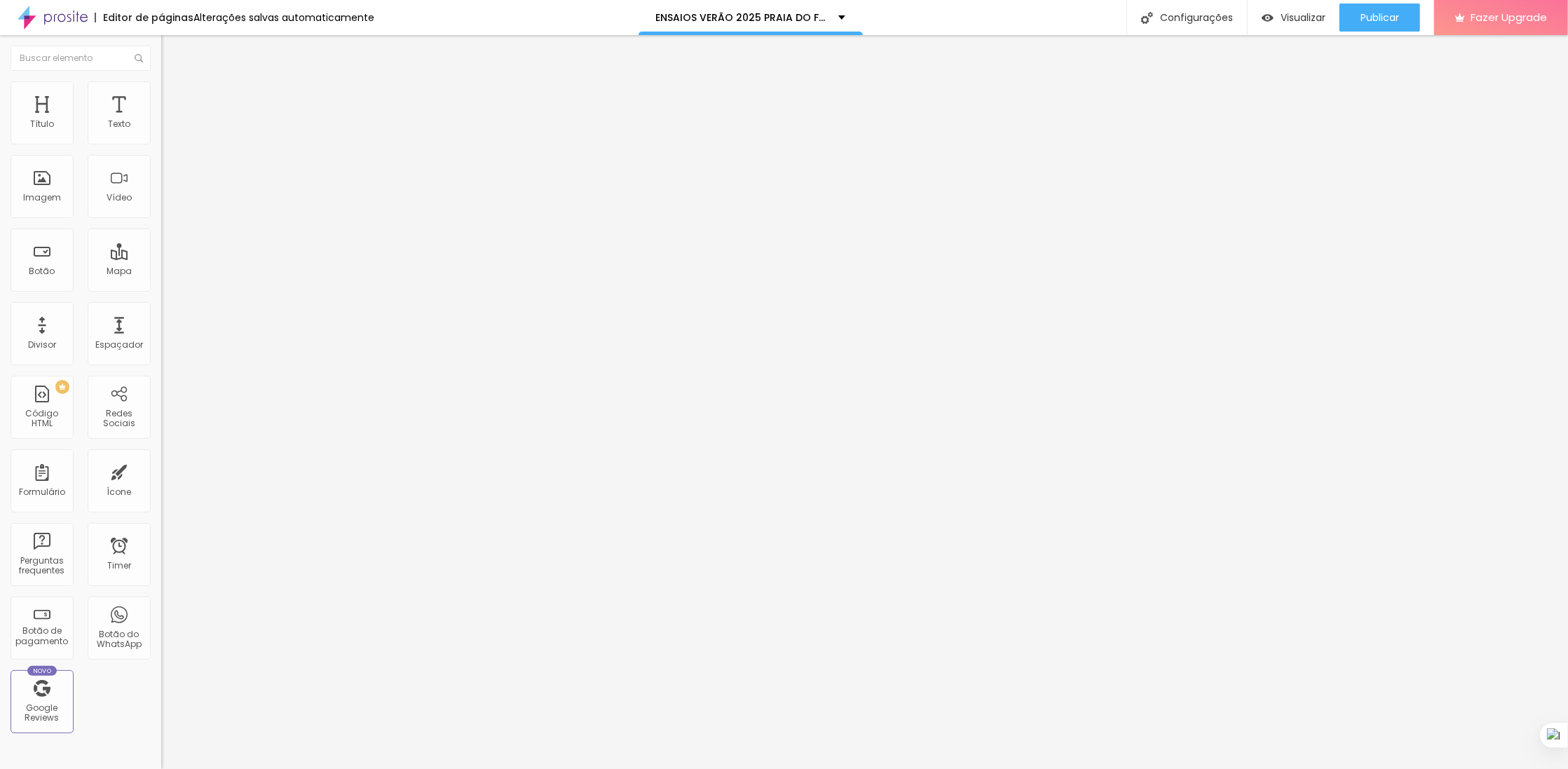
drag, startPoint x: 56, startPoint y: 161, endPoint x: 42, endPoint y: 163, distance: 14.1
type input "81"
click at [162, 470] on input "range" at bounding box center [206, 476] width 90 height 11
click at [162, 89] on li "Estilo" at bounding box center [242, 88] width 162 height 14
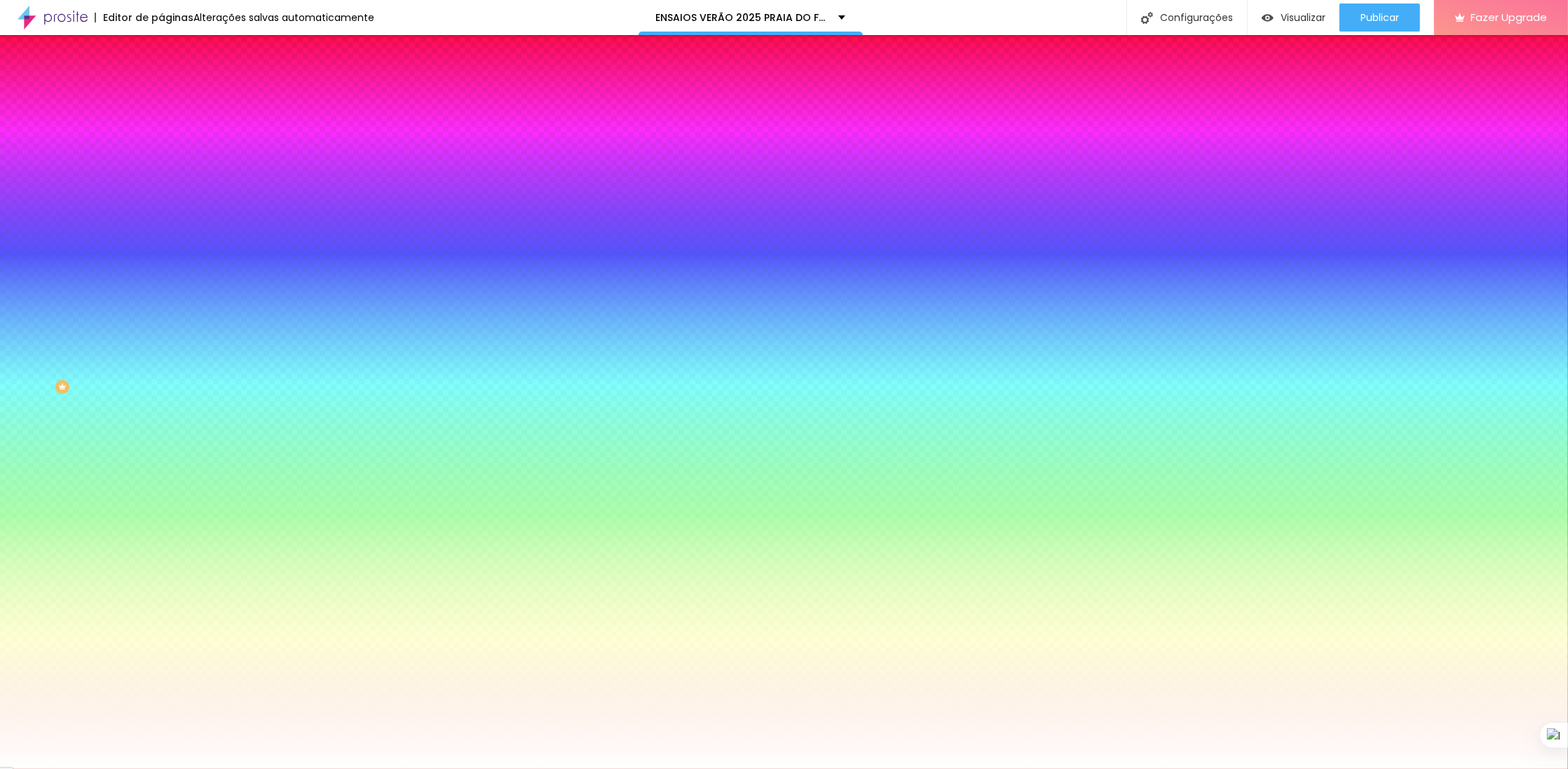
click at [162, 95] on li "Avançado" at bounding box center [242, 101] width 162 height 14
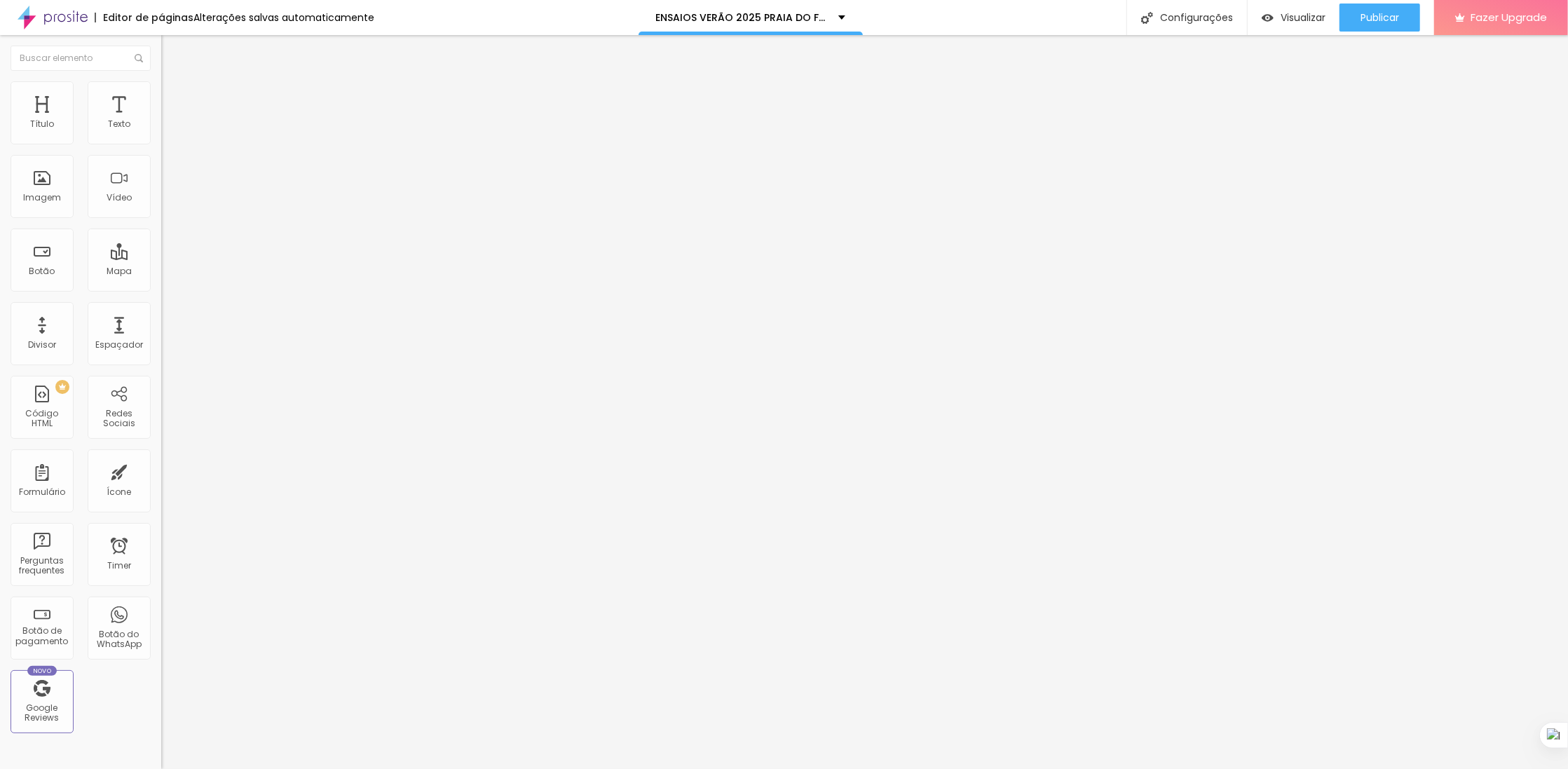
type input "208"
type input "158"
type input "151"
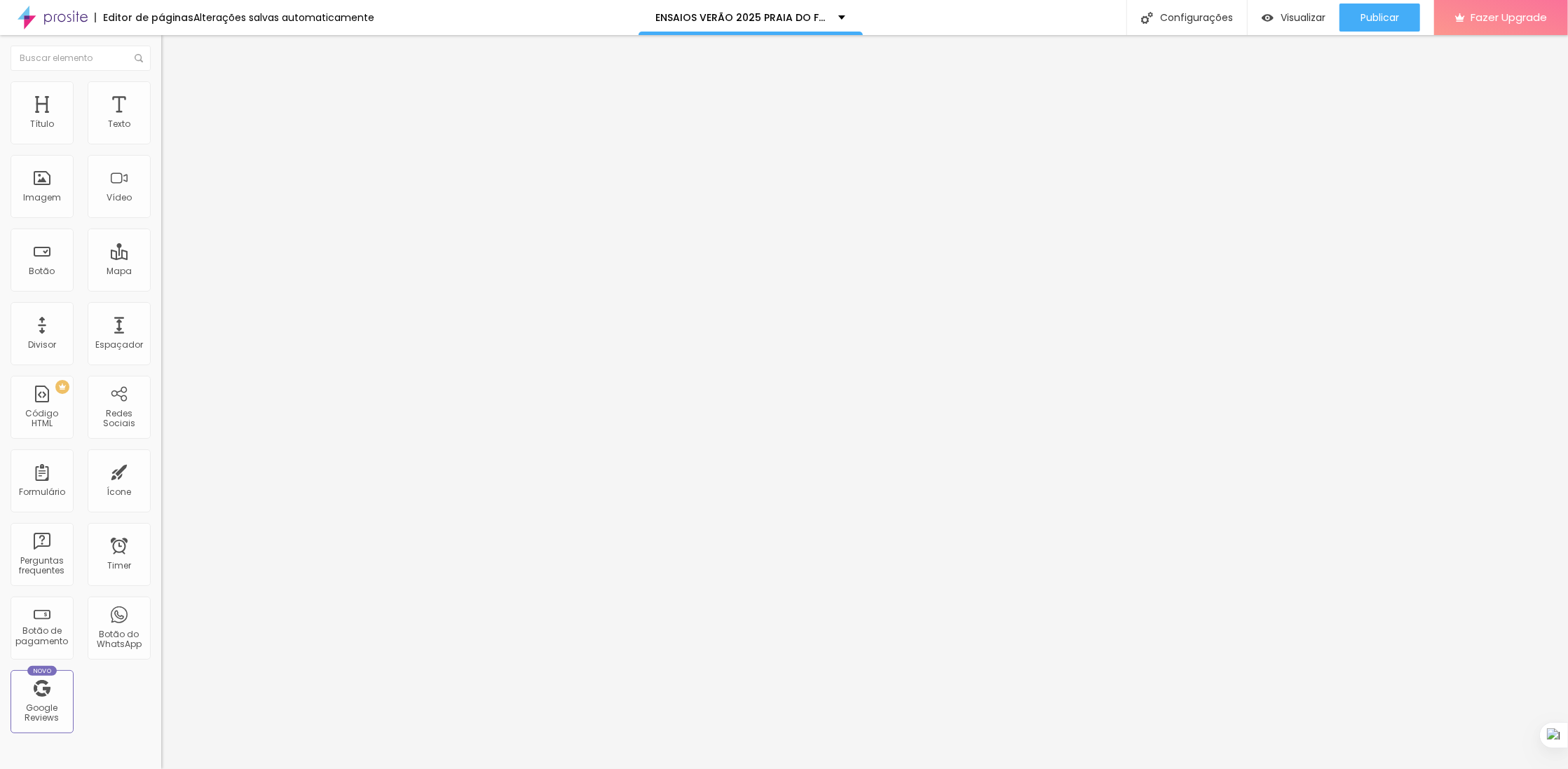
type input "151"
type input "144"
type input "130"
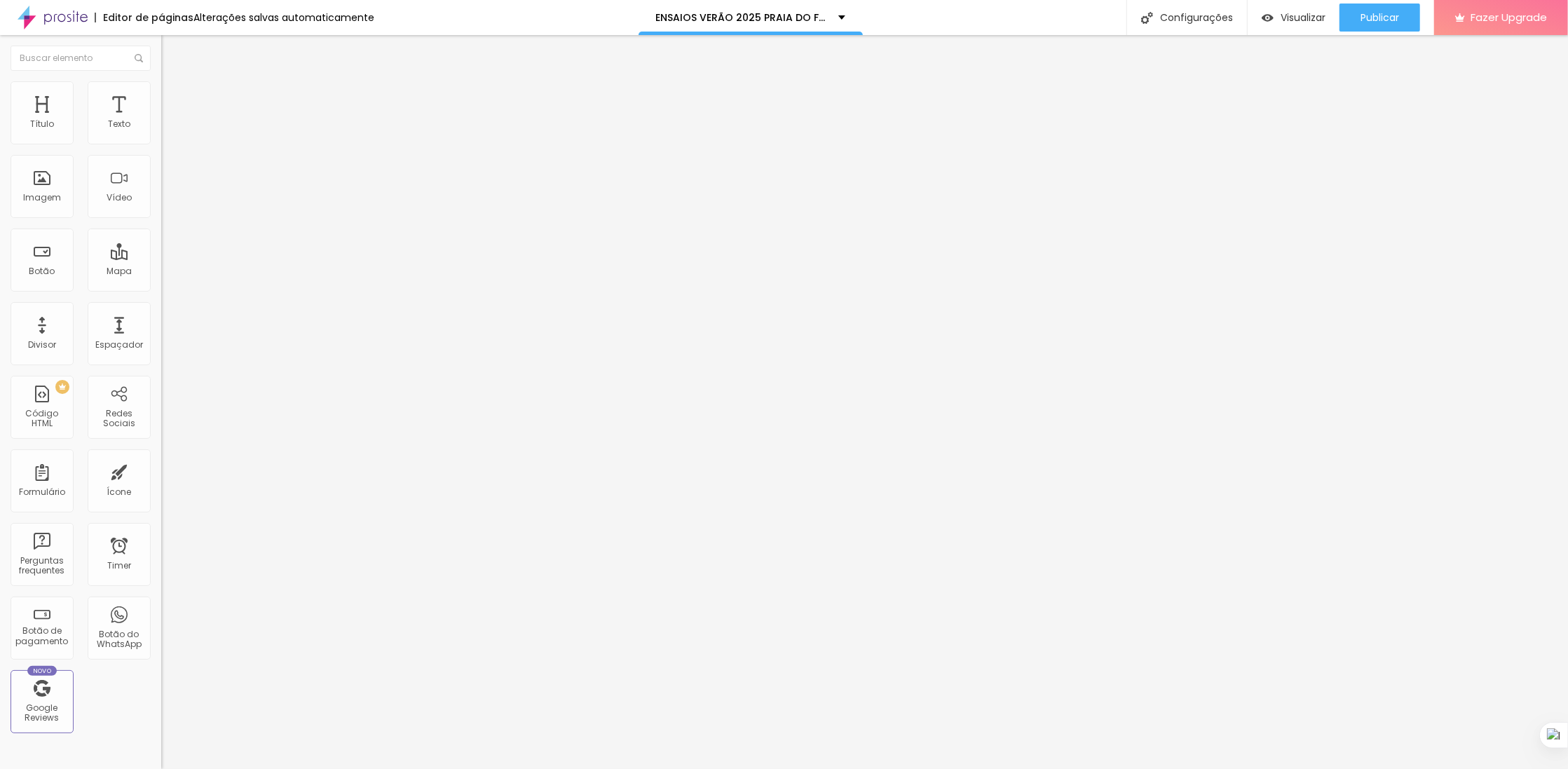
type input "123"
type input "95"
type input "81"
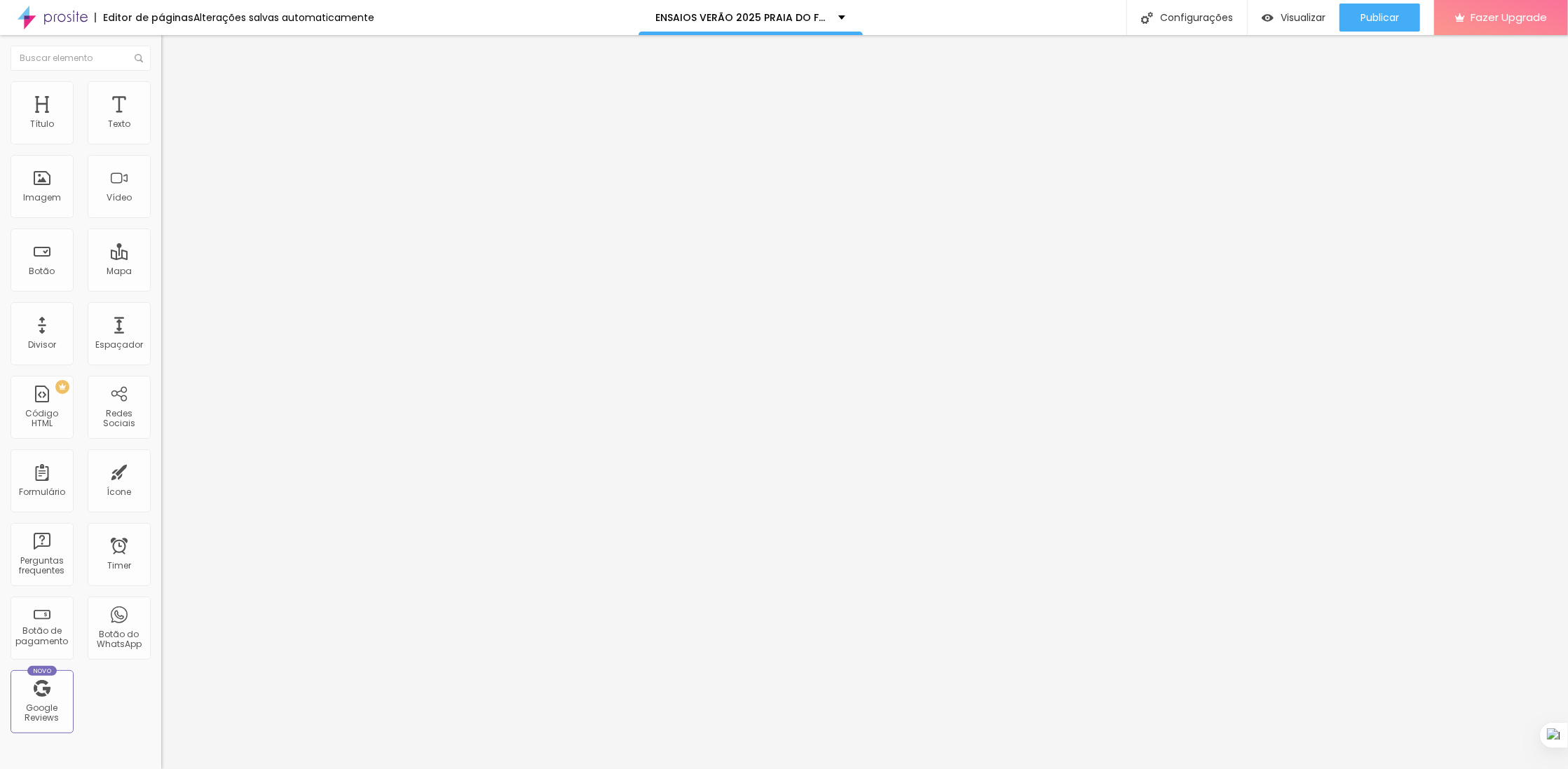
type input "81"
type input "67"
type input "53"
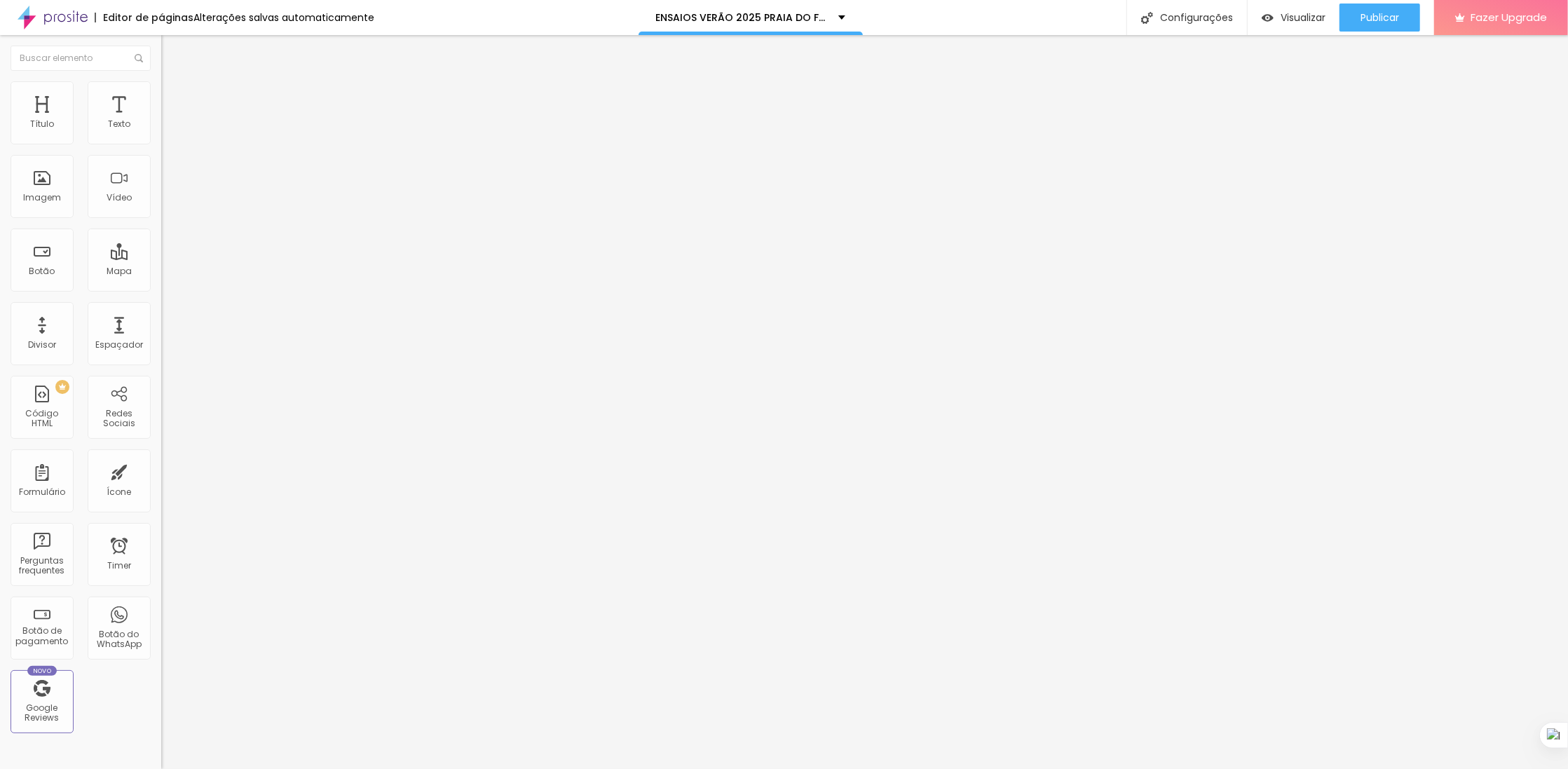
type input "46"
type input "25"
type input "18"
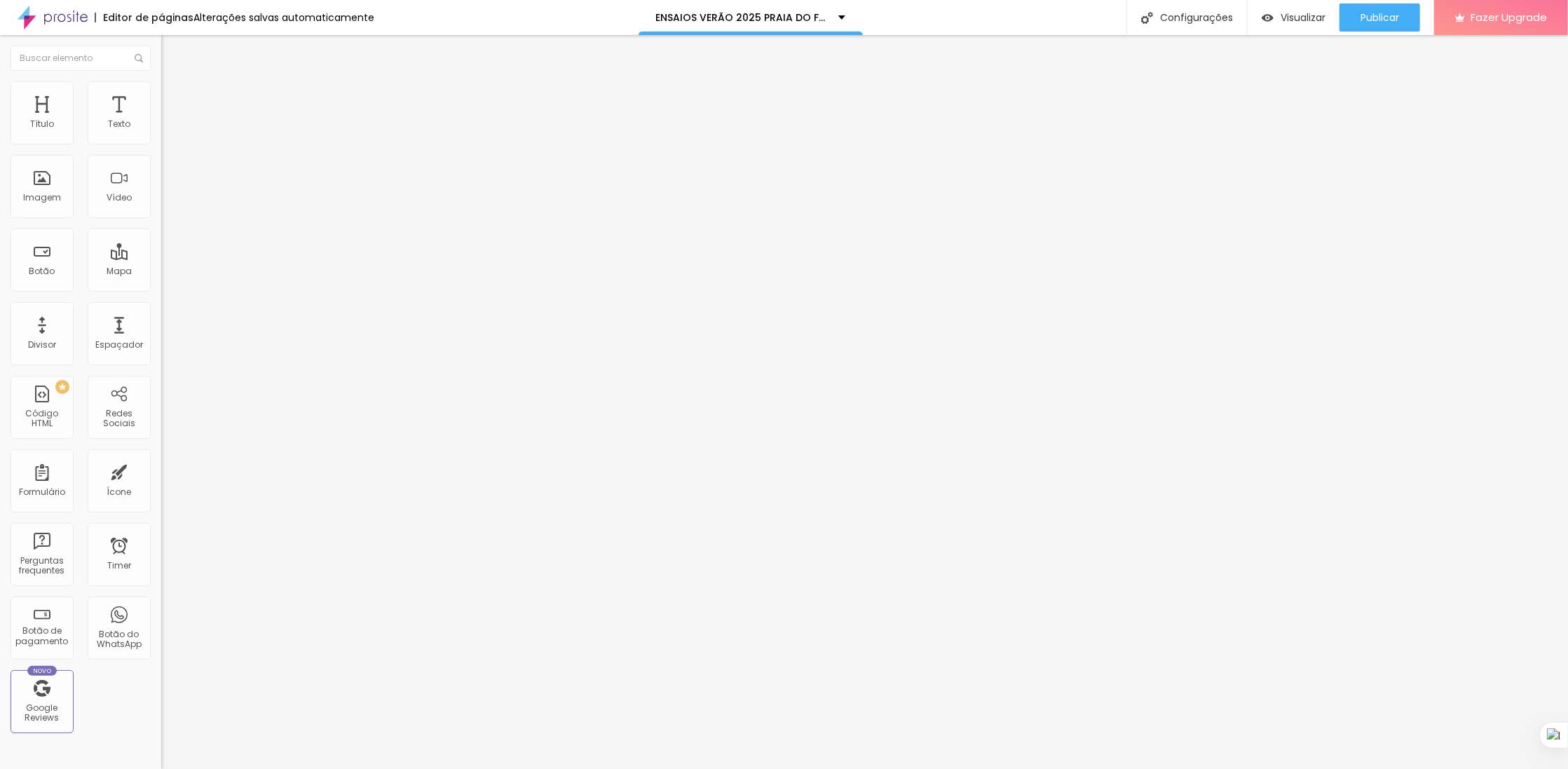
type input "18"
drag, startPoint x: 60, startPoint y: 162, endPoint x: 34, endPoint y: 162, distance: 26.0
type input "18"
click at [162, 470] on input "range" at bounding box center [206, 476] width 90 height 11
click at [174, 97] on span "Avançado" at bounding box center [196, 90] width 47 height 12
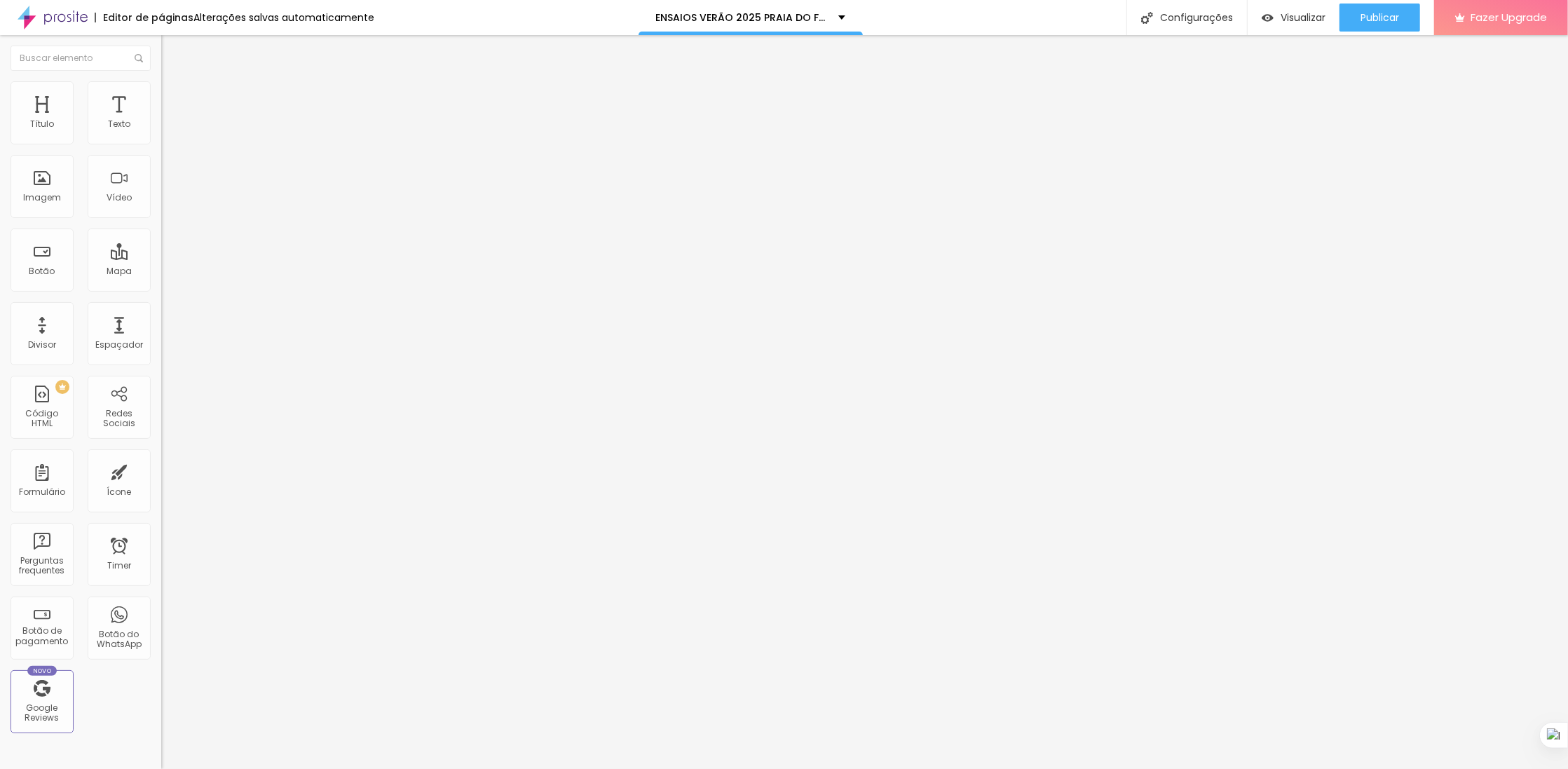
click at [162, 80] on img at bounding box center [168, 74] width 13 height 13
click at [162, 207] on button "button" at bounding box center [171, 200] width 19 height 15
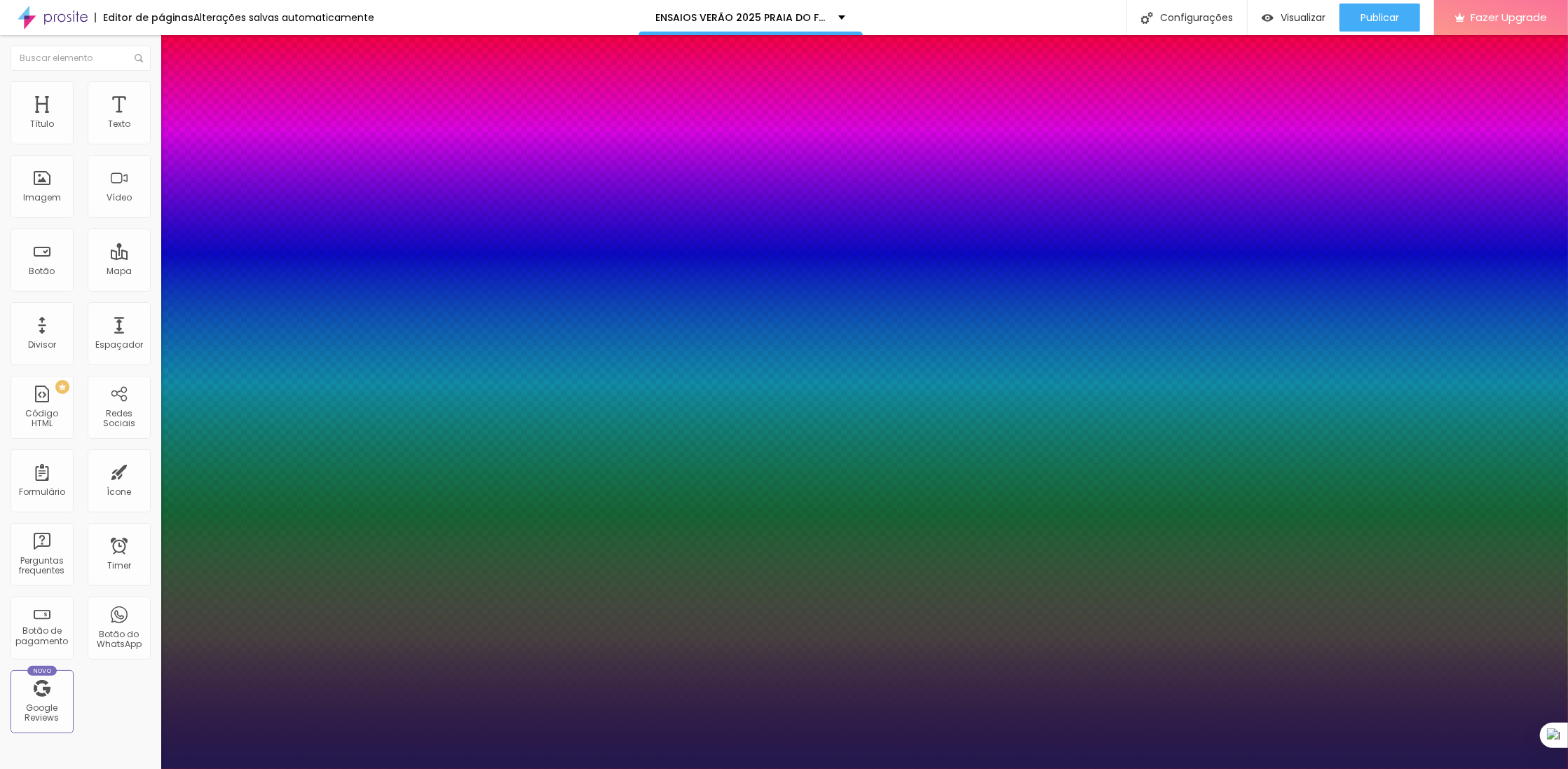
type input "1"
type input "18"
type input "1"
type input "20"
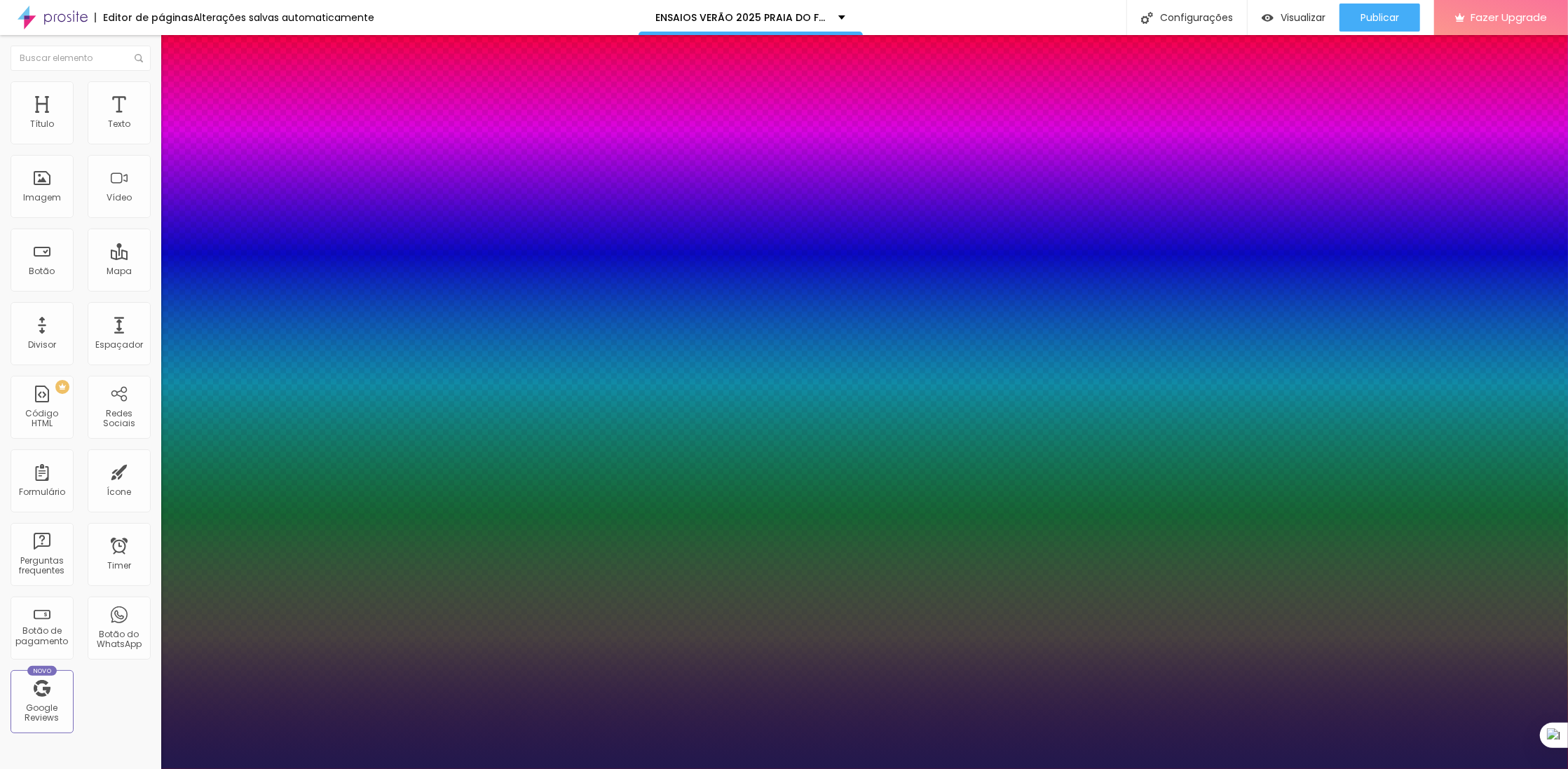
type input "20"
type input "1"
type input "24"
type input "1"
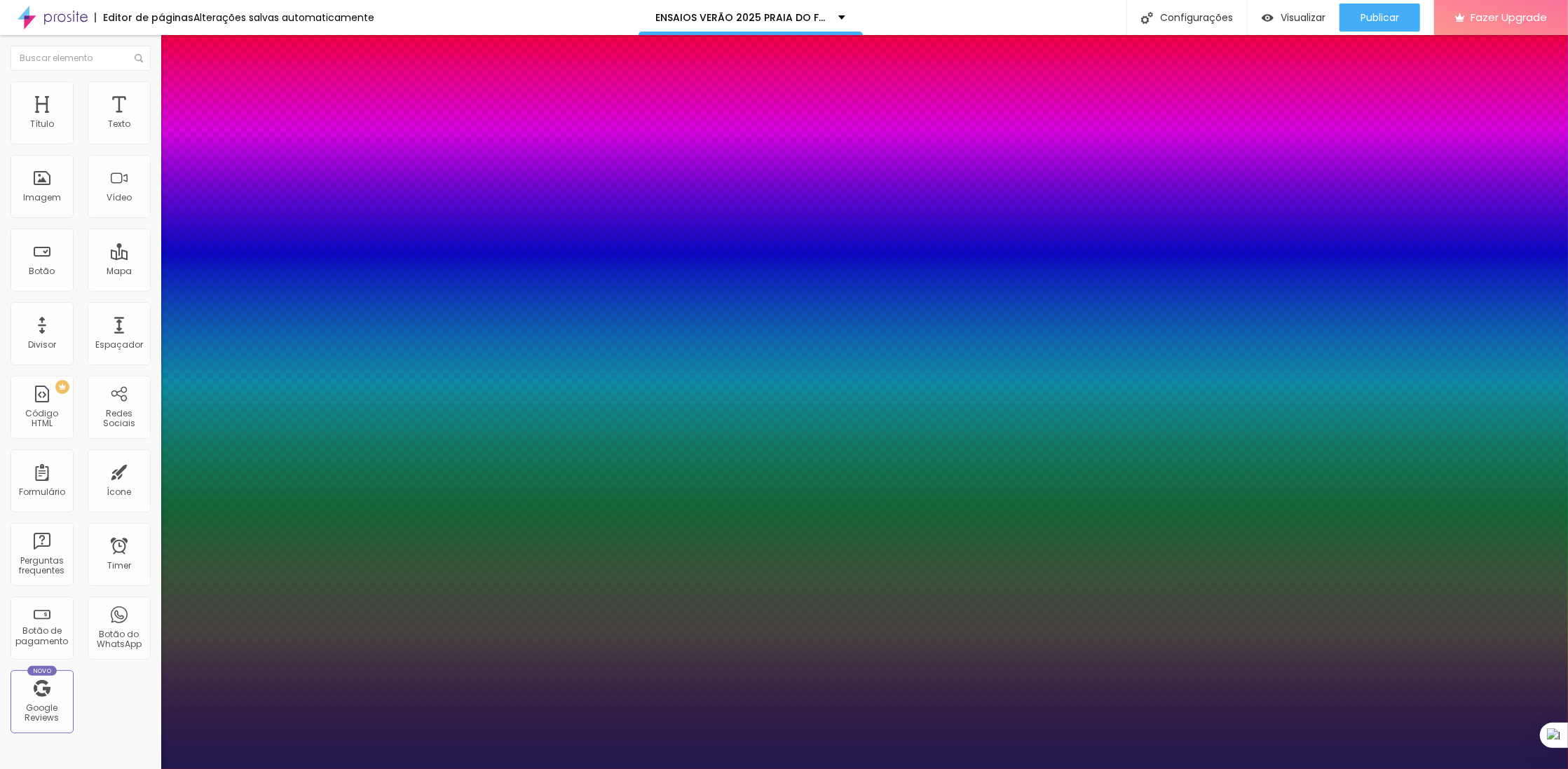
type input "27"
type input "1"
type input "33"
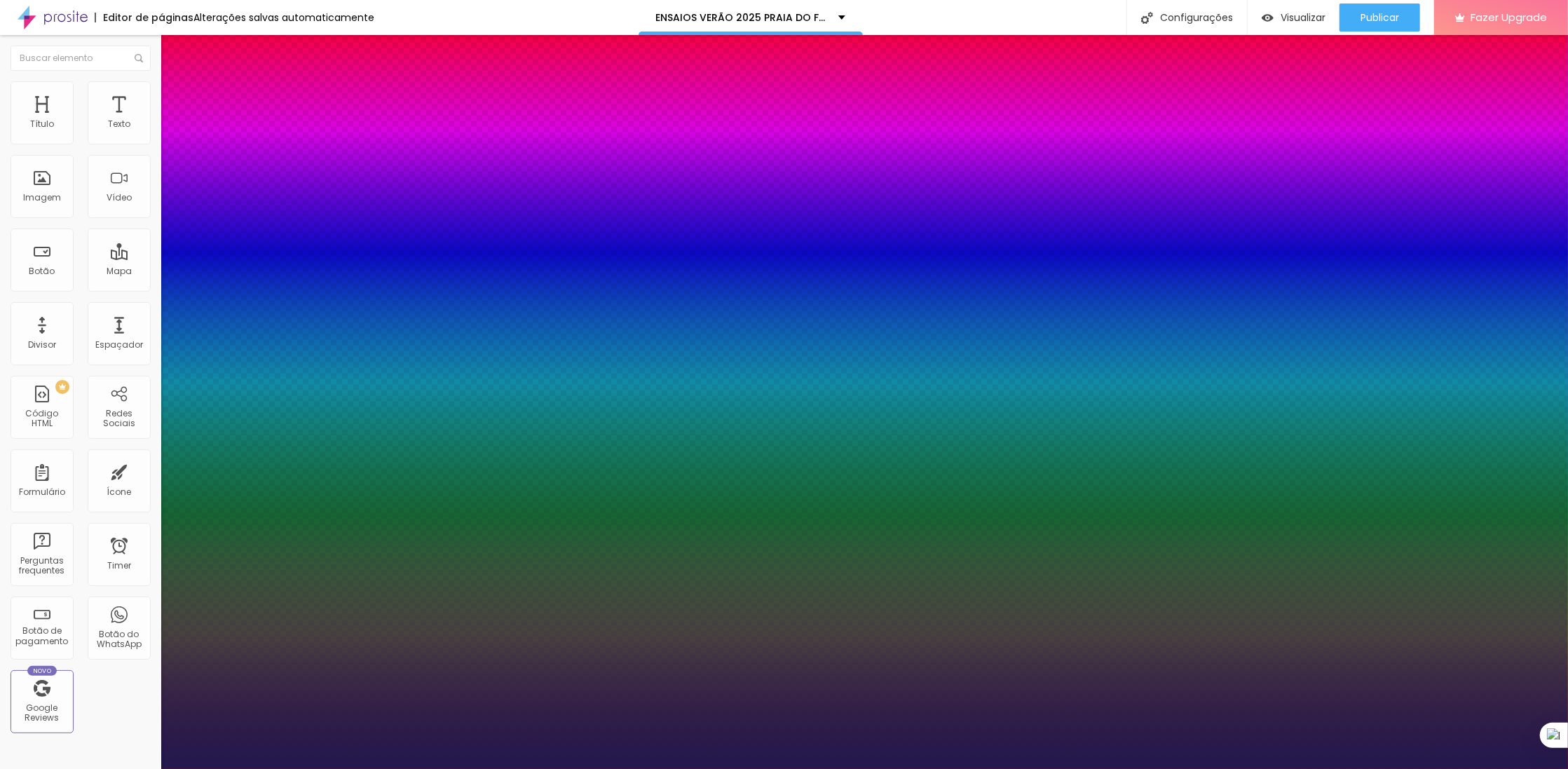
type input "1"
drag, startPoint x: 191, startPoint y: 396, endPoint x: 207, endPoint y: 396, distance: 16.0
type input "33"
type input "1"
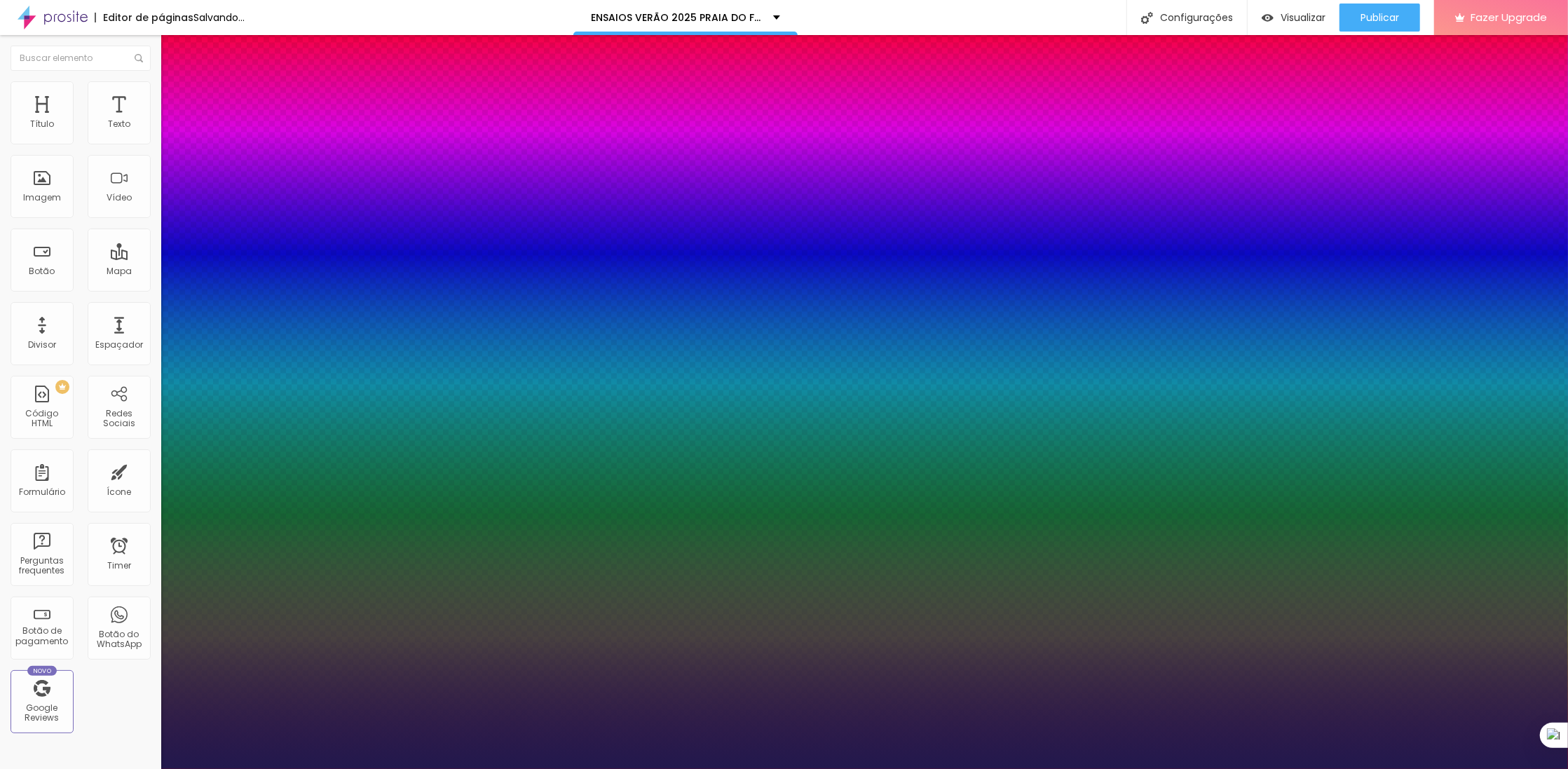
click at [906, 768] on div at bounding box center [784, 769] width 1568 height 0
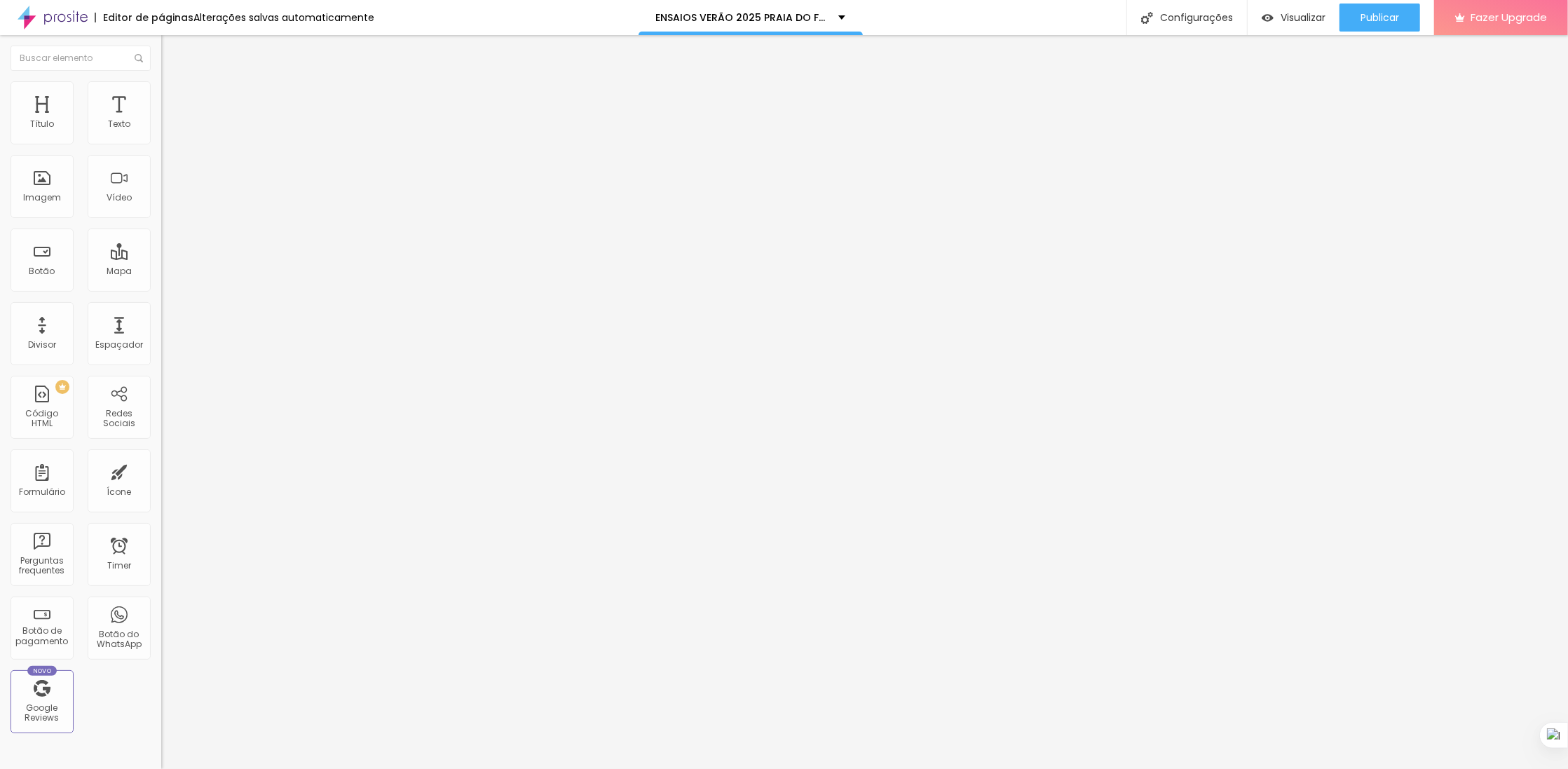
click at [162, 89] on img at bounding box center [168, 88] width 13 height 13
drag, startPoint x: 28, startPoint y: 134, endPoint x: 15, endPoint y: 134, distance: 13.0
click at [162, 258] on input "range" at bounding box center [206, 263] width 90 height 11
click at [162, 134] on img at bounding box center [242, 175] width 162 height 162
type input "2"
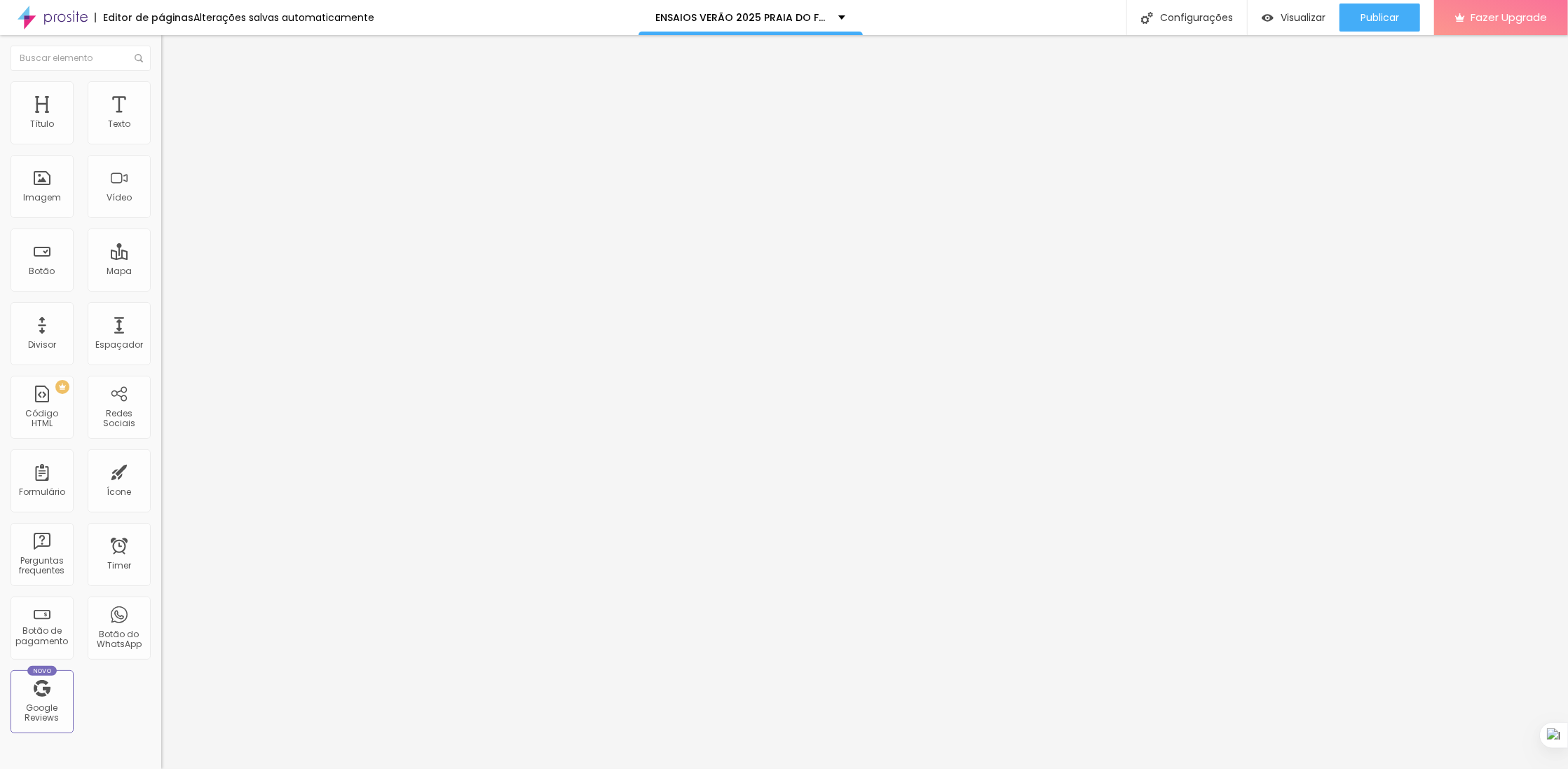
type input "2"
type input "100"
type input "78"
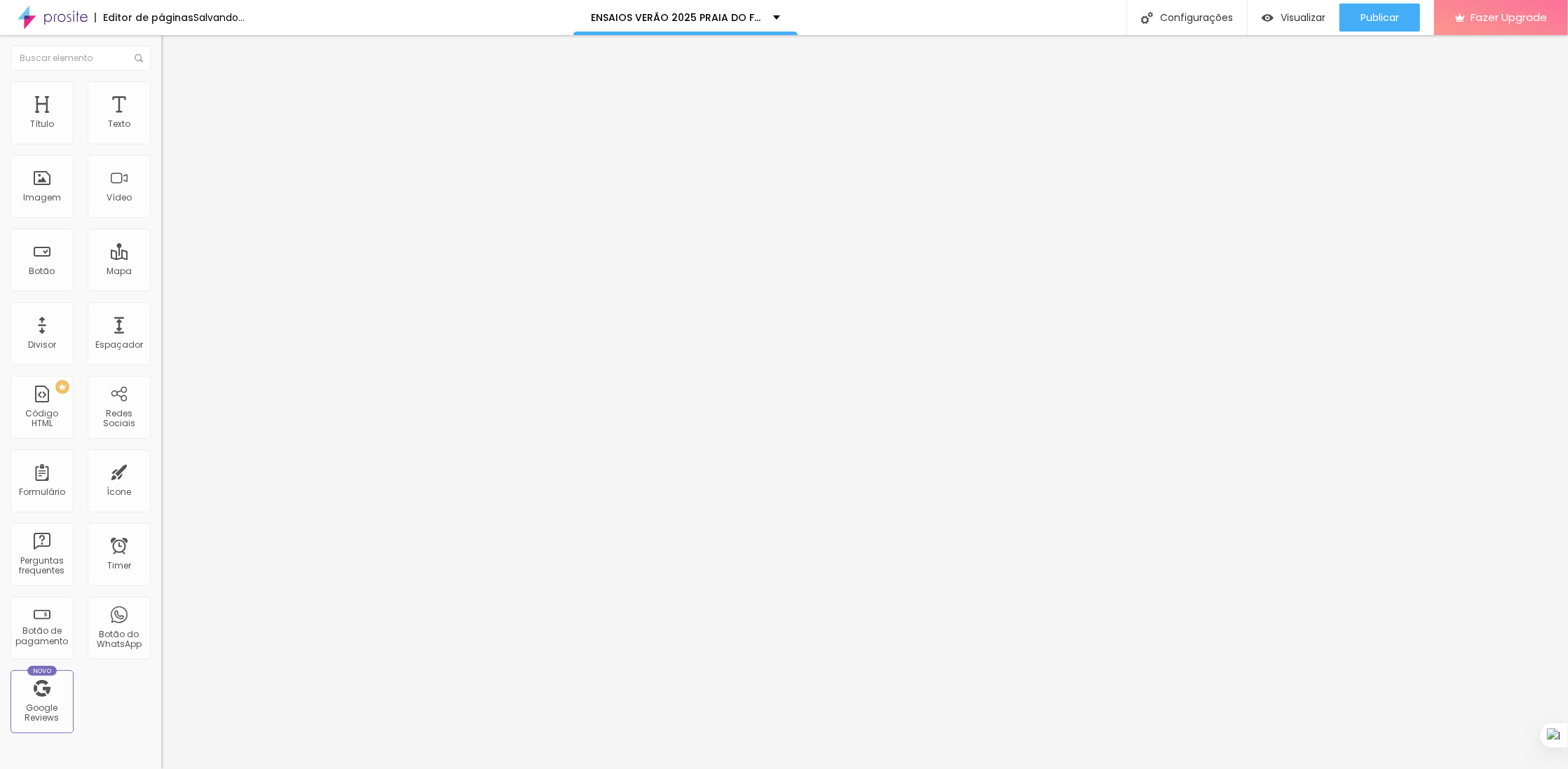
type input "0"
drag, startPoint x: 31, startPoint y: 134, endPoint x: 0, endPoint y: 146, distance: 33.2
click at [162, 258] on input "range" at bounding box center [206, 263] width 90 height 11
click at [162, 95] on li "Avançado" at bounding box center [242, 101] width 162 height 14
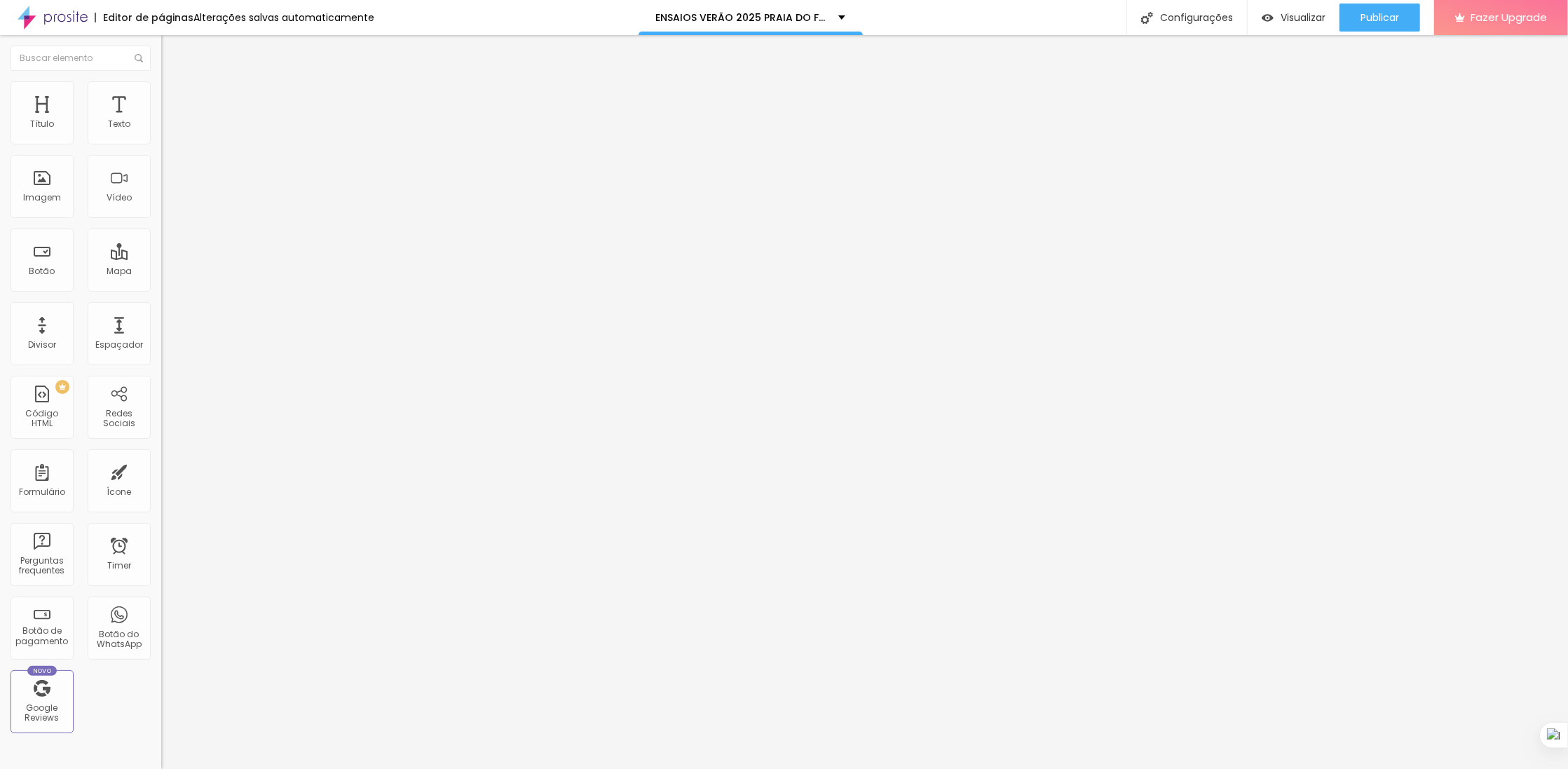
click at [162, 611] on div at bounding box center [242, 611] width 162 height 0
type textarea "CSS Customizado"
click at [162, 620] on div at bounding box center [242, 620] width 162 height 0
click at [162, 611] on div at bounding box center [242, 611] width 162 height 0
click at [174, 100] on span "Avançado" at bounding box center [196, 104] width 47 height 12
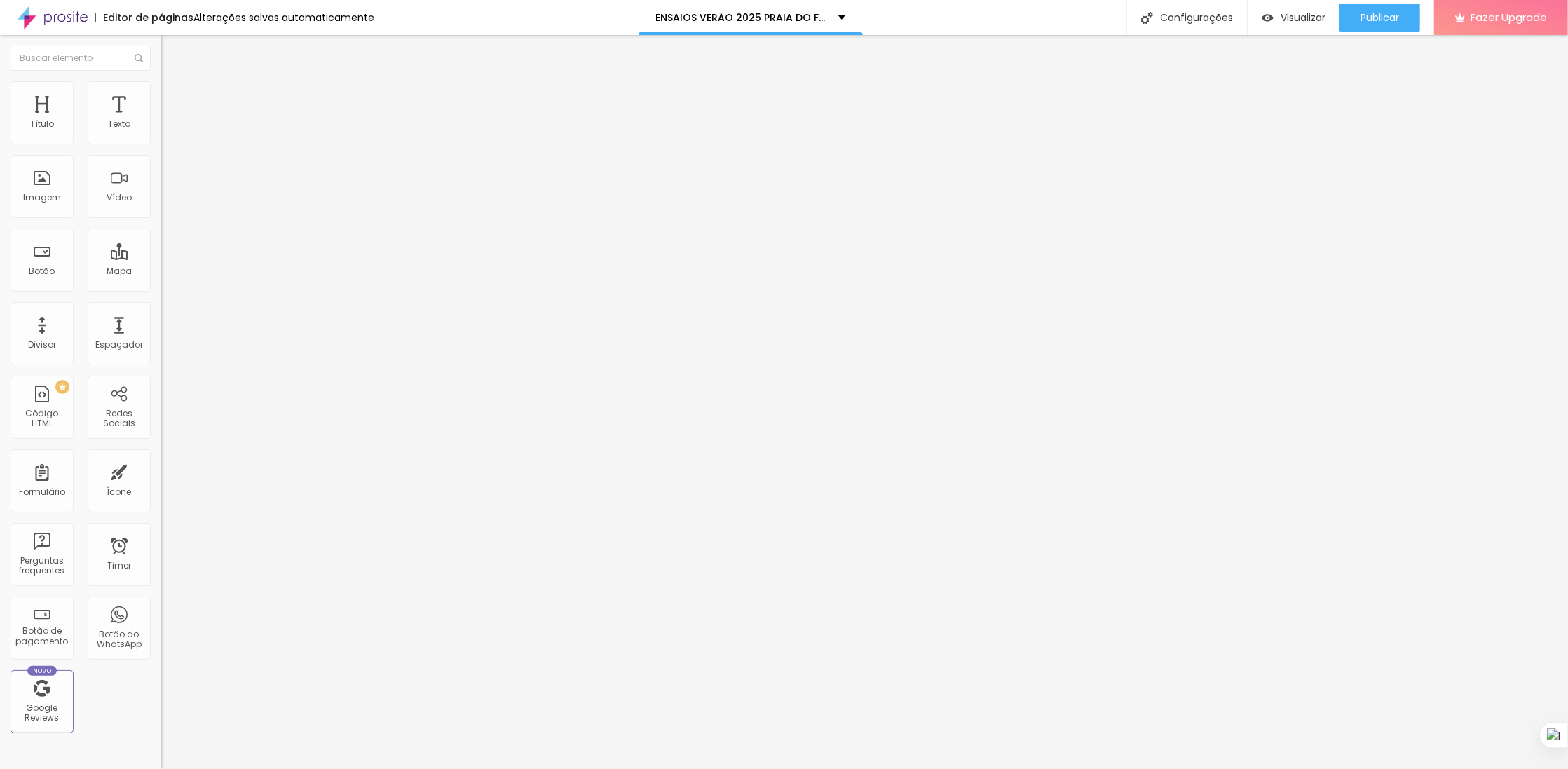
drag, startPoint x: 143, startPoint y: 338, endPoint x: 146, endPoint y: 321, distance: 17.3
click at [162, 611] on div at bounding box center [242, 611] width 162 height 0
click at [162, 603] on div at bounding box center [242, 603] width 162 height 0
click at [174, 104] on span "Avançado" at bounding box center [196, 104] width 47 height 12
click at [162, 620] on div at bounding box center [242, 620] width 162 height 0
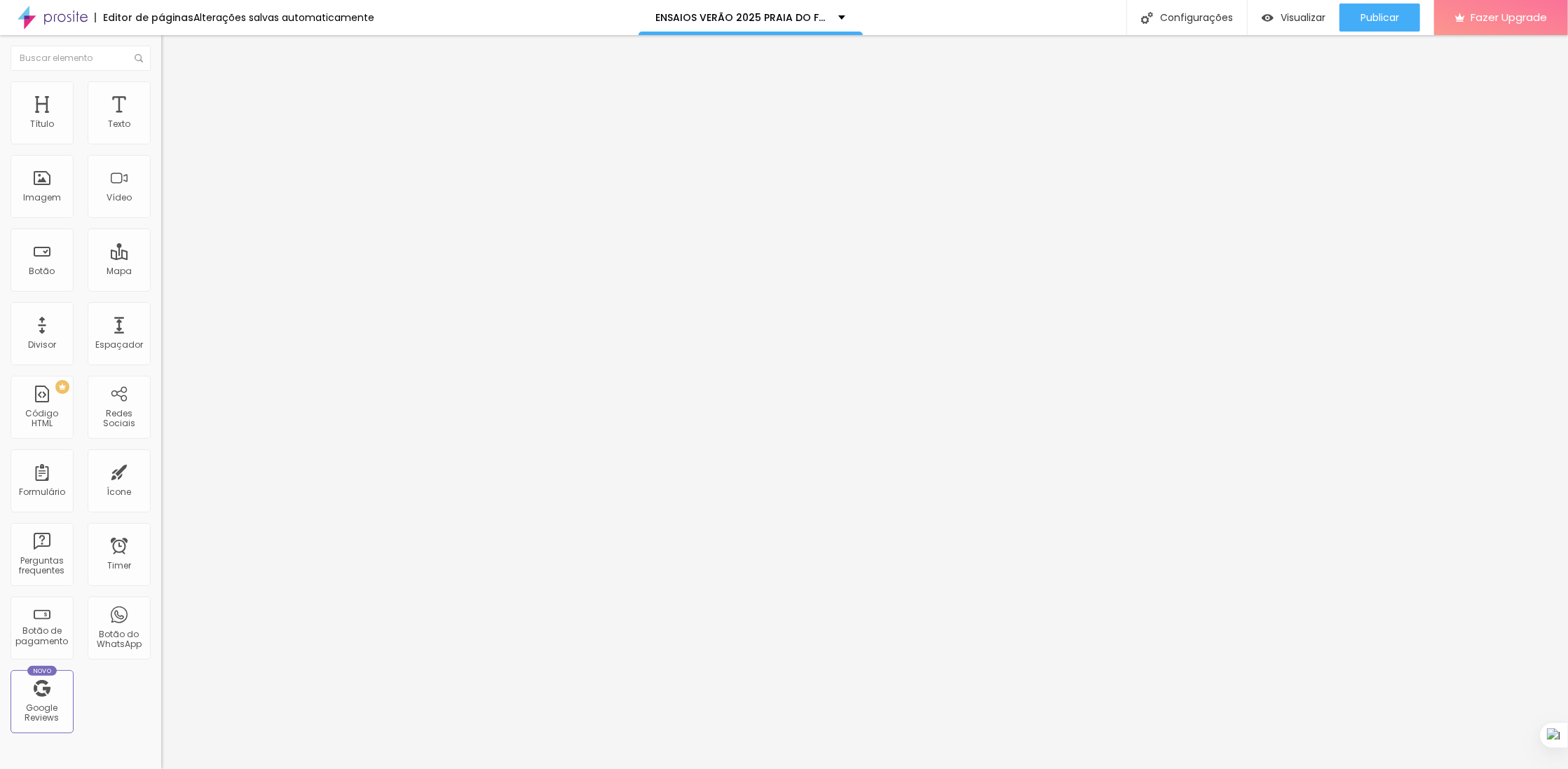
click at [162, 132] on span "Titulo 2" at bounding box center [184, 123] width 46 height 17
drag, startPoint x: 107, startPoint y: 182, endPoint x: 1299, endPoint y: 17, distance: 1203.4
click at [1299, 17] on span "Visualizar" at bounding box center [1302, 17] width 45 height 11
click at [162, 95] on li "Avançado" at bounding box center [242, 101] width 162 height 14
type input "25"
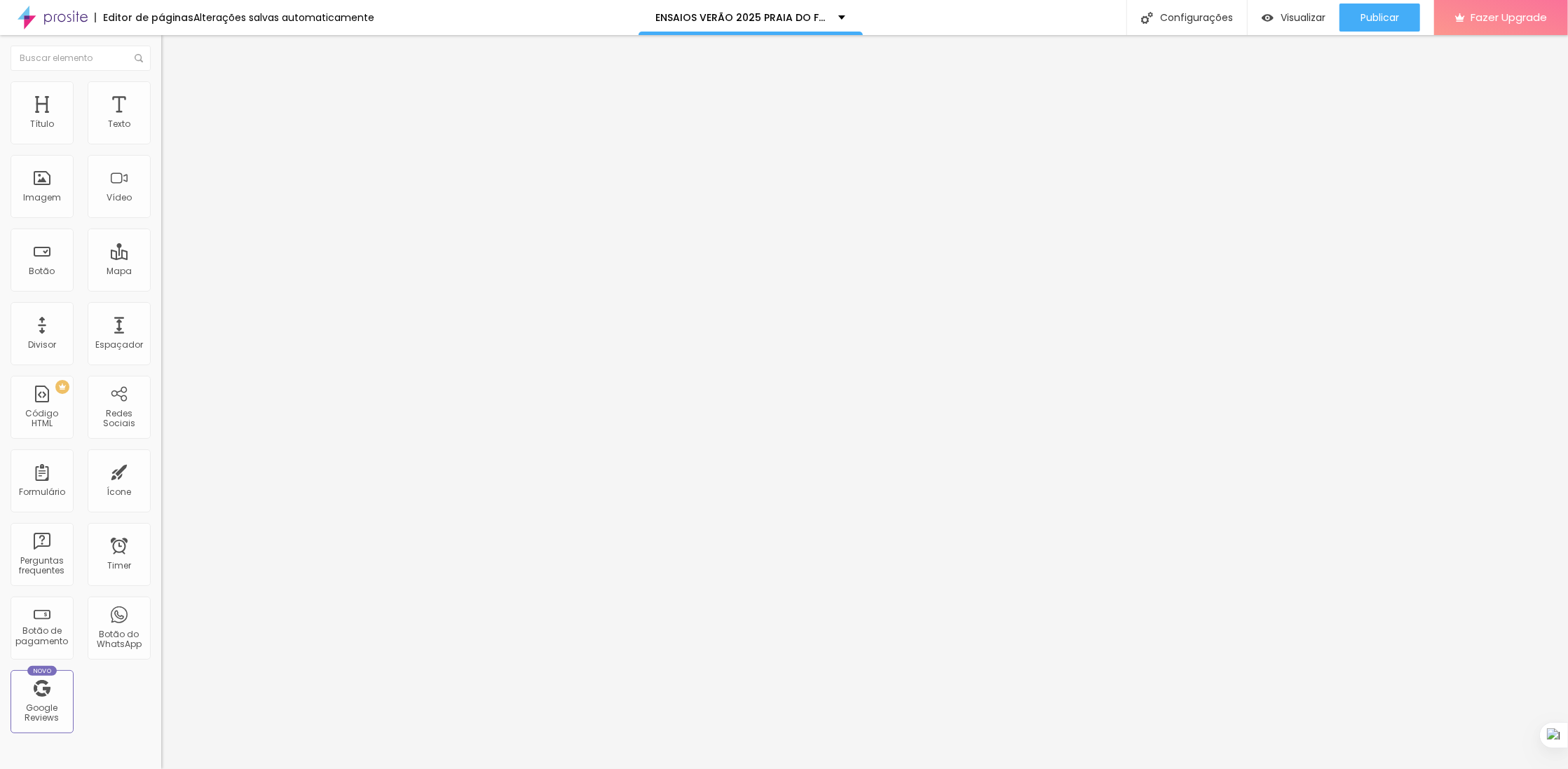
type input "25"
type input "10"
type input "0"
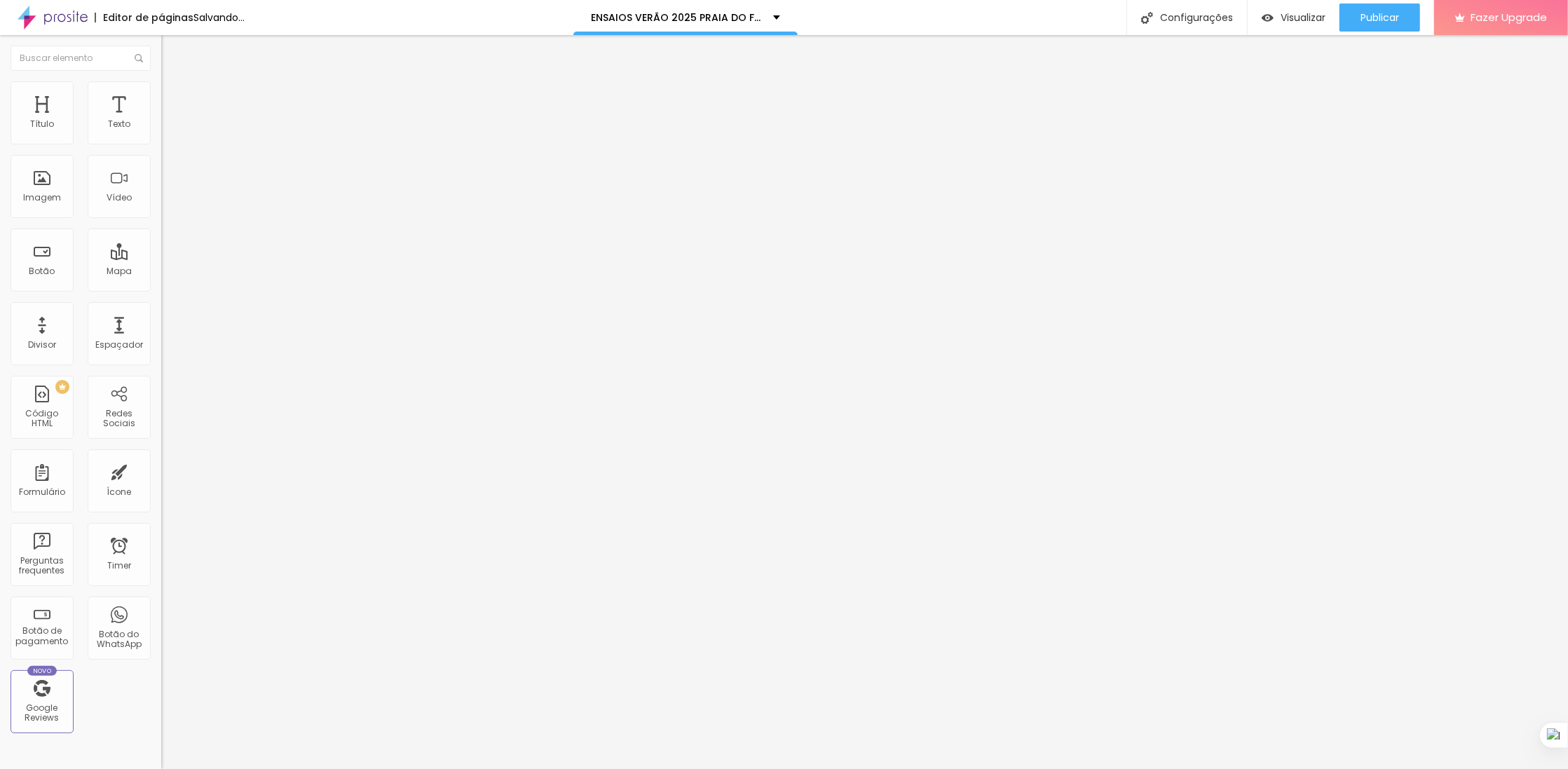
type input "30"
type input "10"
type input "0"
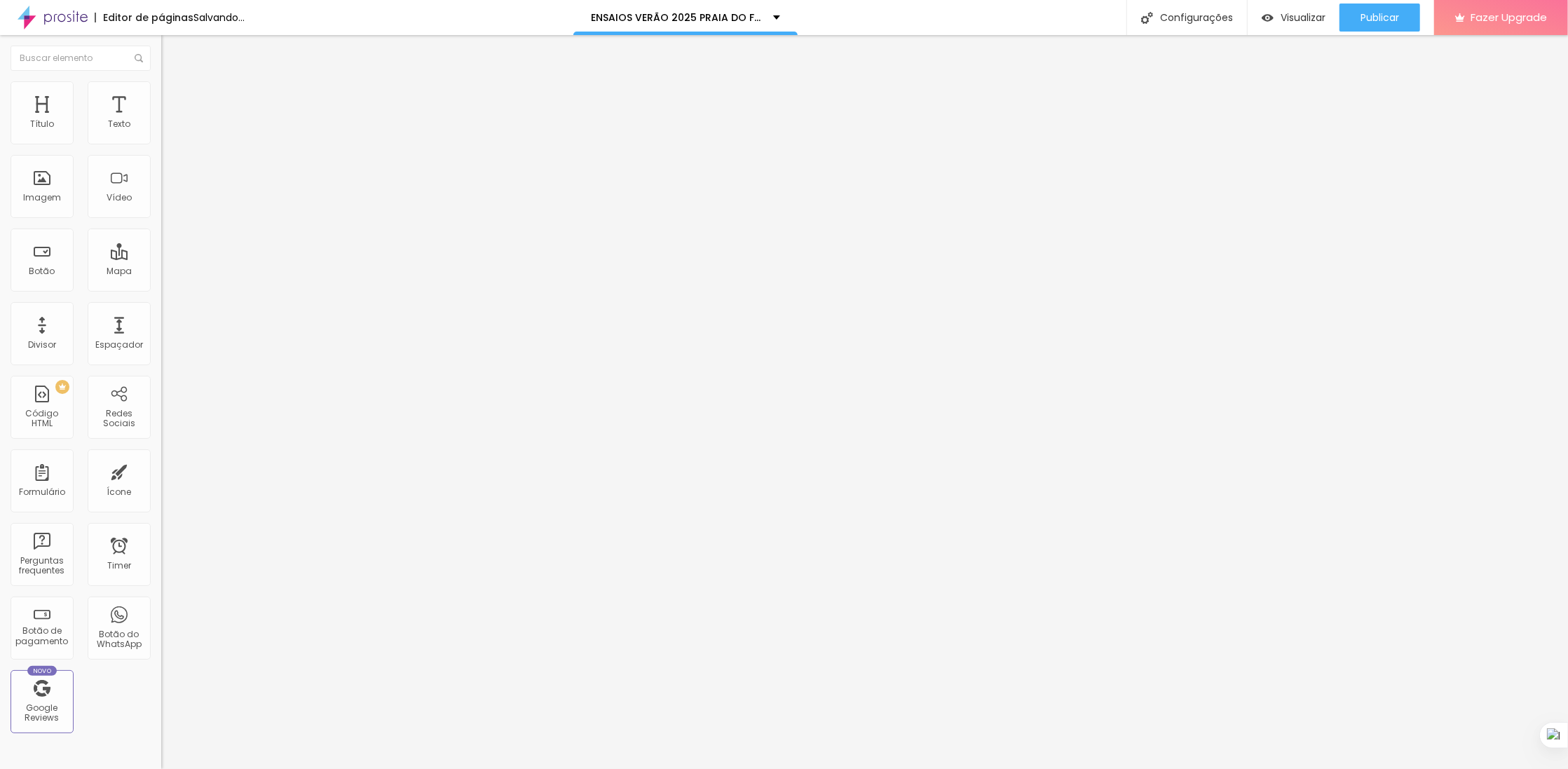
type input "0"
drag, startPoint x: 109, startPoint y: 136, endPoint x: 13, endPoint y: 136, distance: 96.0
type input "0"
click at [162, 272] on input "range" at bounding box center [206, 278] width 90 height 11
type input "220"
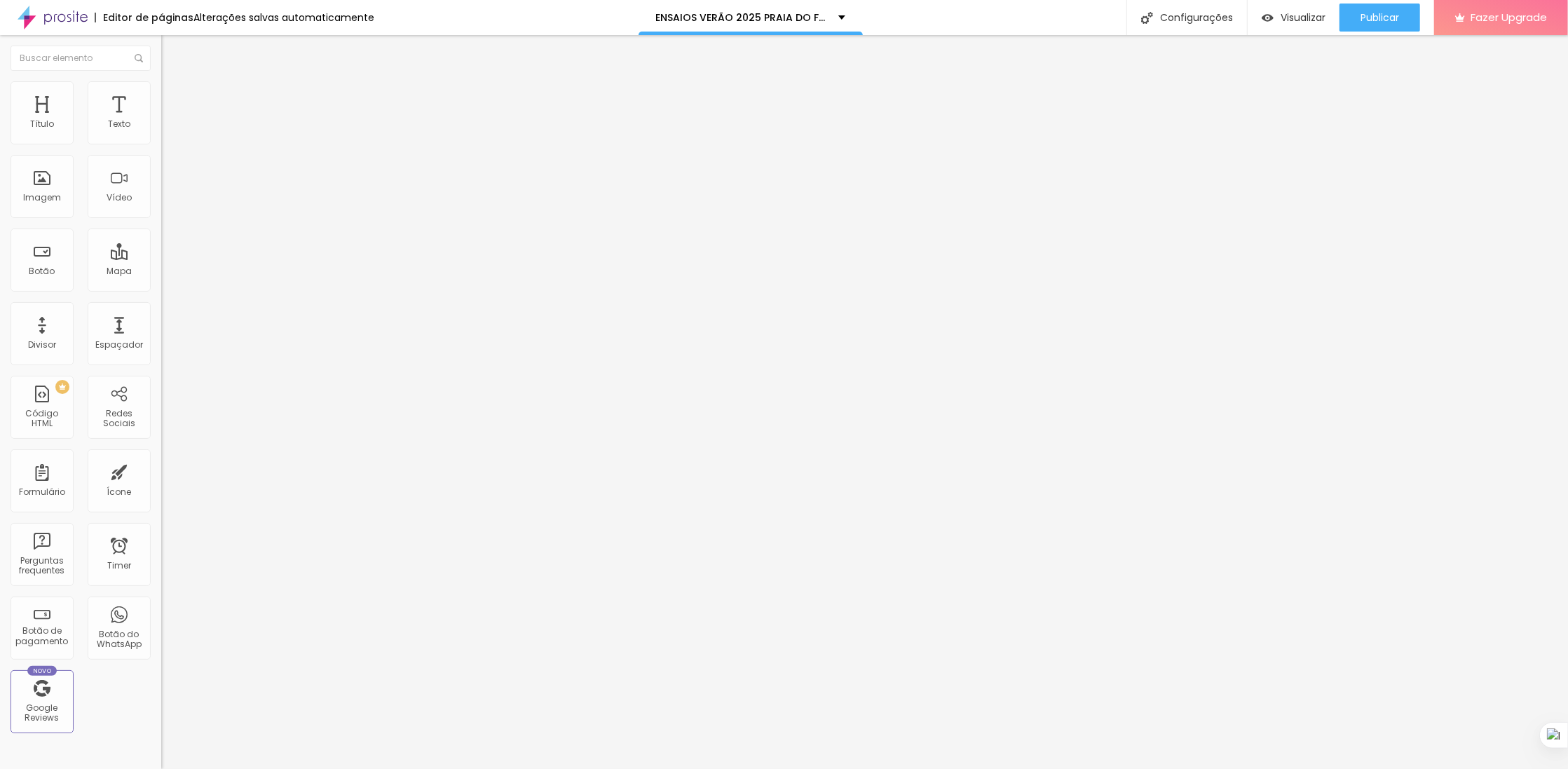
type input "220"
type input "292"
type input "40"
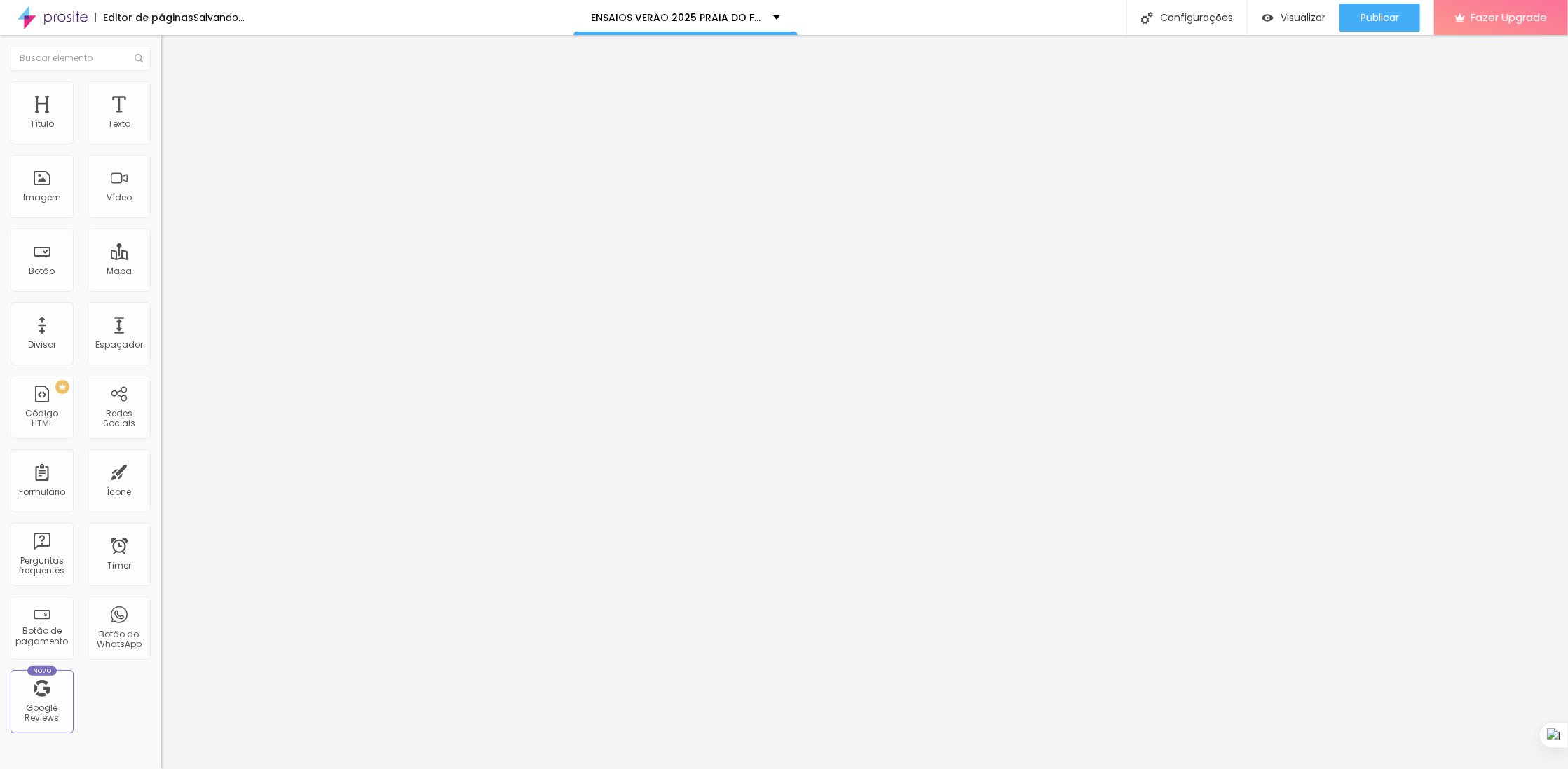
type input "0"
drag, startPoint x: 35, startPoint y: 160, endPoint x: 0, endPoint y: 149, distance: 36.7
type input "0"
click at [162, 470] on input "range" at bounding box center [206, 476] width 90 height 11
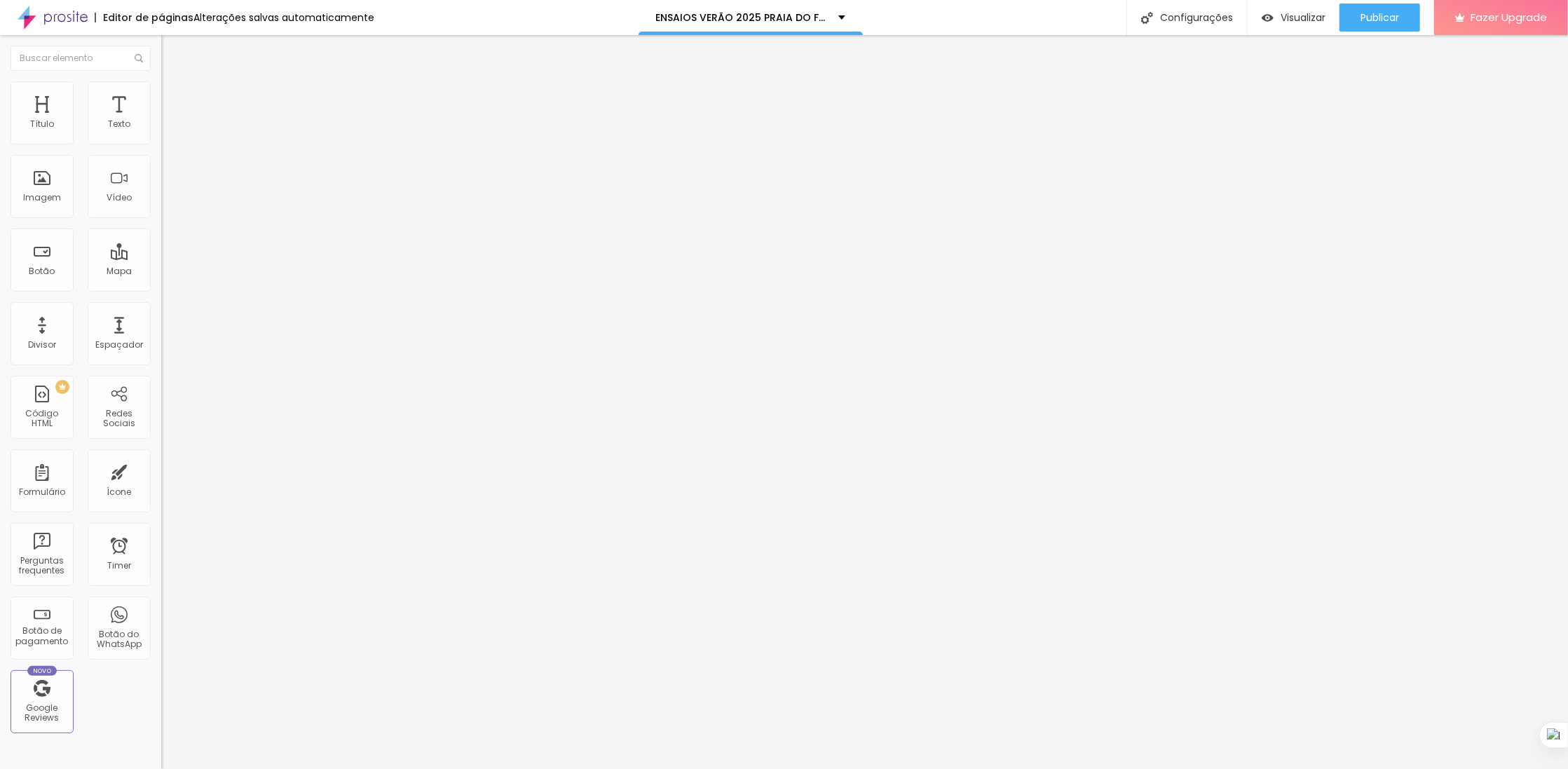
click at [162, 95] on ul "Conteúdo Estilo Avançado" at bounding box center [242, 89] width 162 height 42
click at [162, 92] on li "Estilo" at bounding box center [242, 88] width 162 height 14
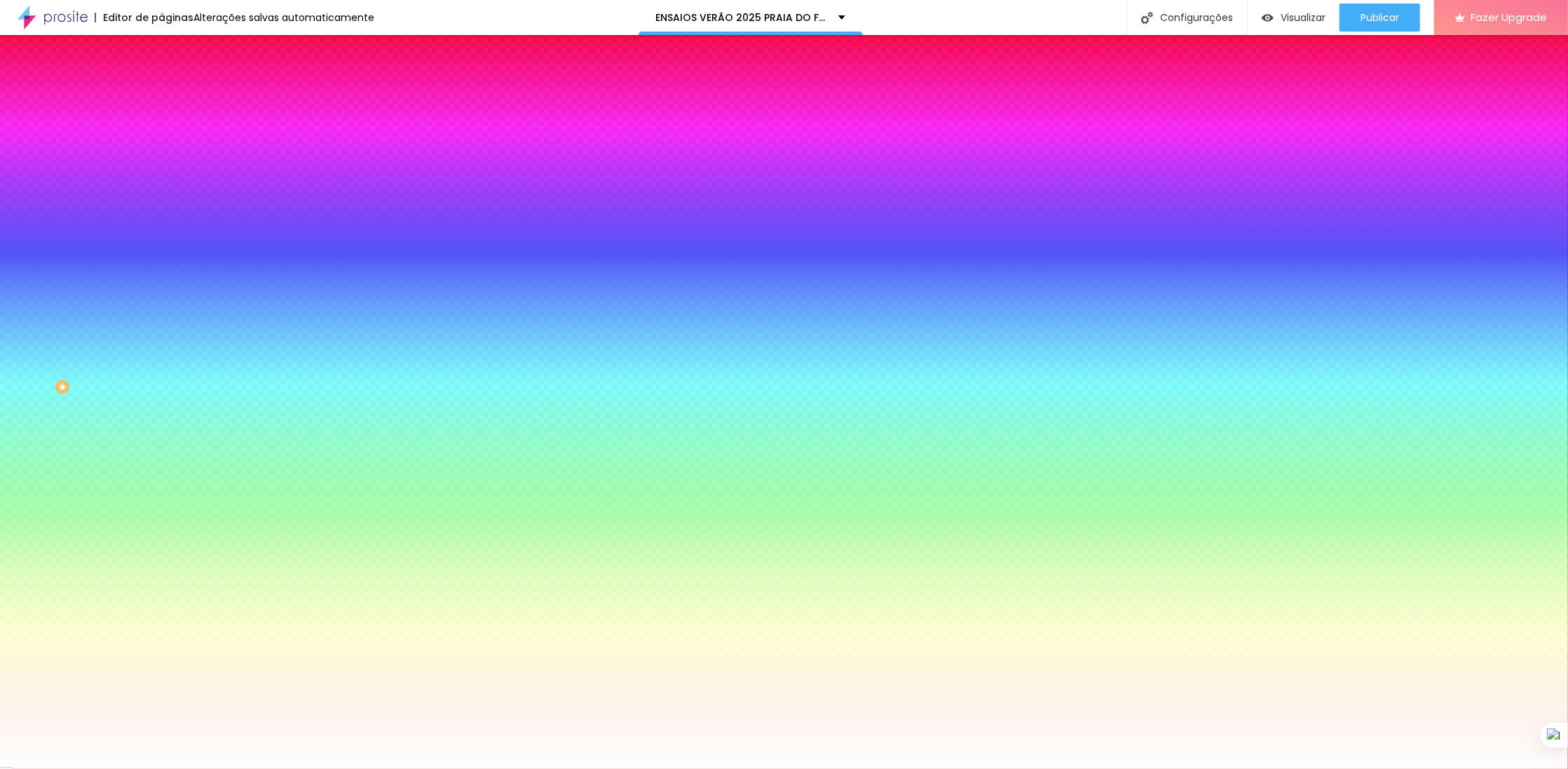
click at [174, 83] on span "Conteúdo" at bounding box center [195, 77] width 44 height 12
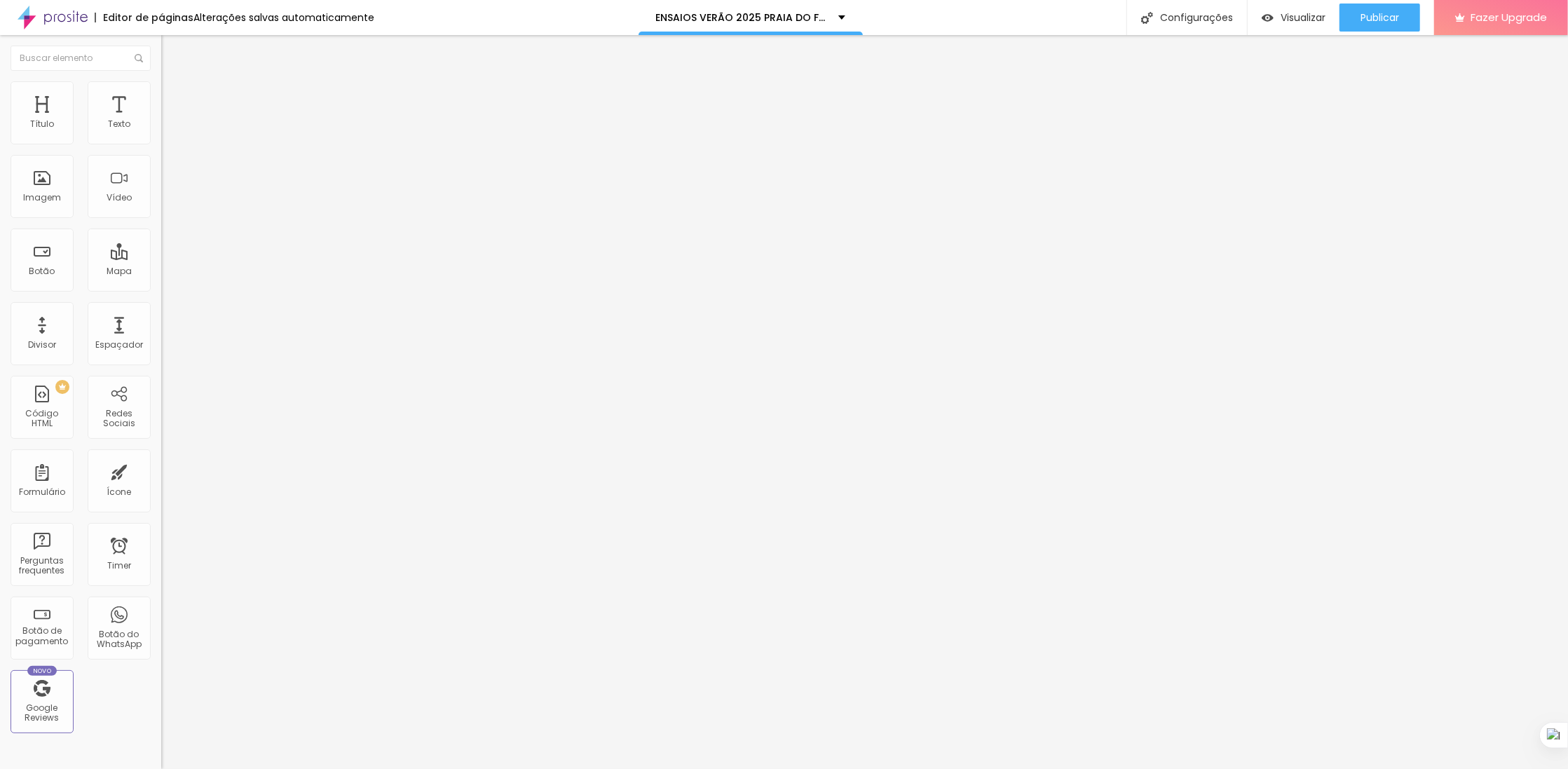
click at [162, 128] on span "Encaixotado" at bounding box center [189, 121] width 55 height 12
click at [162, 148] on div "Completo" at bounding box center [242, 143] width 162 height 8
click at [174, 100] on span "Avançado" at bounding box center [196, 104] width 47 height 12
type input "5"
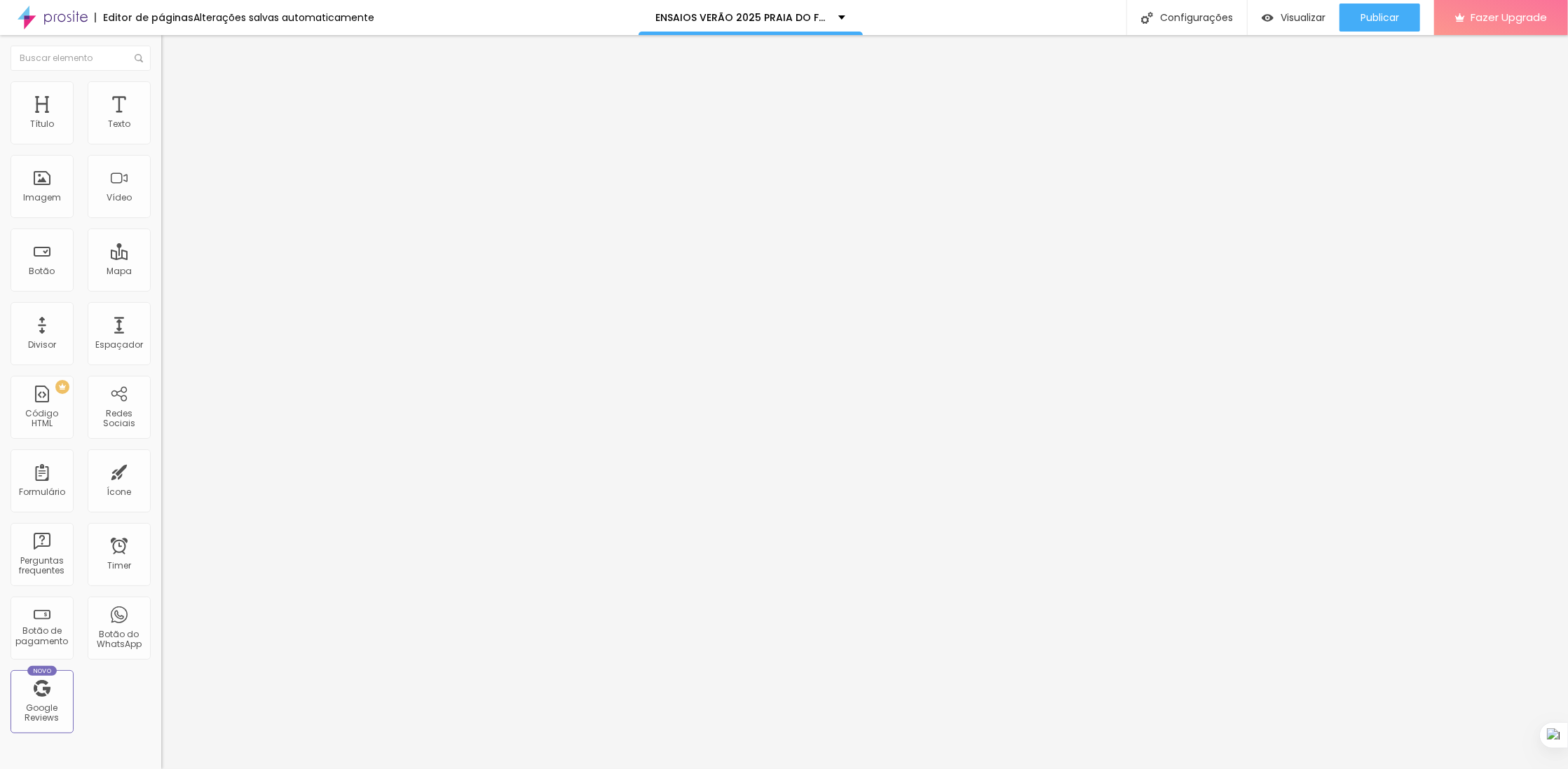
type input "10"
type input "25"
type input "30"
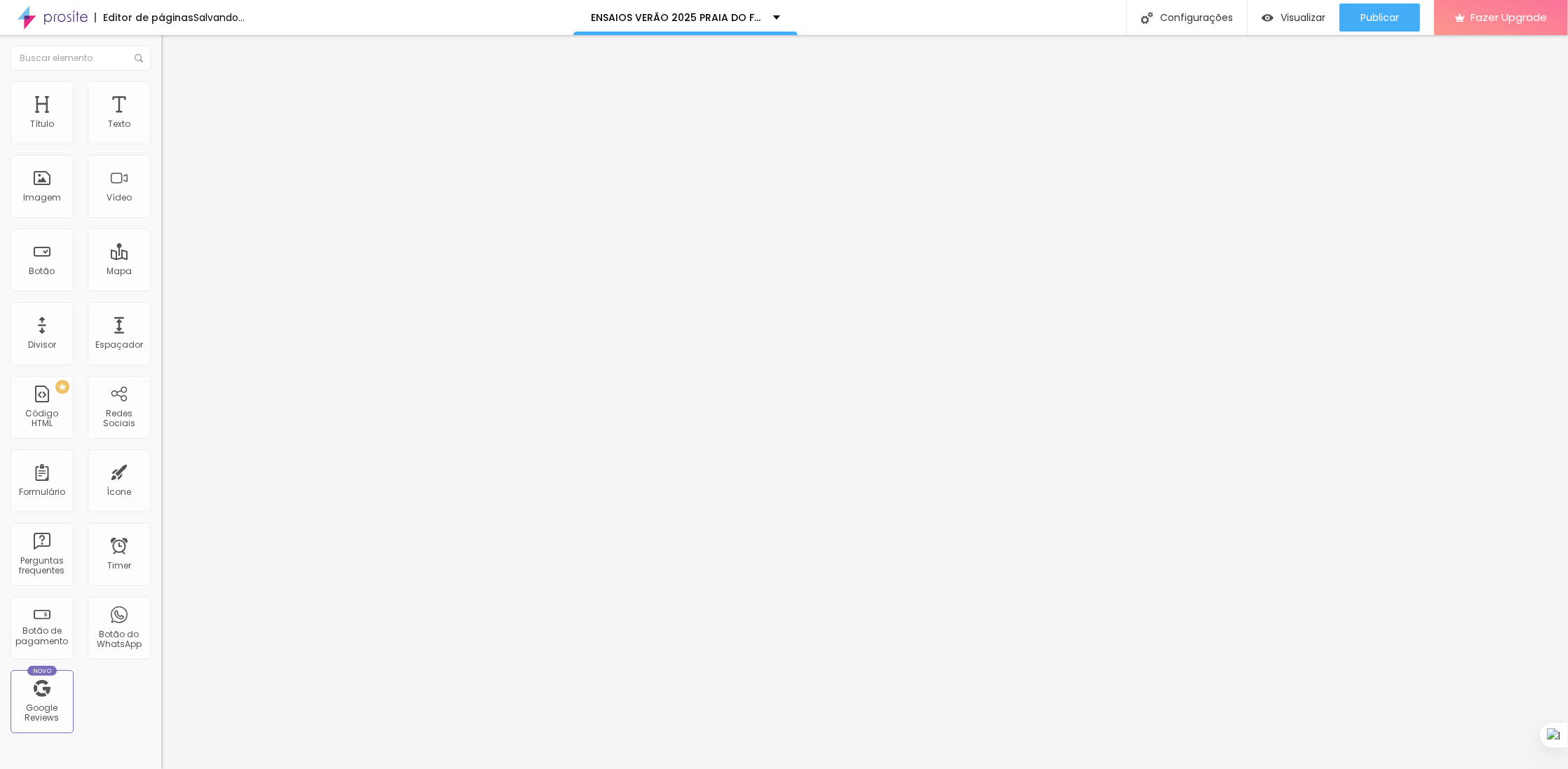
type input "30"
drag, startPoint x: 47, startPoint y: 137, endPoint x: 259, endPoint y: 133, distance: 212.0
type input "30"
click at [252, 272] on input "range" at bounding box center [206, 278] width 90 height 11
click at [162, 121] on span "Titulo 1" at bounding box center [184, 111] width 46 height 19
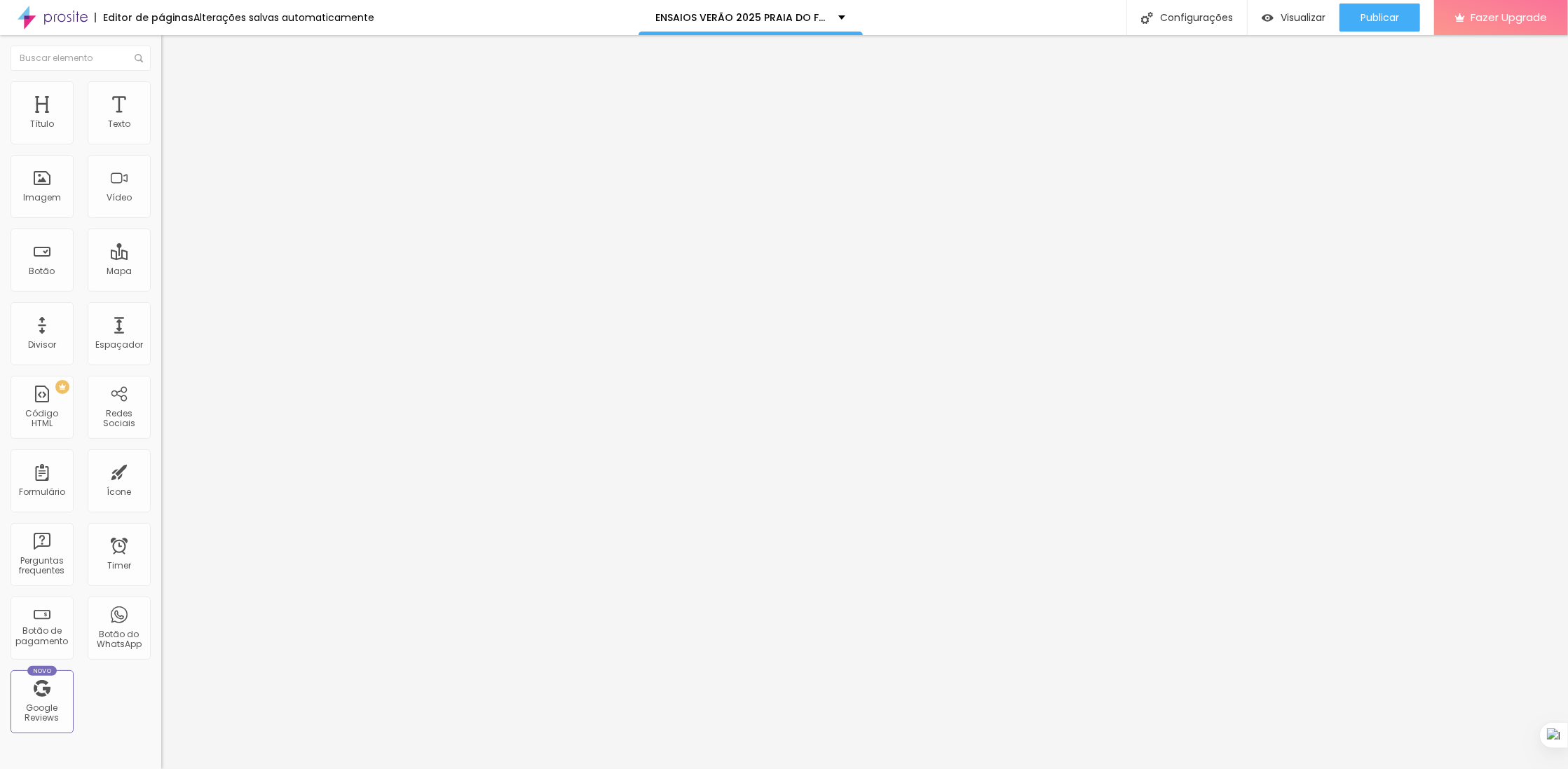
click at [162, 132] on span "Titulo 2" at bounding box center [184, 123] width 46 height 17
type input "41"
type input "40"
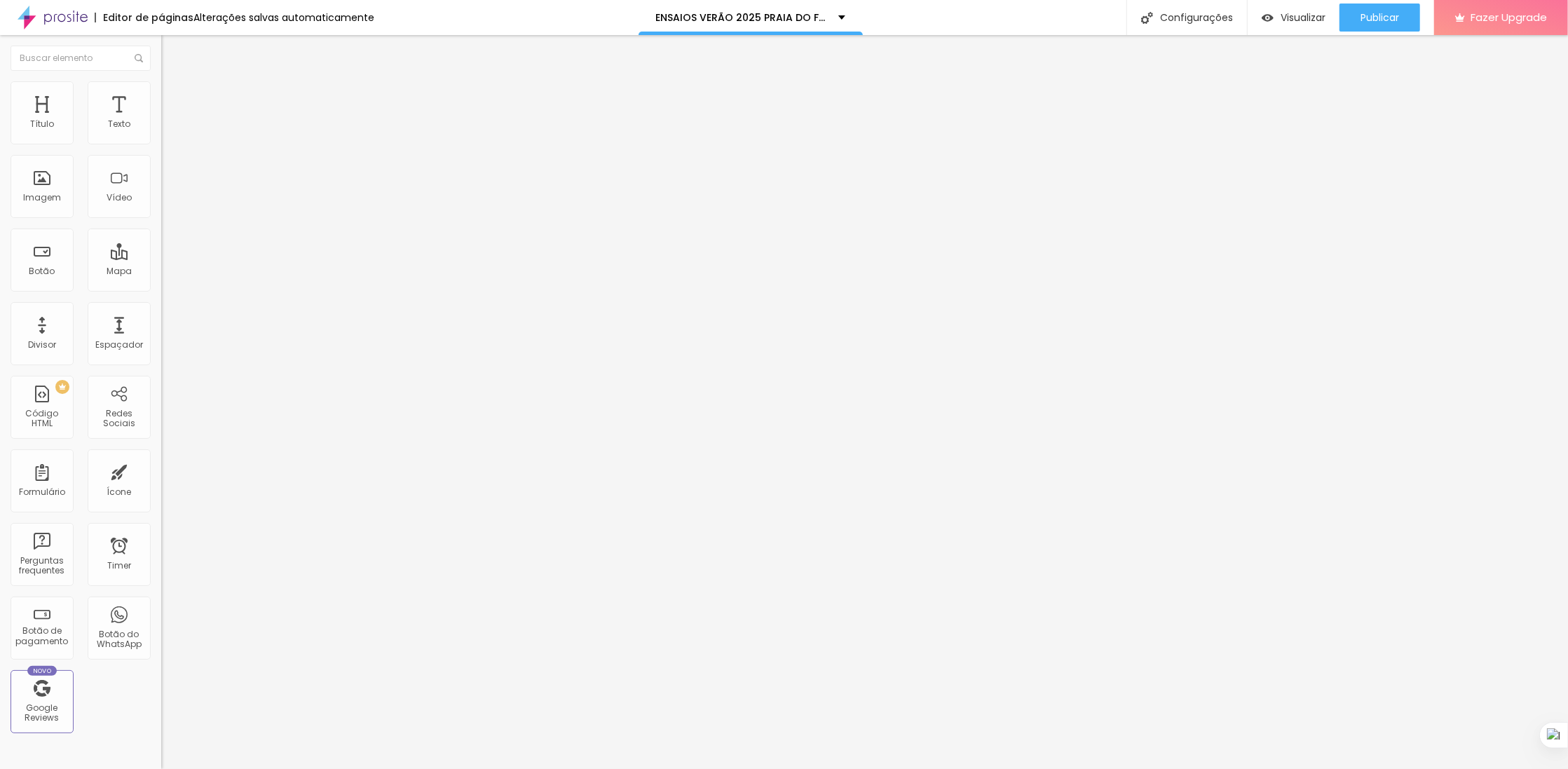
type input "29"
type input "28"
type input "29"
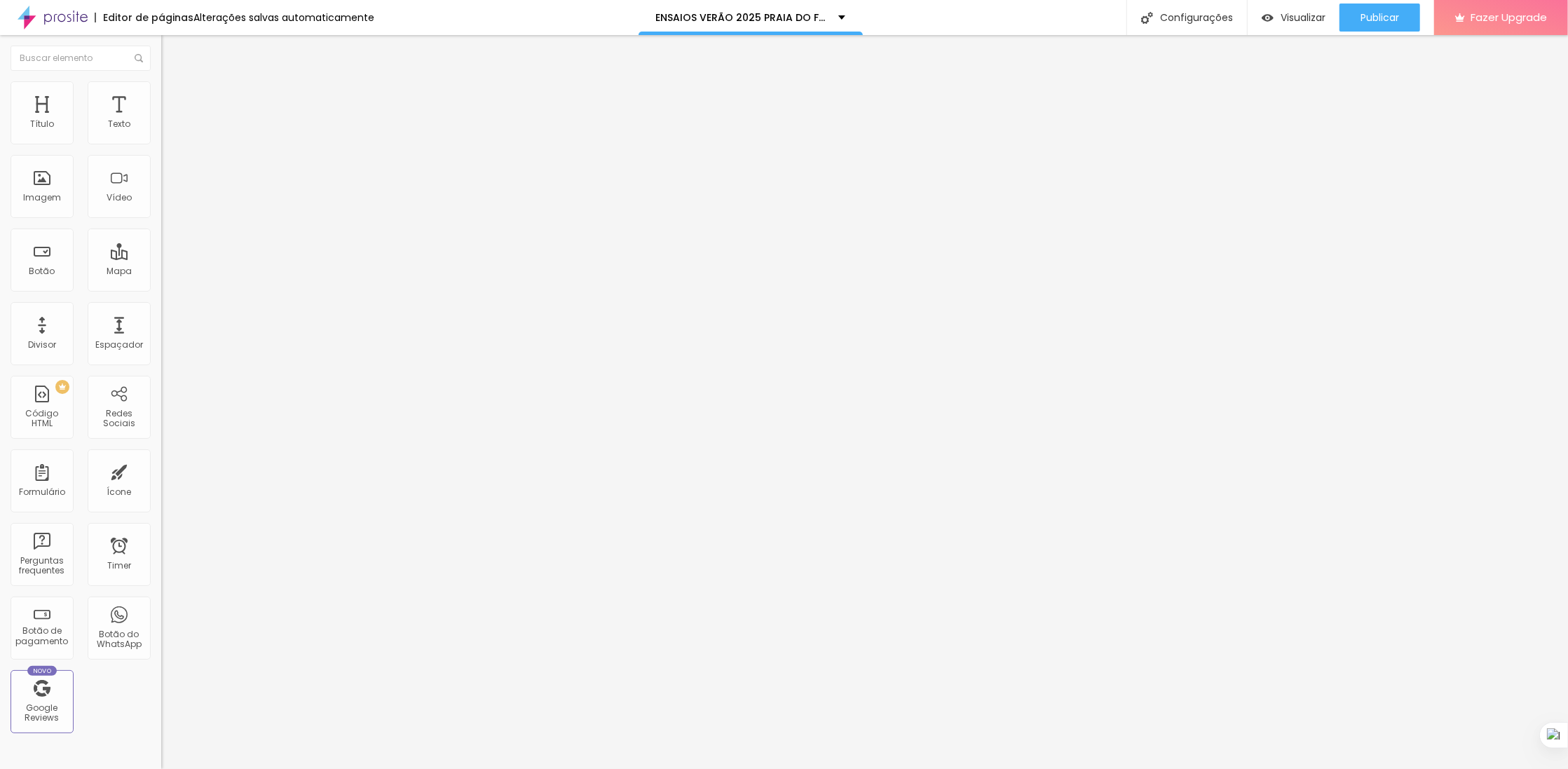
type input "29"
type input "30"
type input "37"
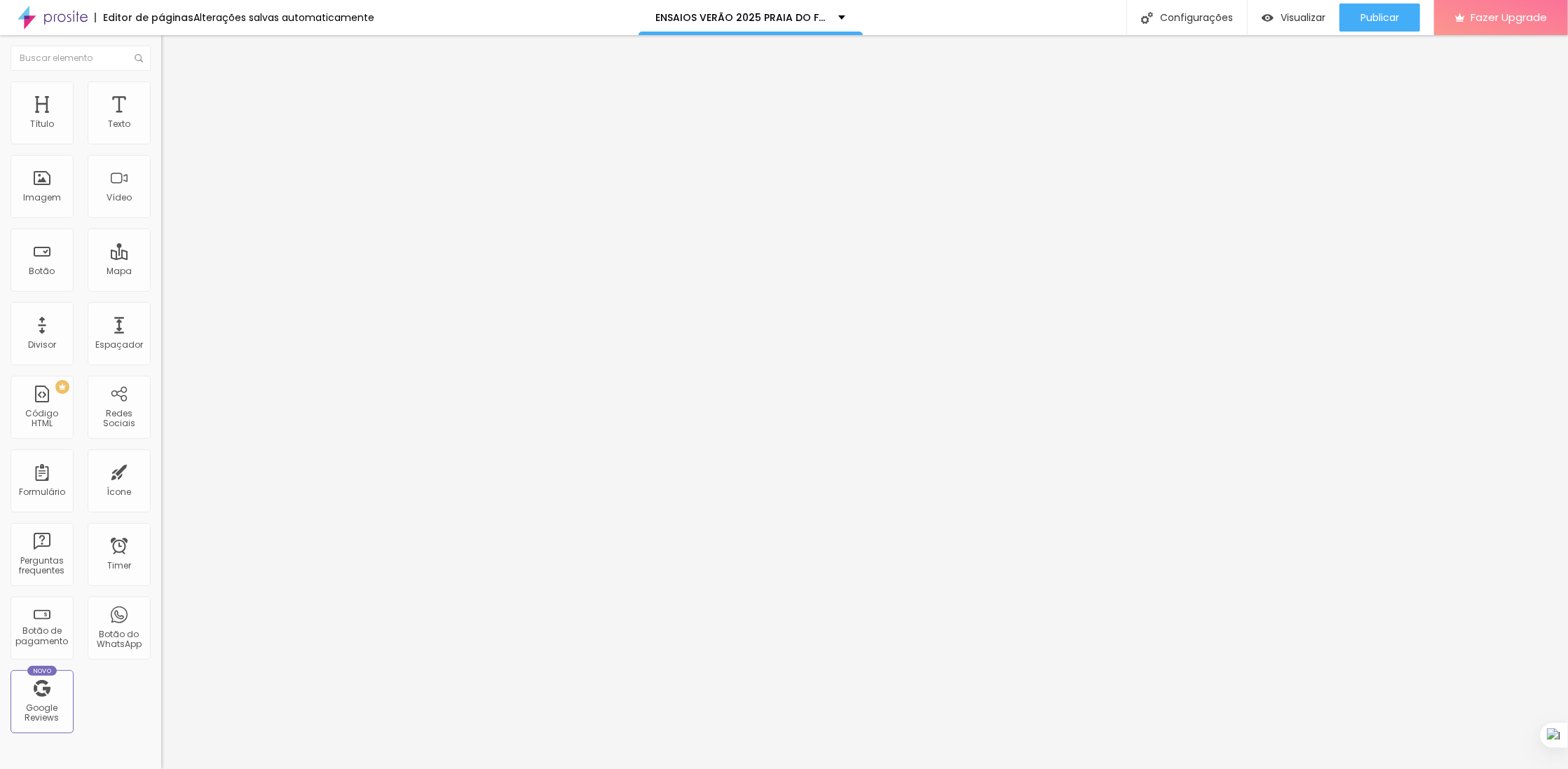
type input "37"
click at [162, 332] on input "range" at bounding box center [206, 338] width 90 height 11
type input "39"
type input "34"
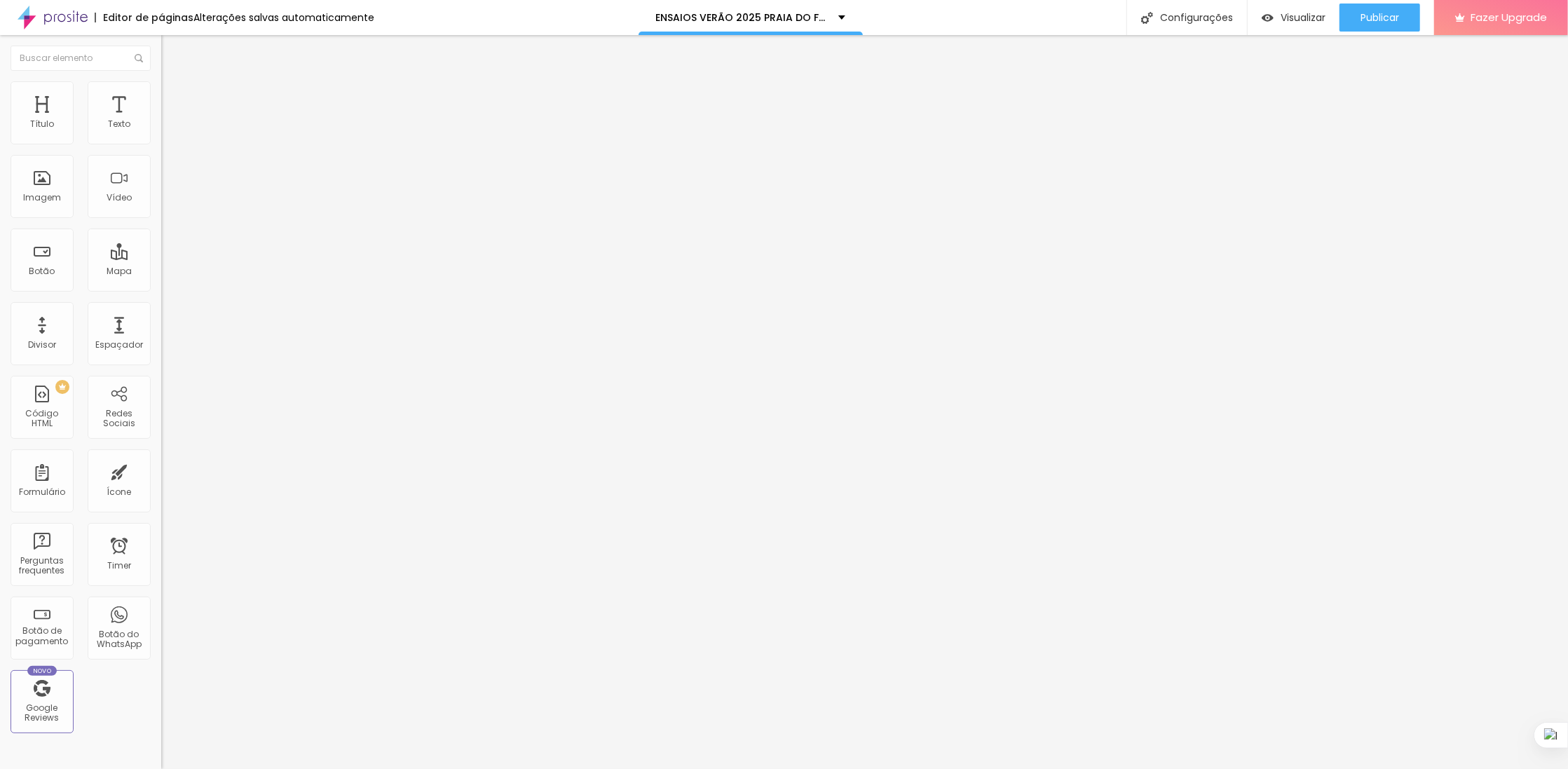
type input "34"
type input "33"
type input "32"
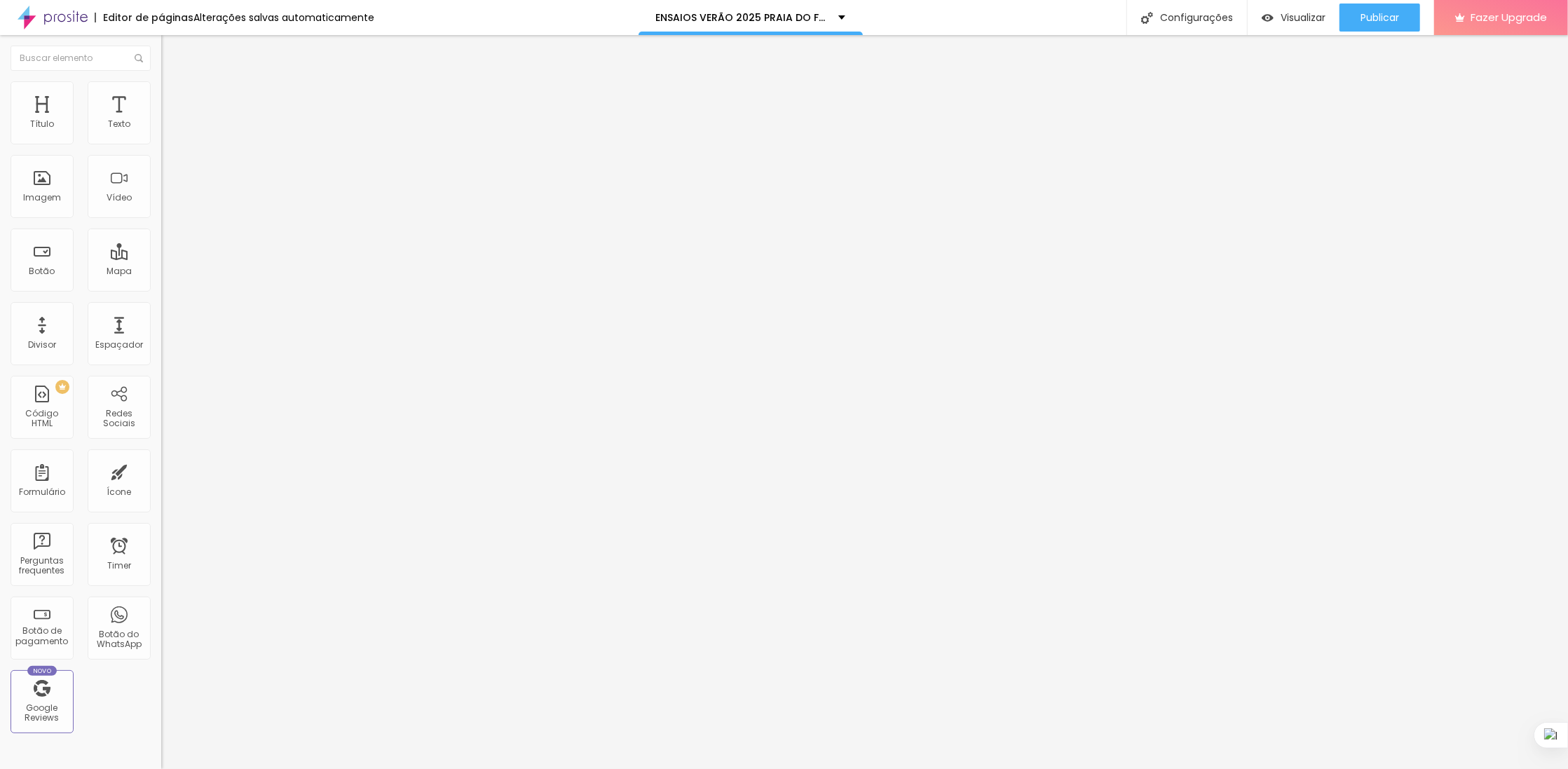
type input "33"
type input "34"
type input "35"
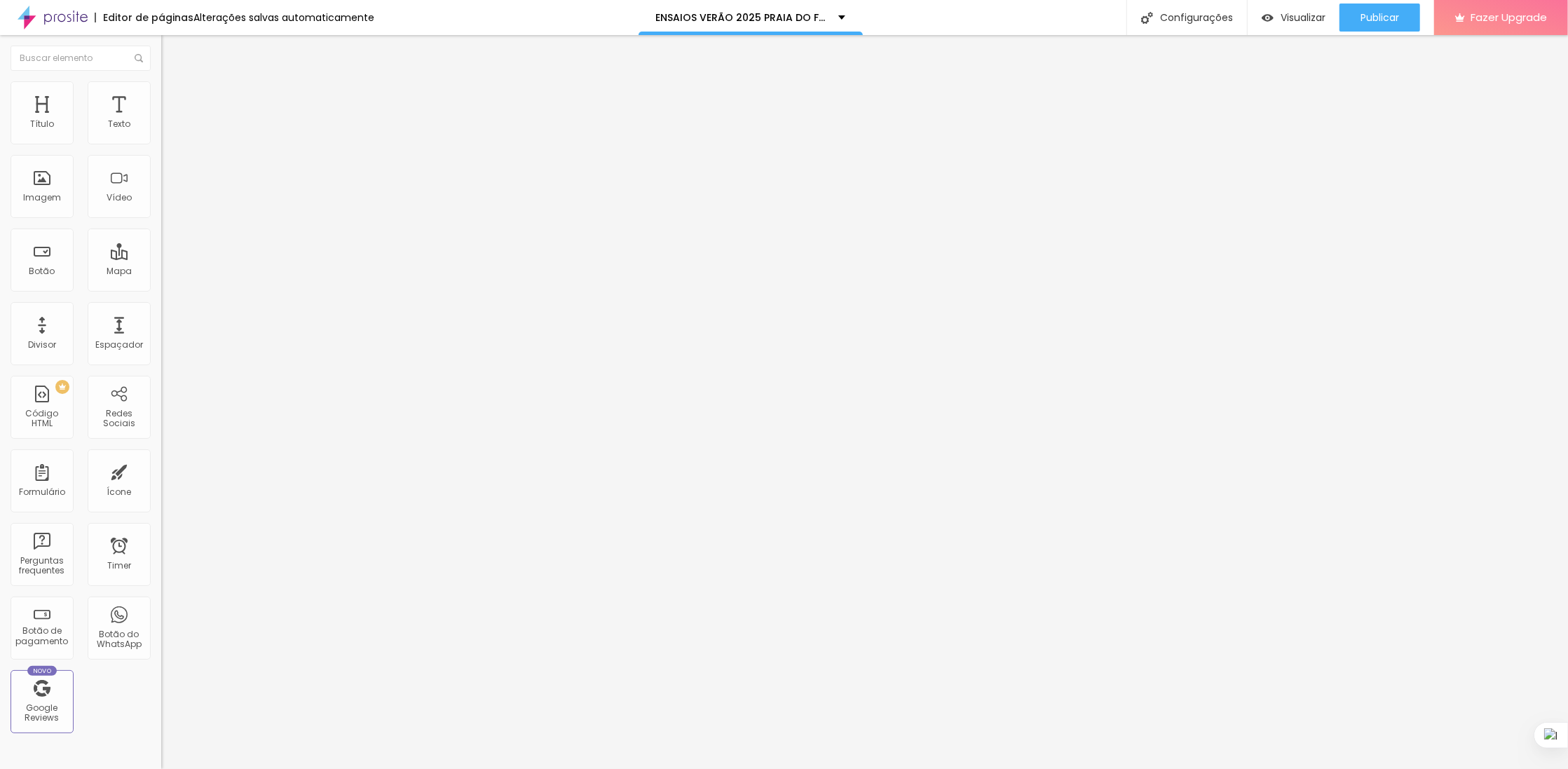
type input "35"
type input "36"
type input "37"
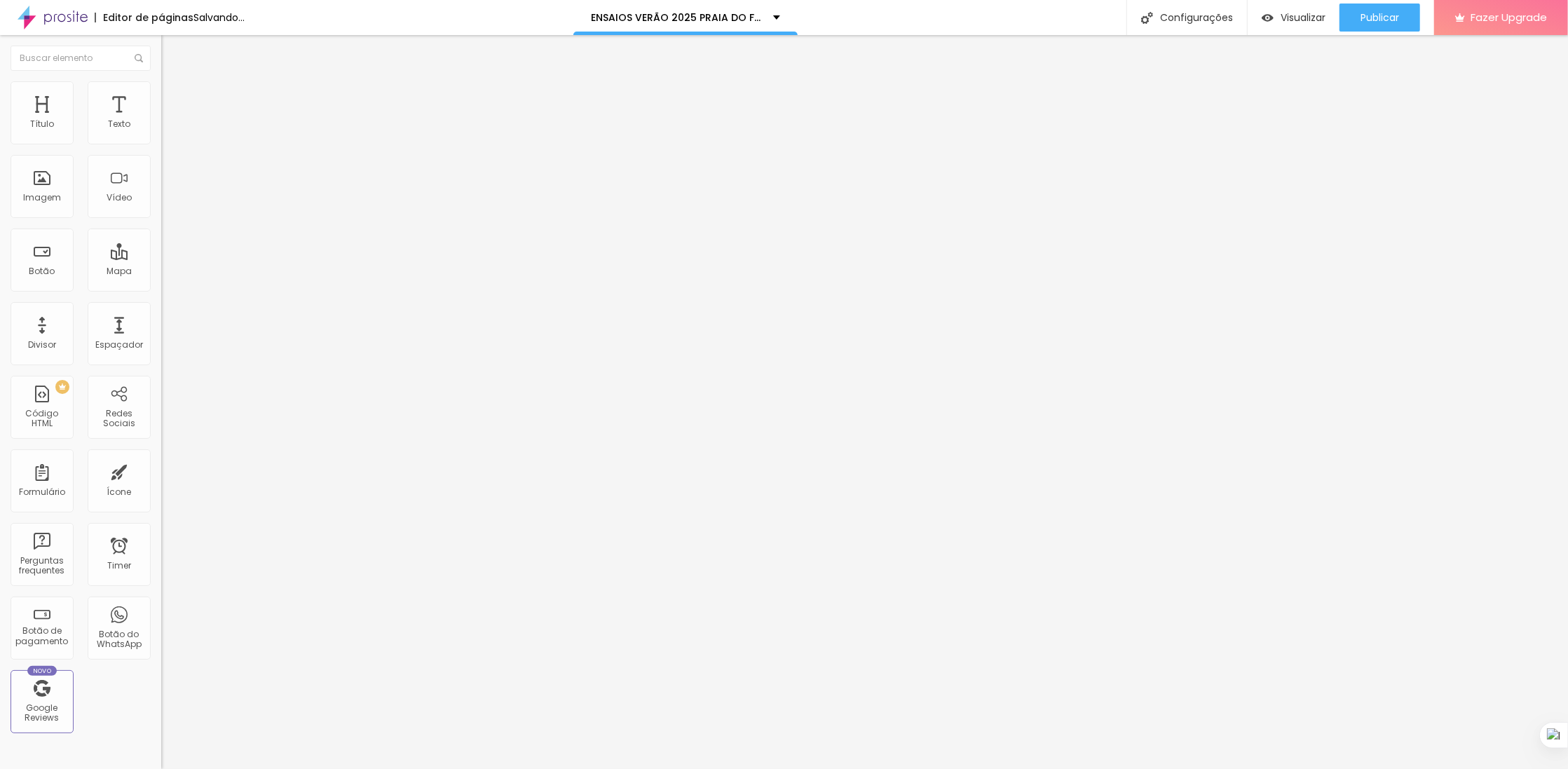
type input "37"
click at [162, 332] on input "range" at bounding box center [206, 338] width 90 height 11
click at [162, 81] on img at bounding box center [168, 88] width 13 height 13
drag, startPoint x: 59, startPoint y: 133, endPoint x: 33, endPoint y: 134, distance: 26.0
click at [162, 258] on div at bounding box center [242, 264] width 162 height 13
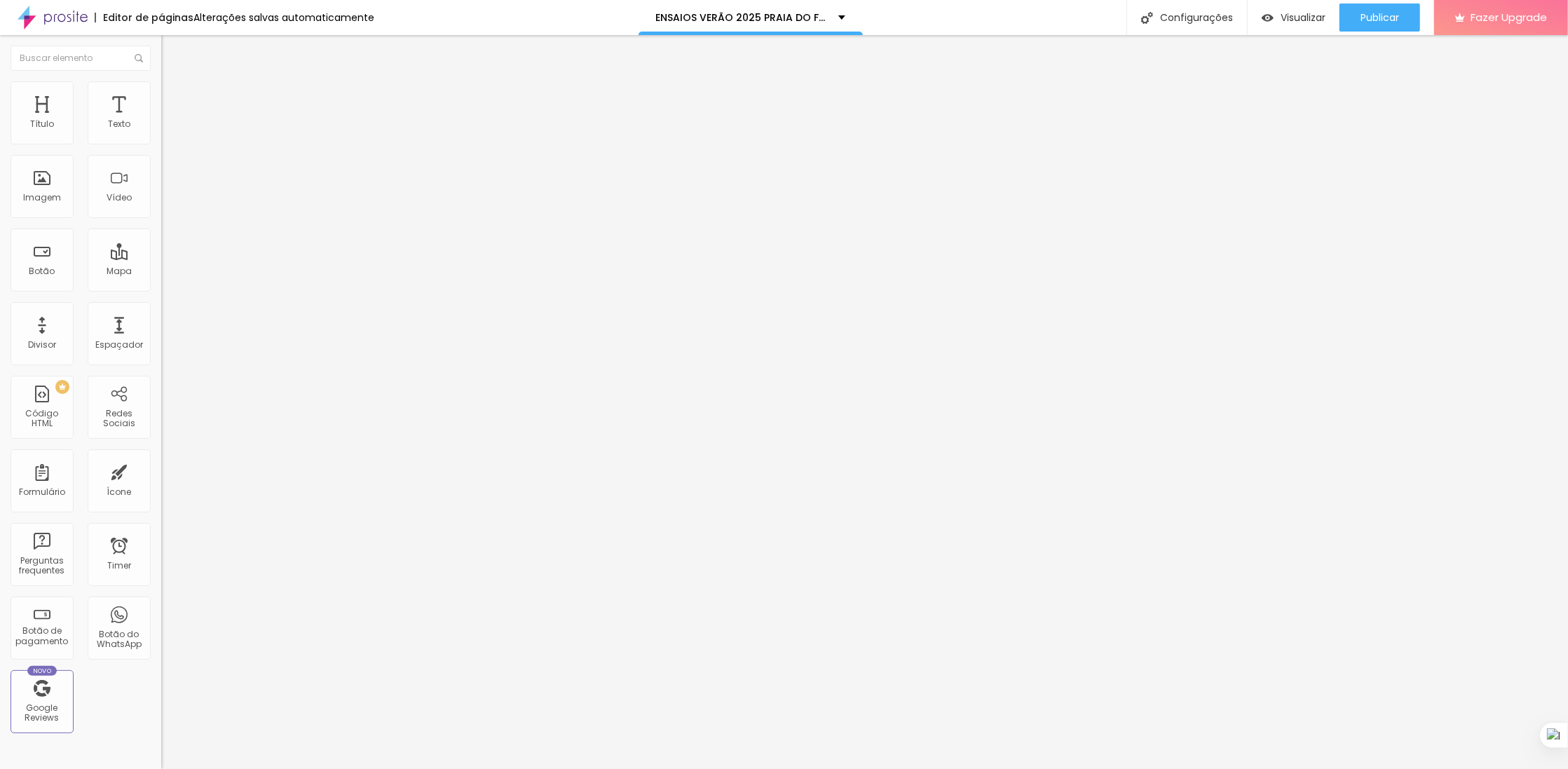
type input "24"
type input "2"
type input "0"
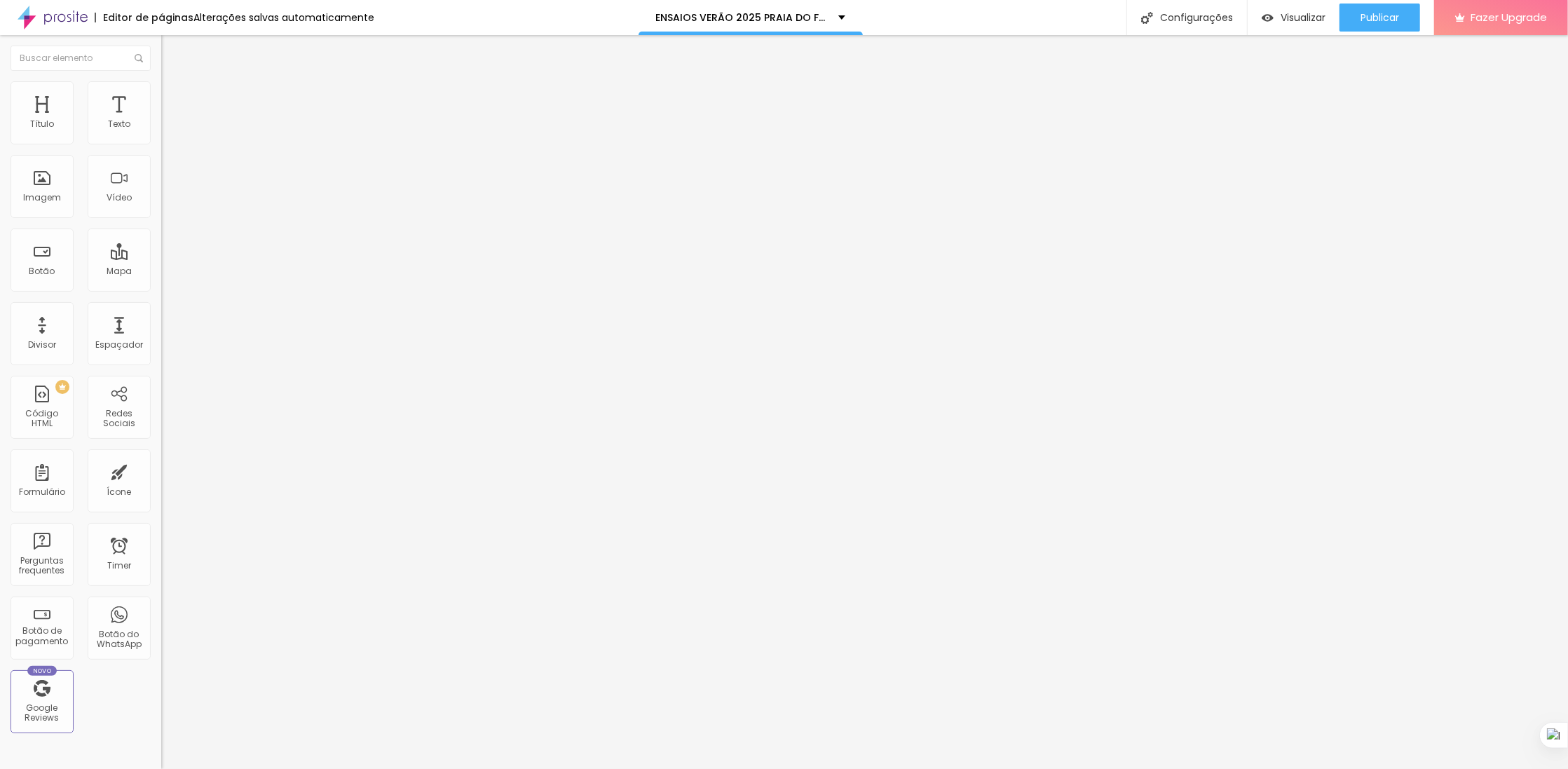
type input "0"
drag, startPoint x: 53, startPoint y: 136, endPoint x: 7, endPoint y: 136, distance: 46.0
click at [162, 136] on div "0 Espaço de cima" at bounding box center [242, 194] width 162 height 198
click at [162, 107] on li "Avançado" at bounding box center [242, 101] width 162 height 14
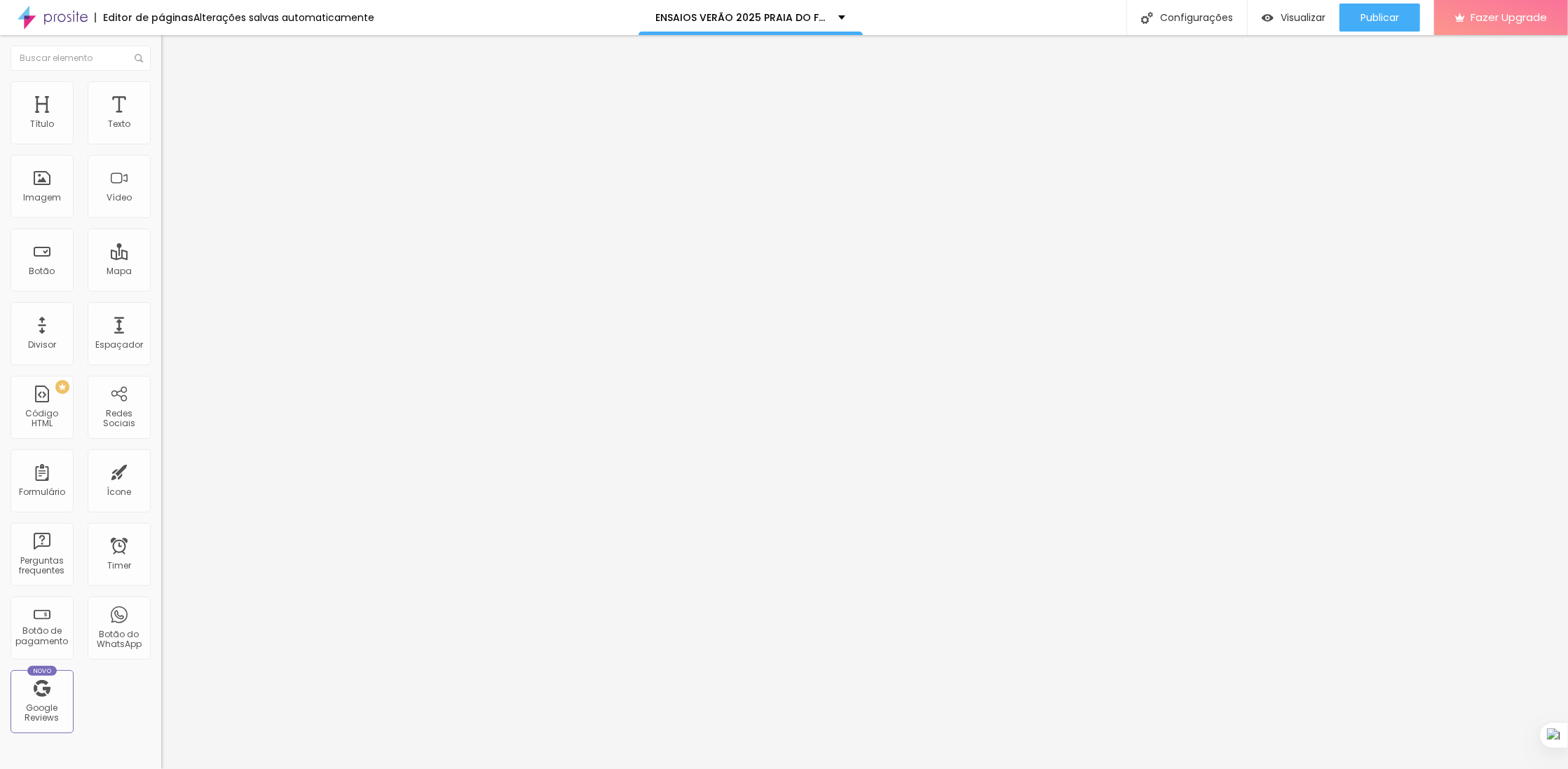
type input "16"
type input "48"
type input "47"
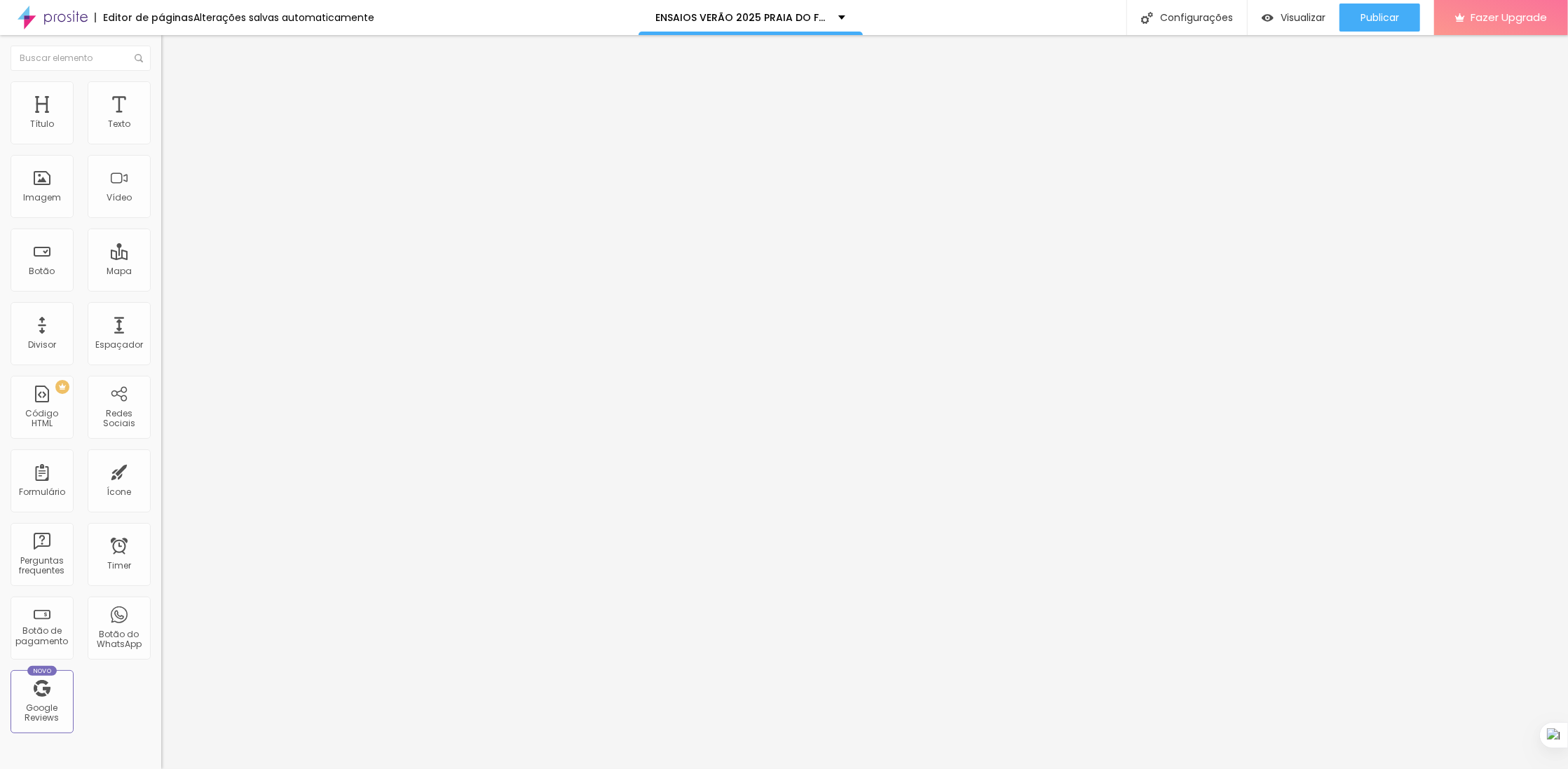
type input "47"
type input "91"
type input "94"
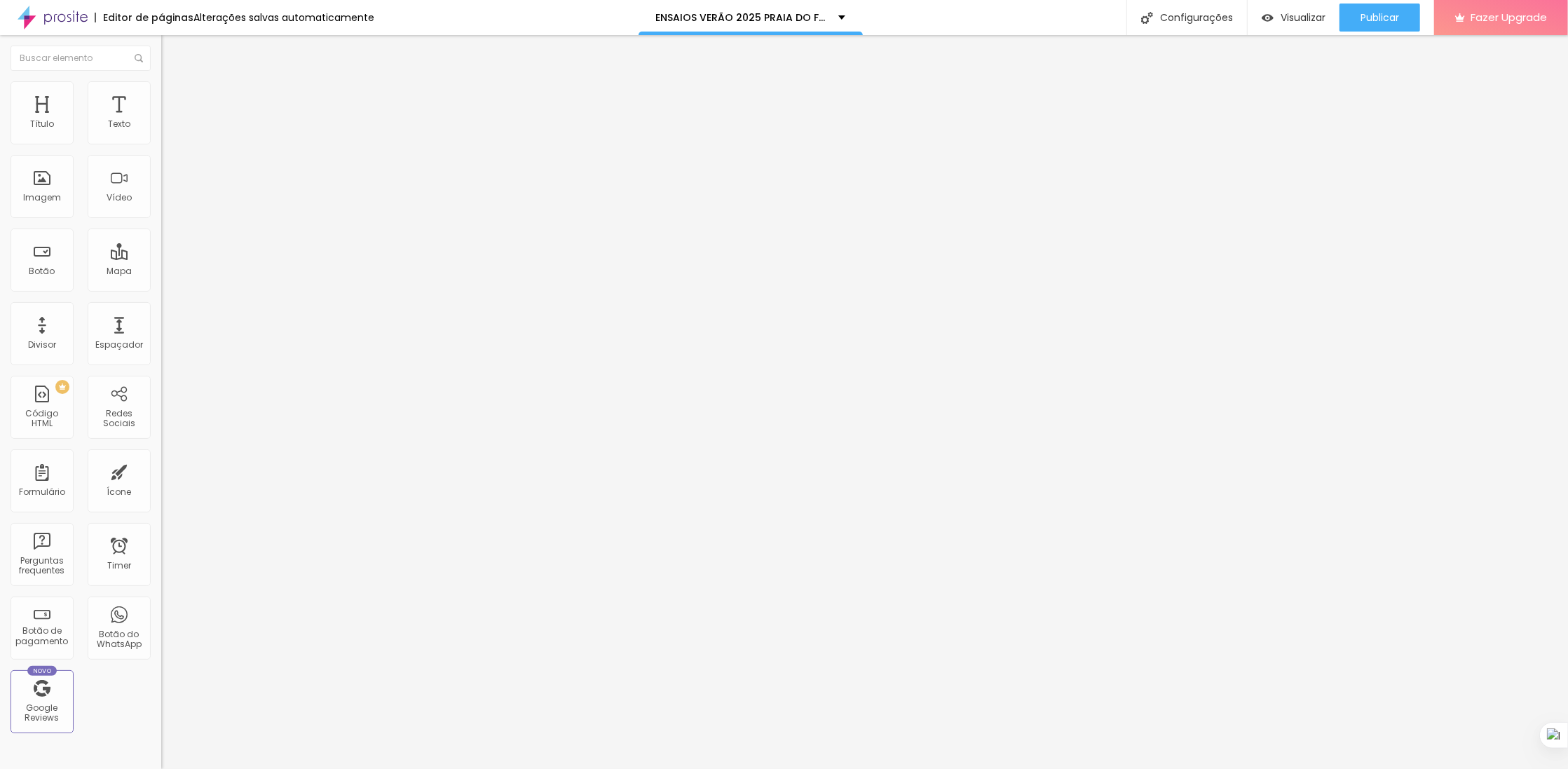
type input "100"
type input "97"
type input "82"
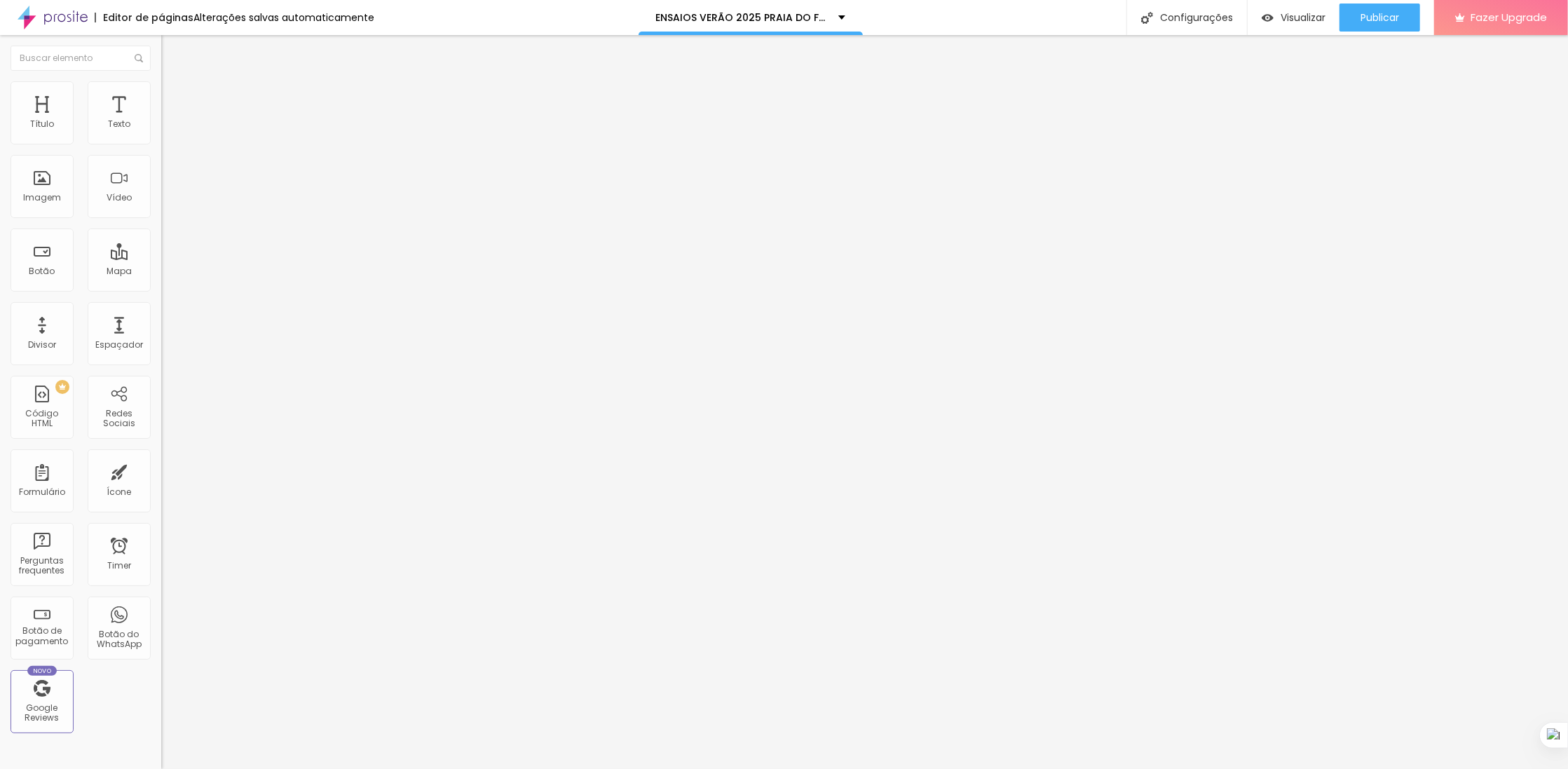
type input "82"
type input "69"
type input "68"
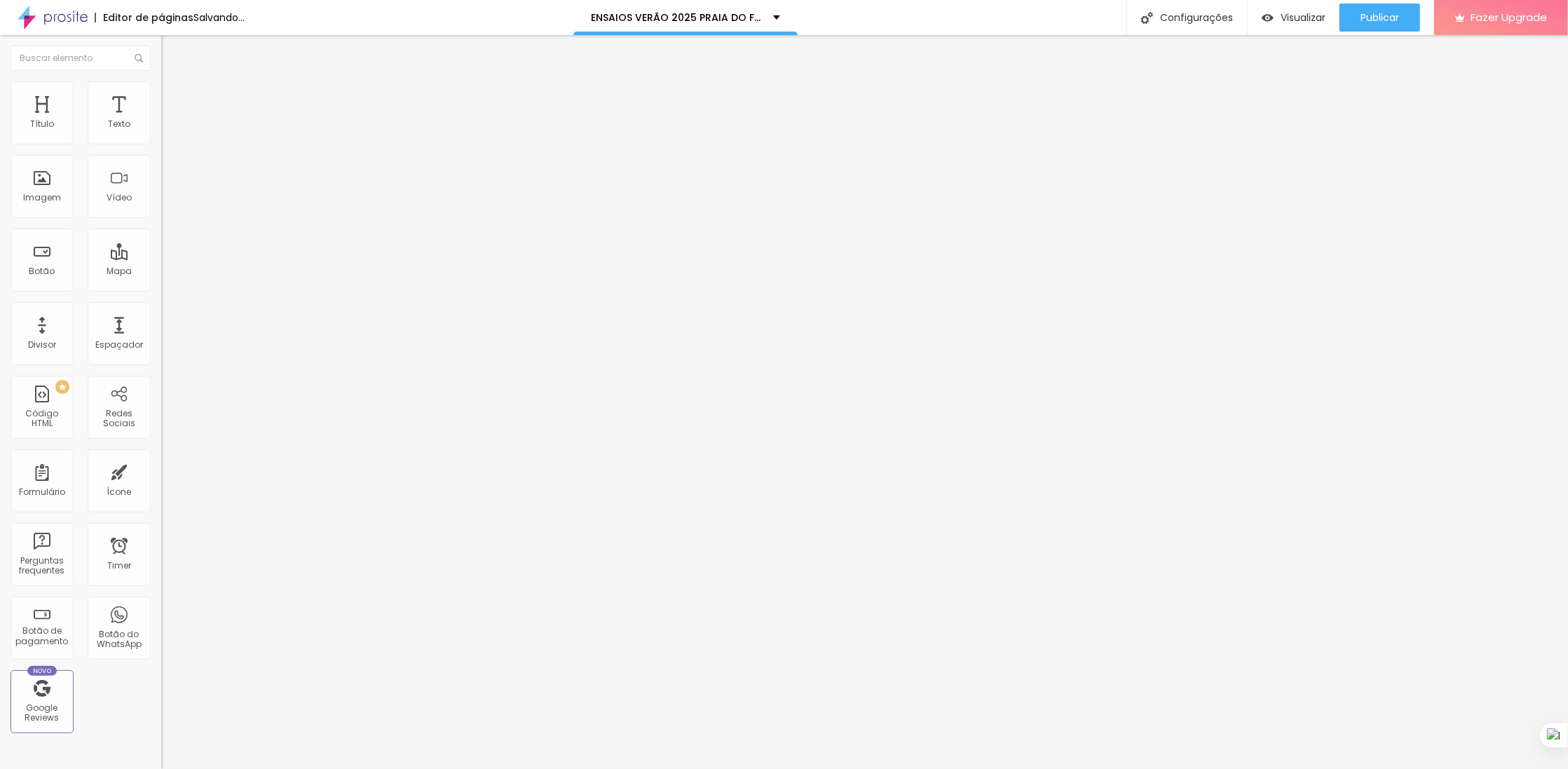
type input "67"
type input "66"
type input "65"
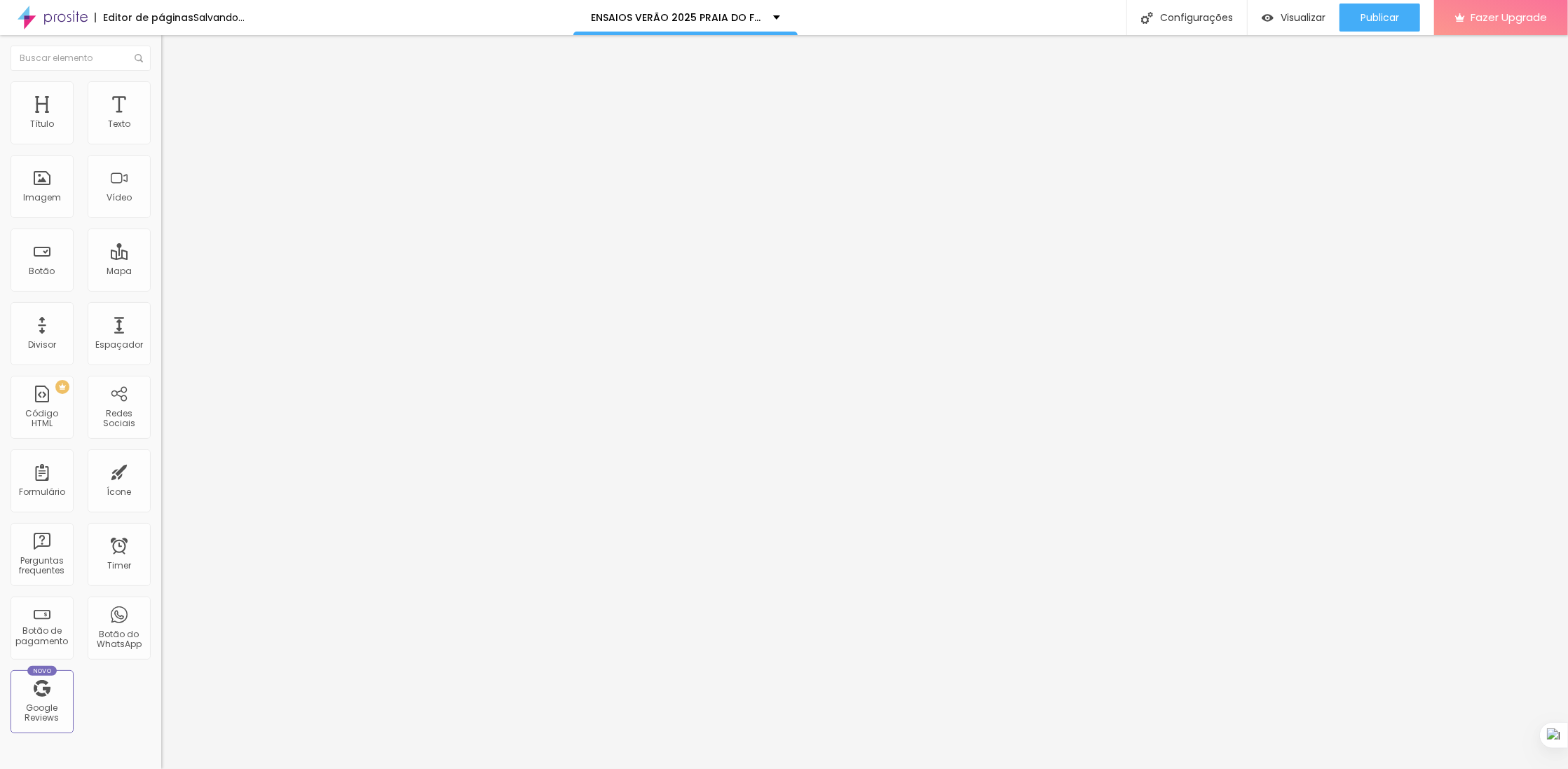
type input "65"
drag, startPoint x: 40, startPoint y: 134, endPoint x: 89, endPoint y: 118, distance: 51.5
type input "66"
click at [162, 272] on input "range" at bounding box center [206, 278] width 90 height 11
type input "66"
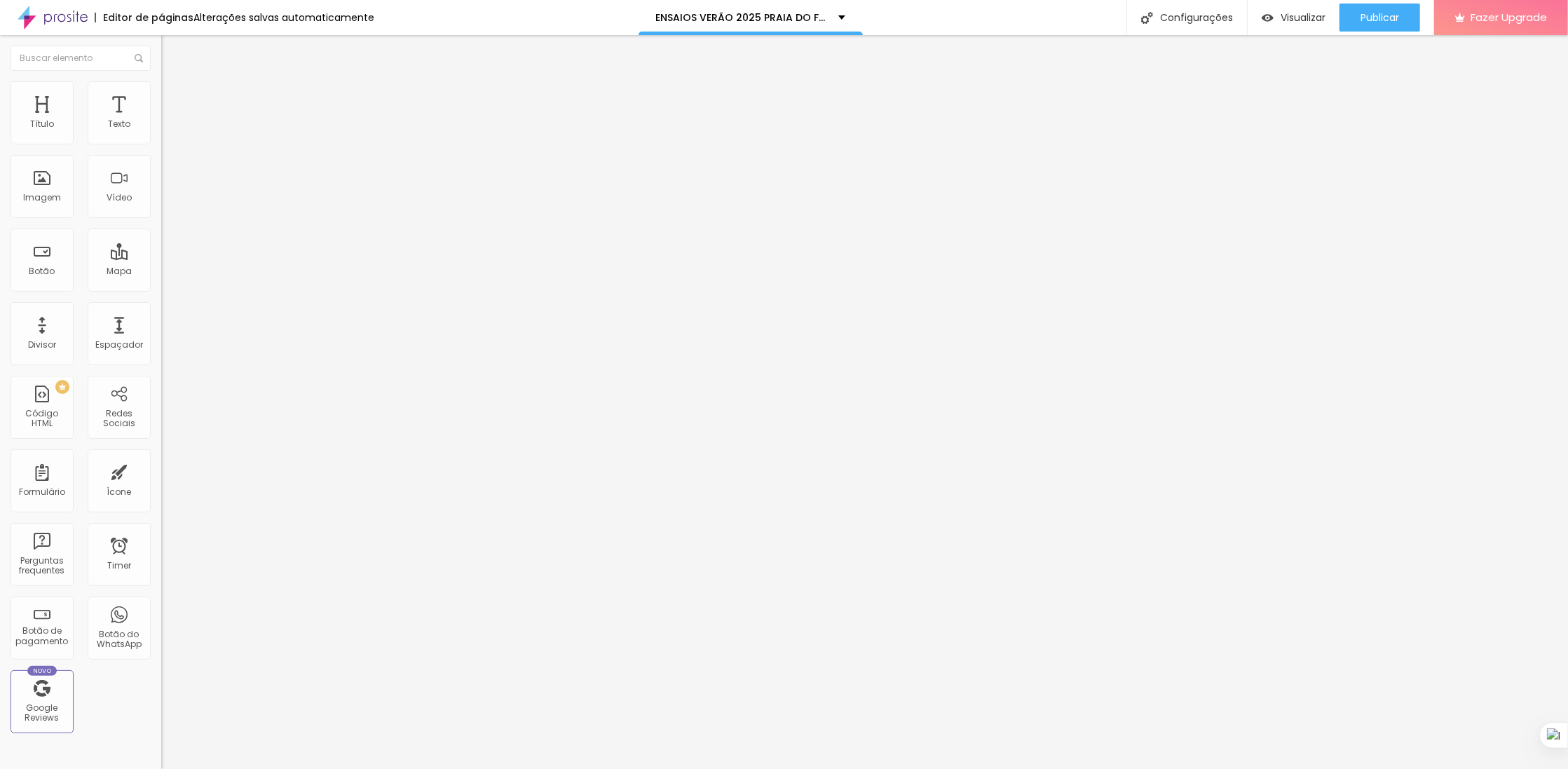
click at [174, 97] on span "Estilo" at bounding box center [184, 90] width 22 height 12
click at [174, 83] on span "Conteúdo" at bounding box center [195, 77] width 44 height 12
click at [162, 219] on span "4:3 Padrão" at bounding box center [184, 213] width 47 height 12
click at [162, 227] on span "Cinema" at bounding box center [179, 221] width 35 height 12
click at [162, 219] on span "16:9 Cinema" at bounding box center [188, 213] width 53 height 12
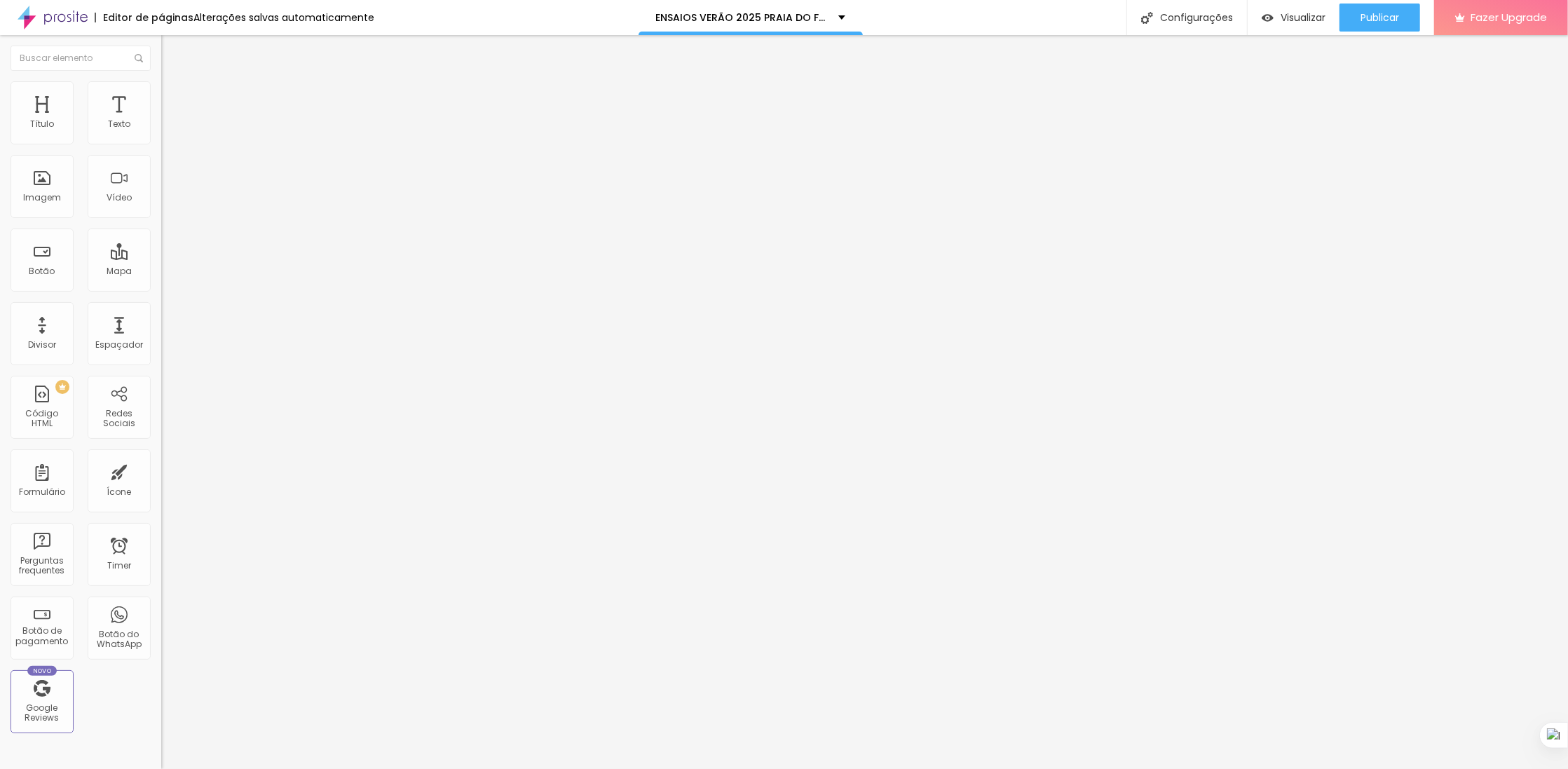
click at [162, 219] on span "16:9 Cinema" at bounding box center [188, 213] width 53 height 12
click at [162, 257] on div "Original" at bounding box center [242, 252] width 162 height 8
click at [174, 99] on span "Avançado" at bounding box center [196, 104] width 47 height 12
type input "0"
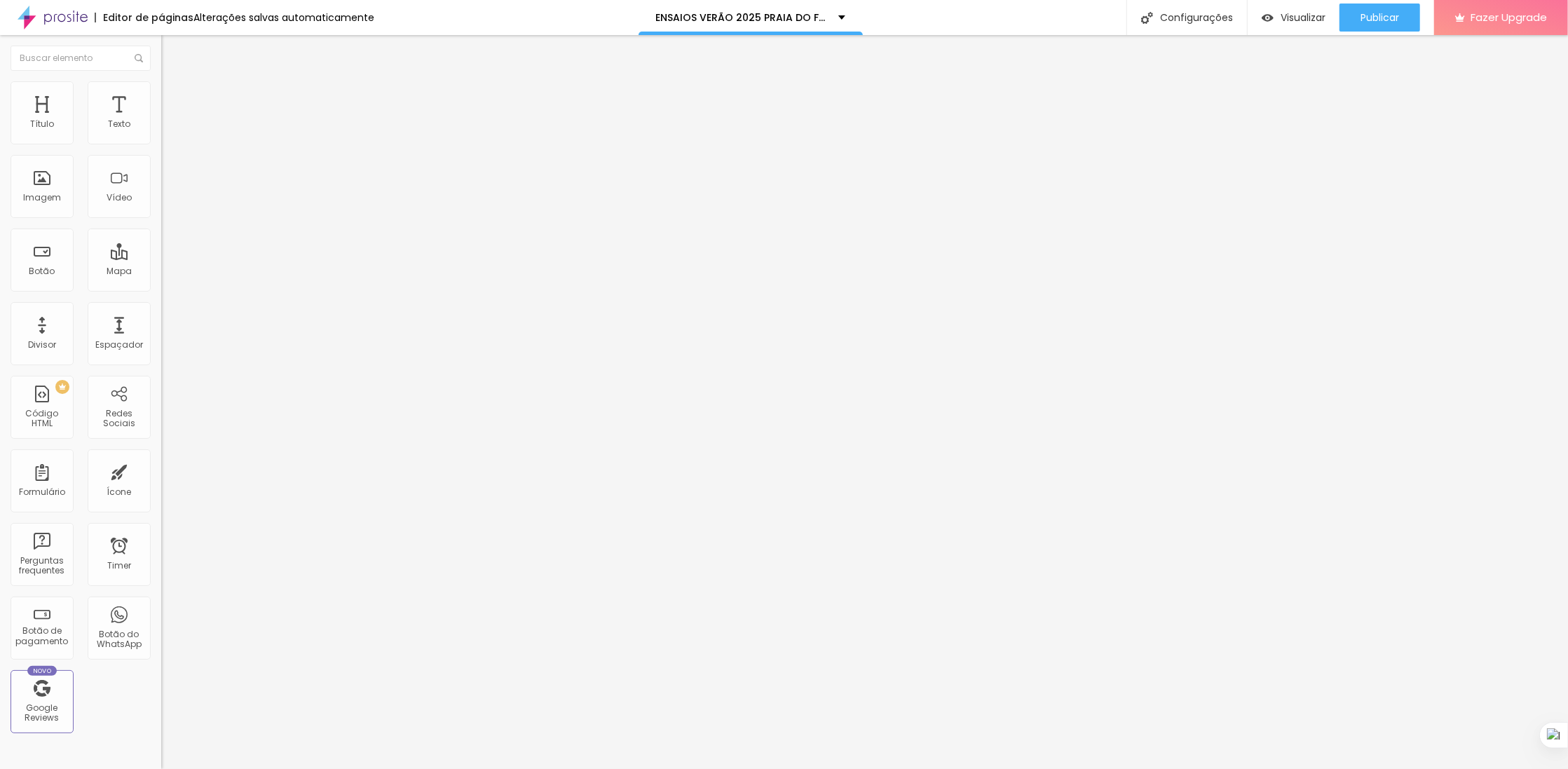
drag, startPoint x: 36, startPoint y: 138, endPoint x: 0, endPoint y: 133, distance: 36.3
type input "0"
click at [162, 272] on input "range" at bounding box center [206, 278] width 90 height 11
click at [1370, 17] on span "Publicar" at bounding box center [1380, 17] width 38 height 11
click at [1302, 16] on span "Visualizar" at bounding box center [1290, 17] width 45 height 11
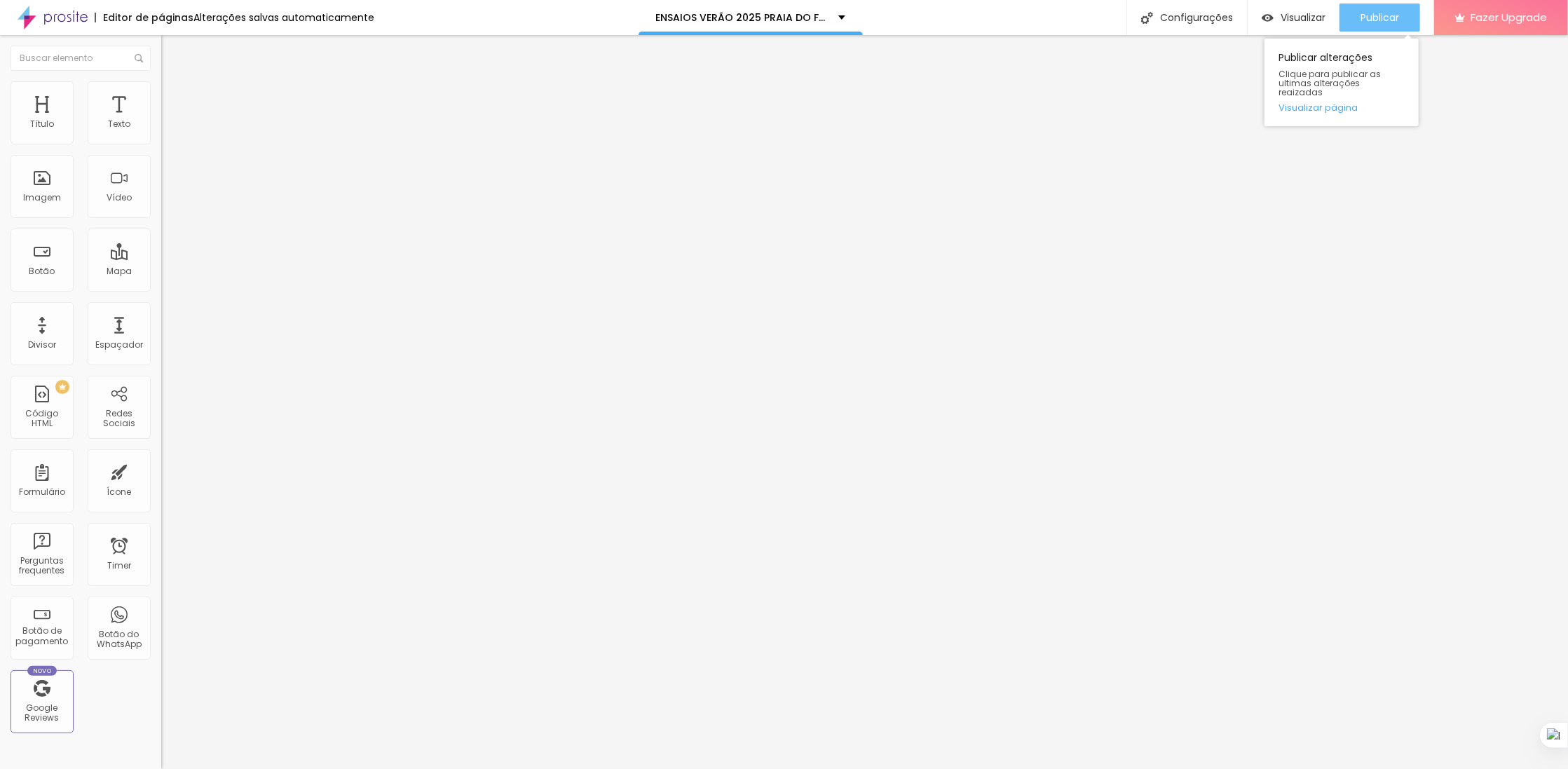
click at [1373, 19] on span "Publicar" at bounding box center [1380, 17] width 38 height 11
click at [1301, 23] on span "Visualizar" at bounding box center [1290, 17] width 45 height 11
